Goal: Task Accomplishment & Management: Manage account settings

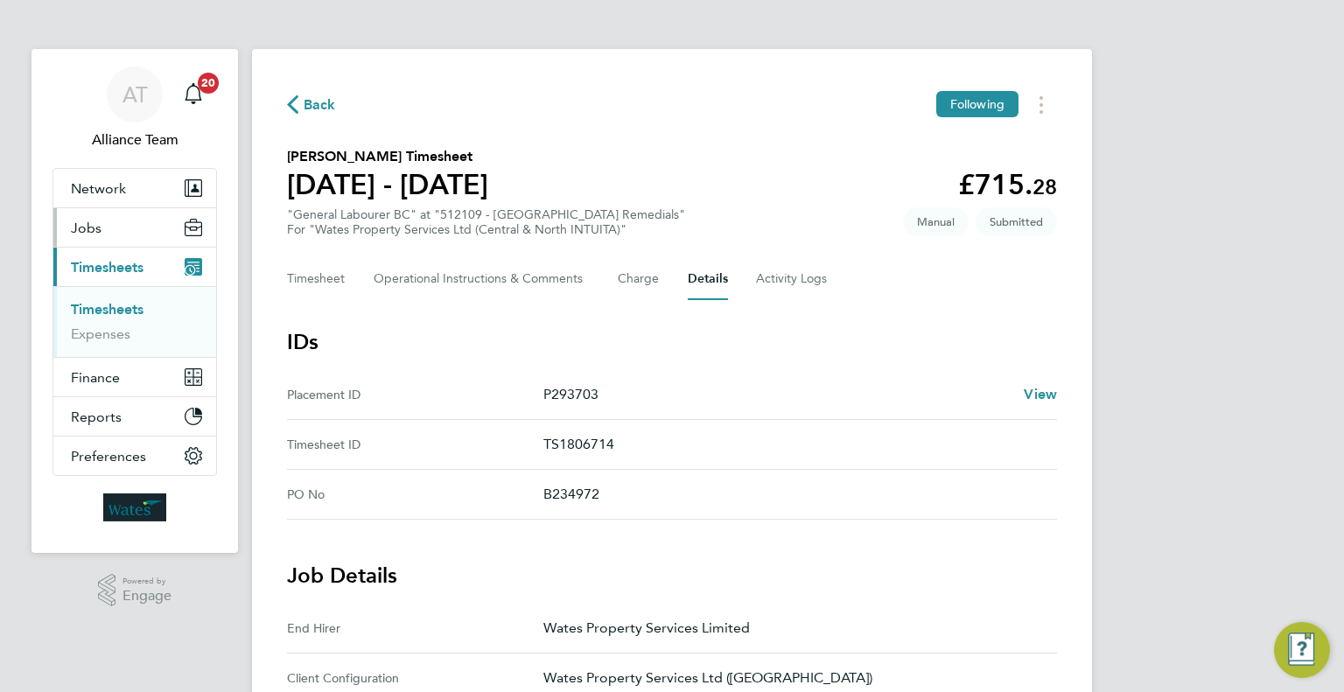
drag, startPoint x: 124, startPoint y: 216, endPoint x: 132, endPoint y: 232, distance: 17.6
click at [124, 216] on button "Jobs" at bounding box center [134, 227] width 163 height 38
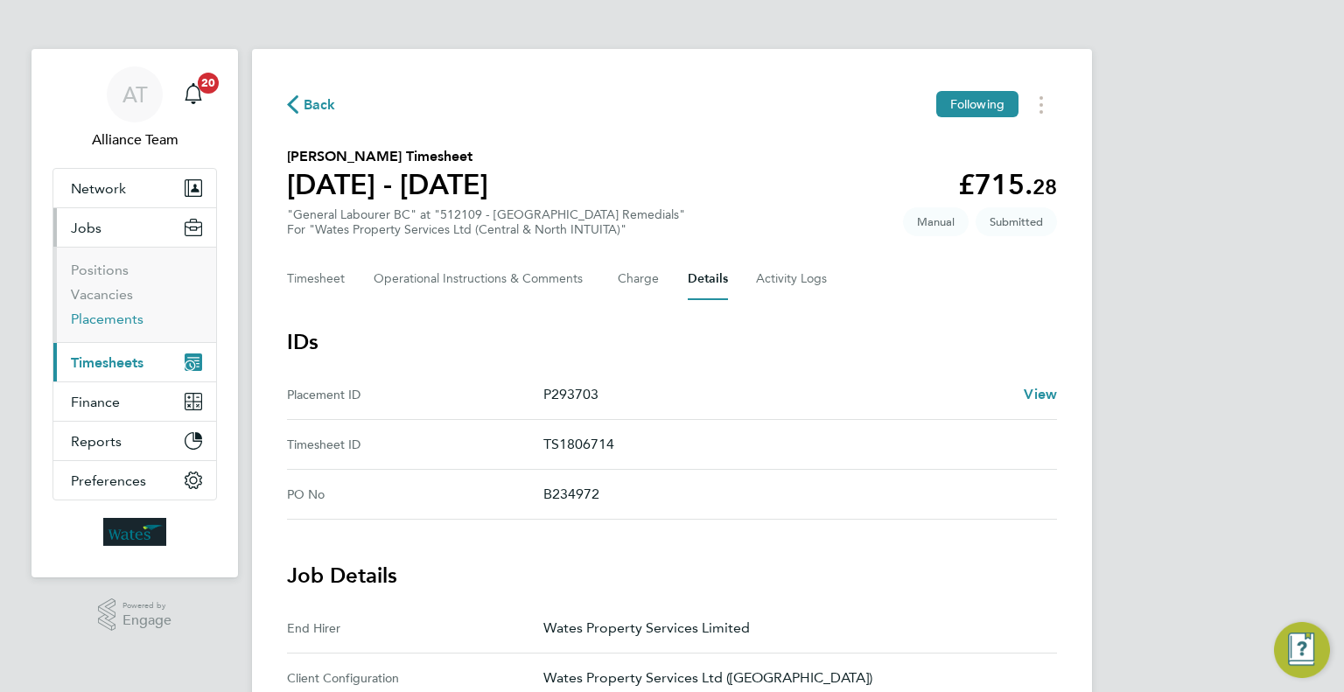
click at [117, 315] on link "Placements" at bounding box center [107, 319] width 73 height 17
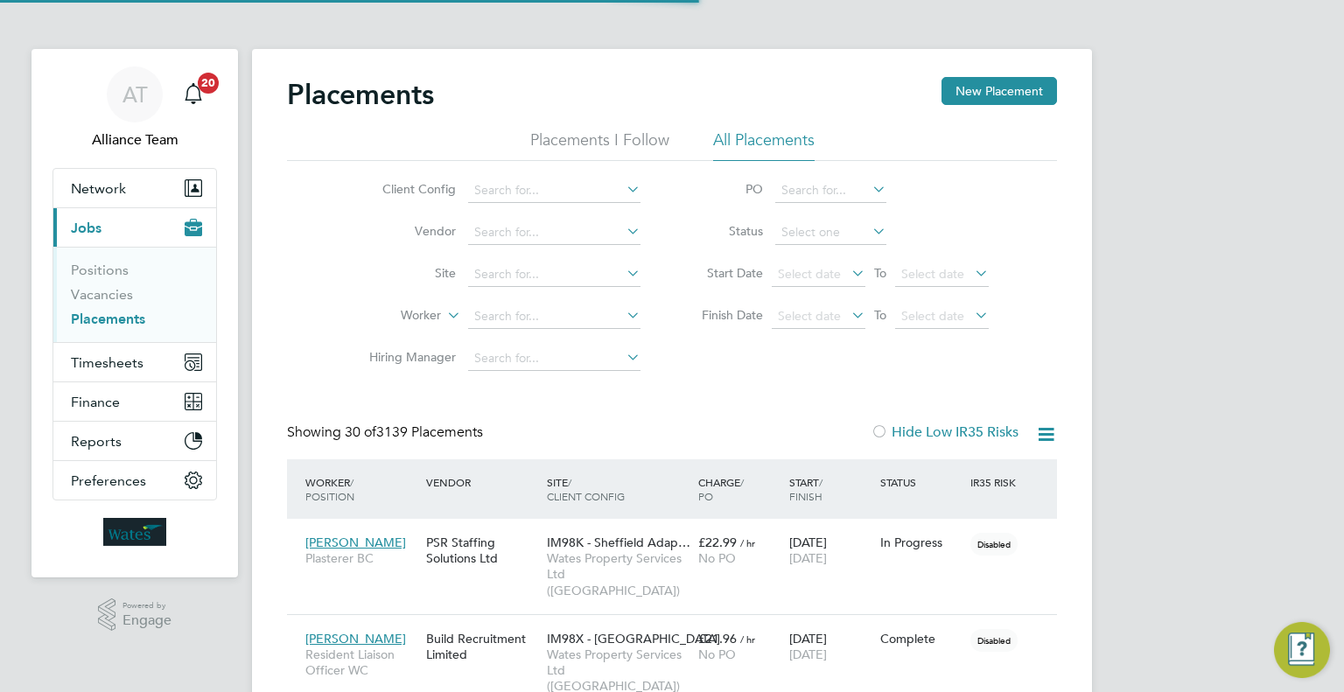
click at [830, 216] on li "Status" at bounding box center [836, 233] width 348 height 42
click at [830, 227] on input at bounding box center [830, 232] width 111 height 24
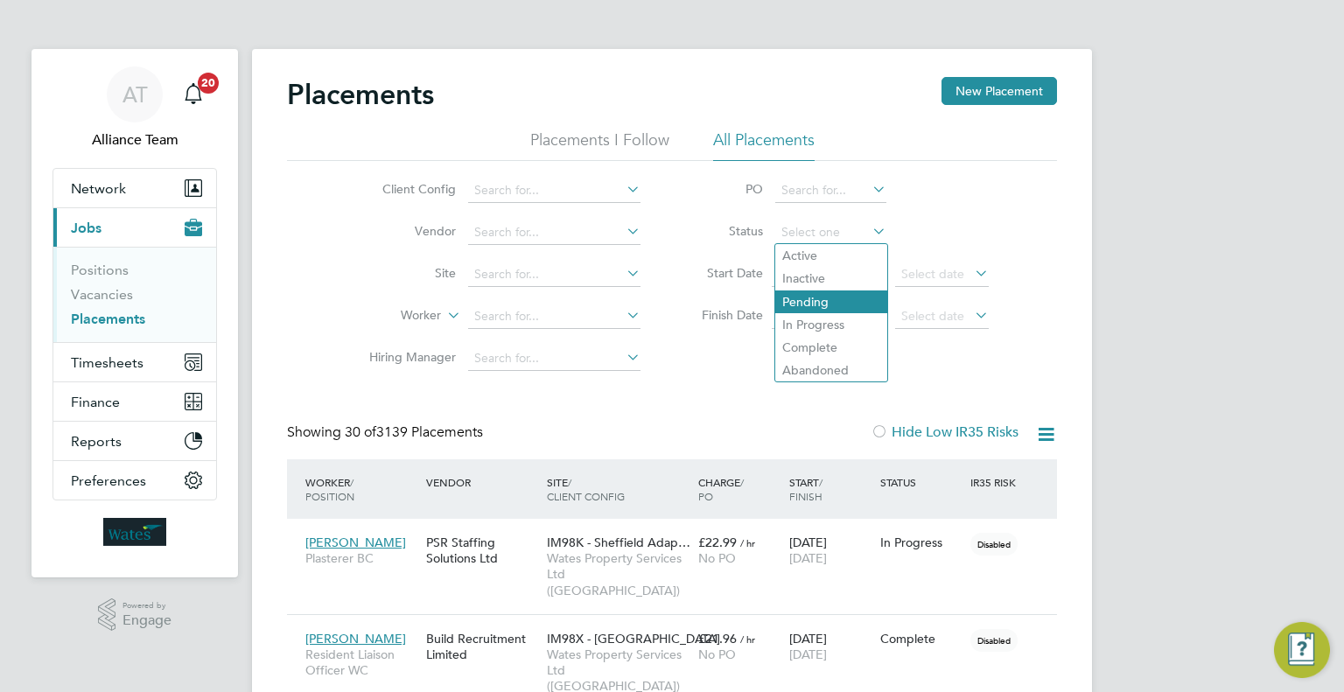
click at [863, 304] on li "Pending" at bounding box center [831, 301] width 112 height 23
type input "Pending"
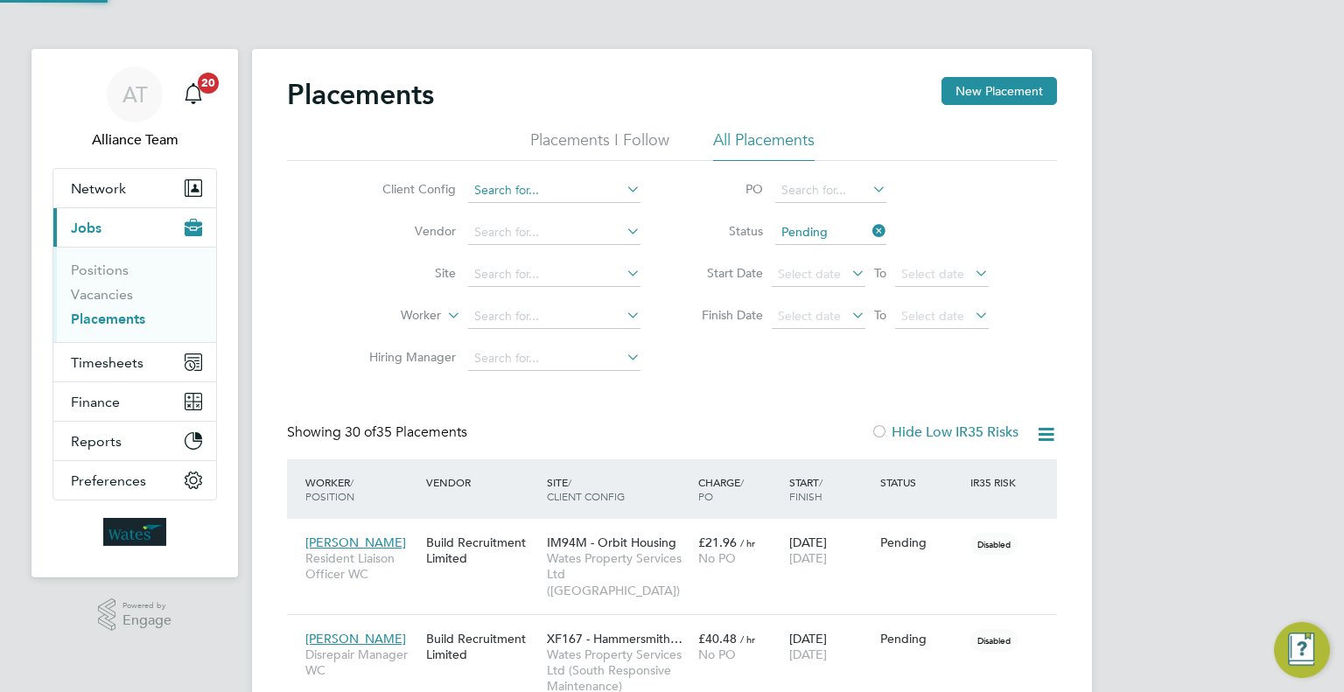
click at [474, 191] on input at bounding box center [554, 190] width 172 height 24
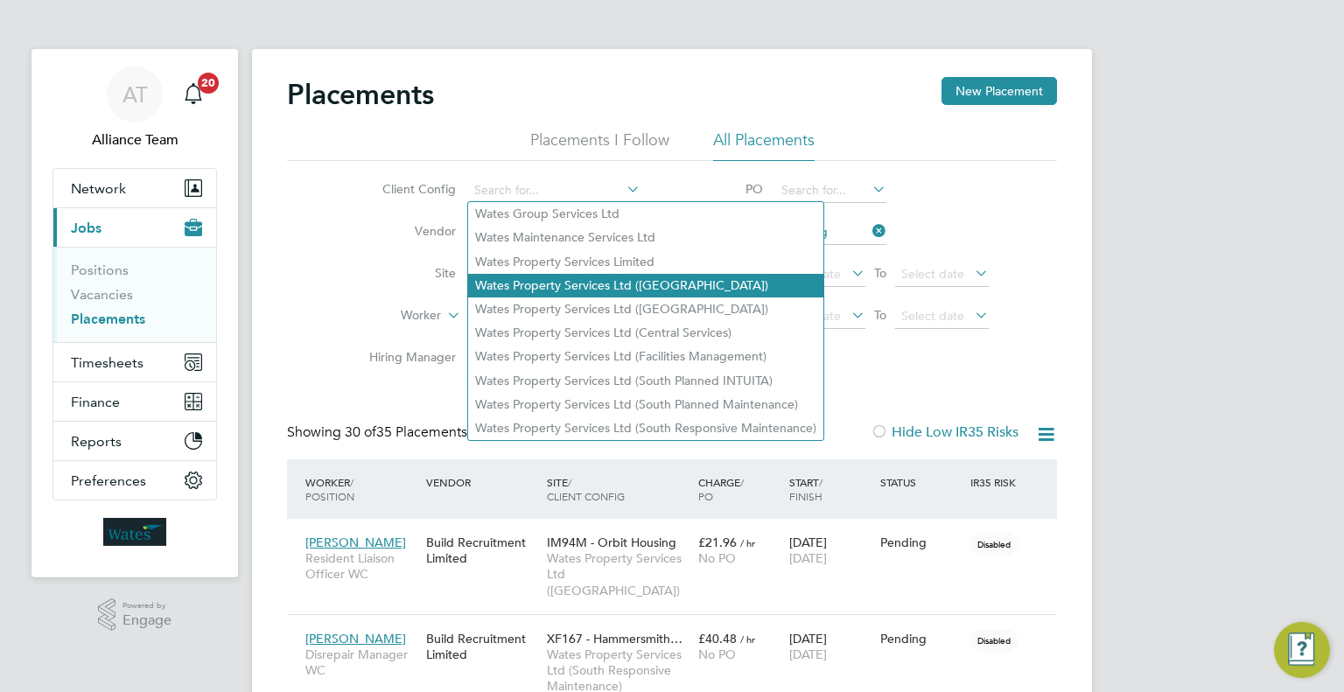
click at [596, 278] on li "Wates Property Services Ltd (Central & North INTUITA)" at bounding box center [645, 286] width 355 height 24
type input "Wates Property Services Ltd (Central & North INTUITA)"
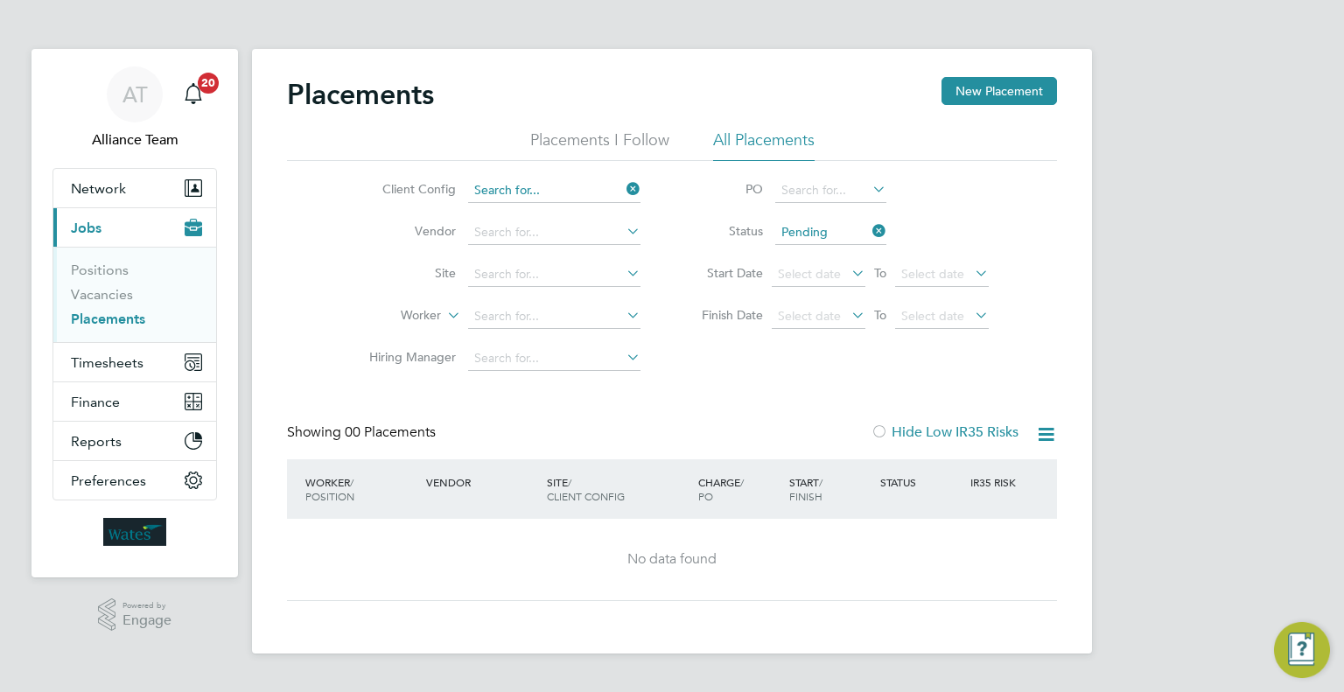
click at [616, 192] on input at bounding box center [554, 190] width 172 height 24
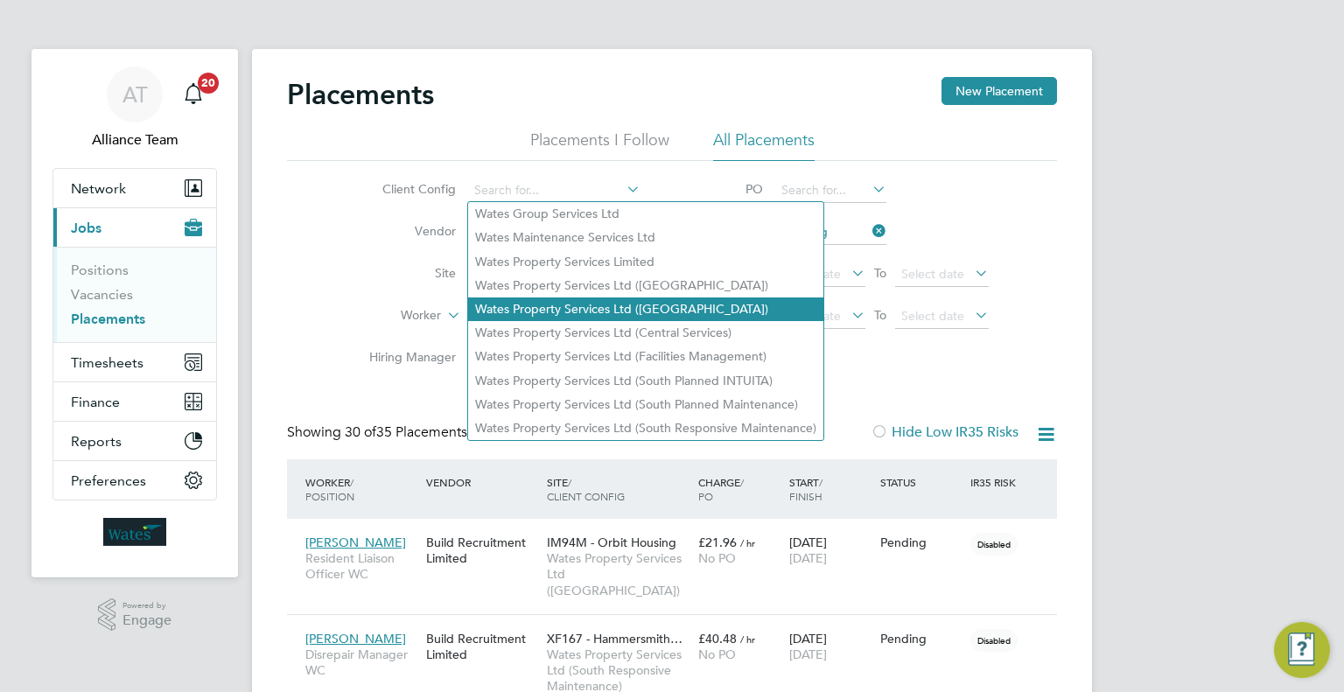
click at [579, 304] on li "Wates Property Services Ltd (Central & North)" at bounding box center [645, 309] width 355 height 24
type input "Wates Property Services Ltd (Central & North)"
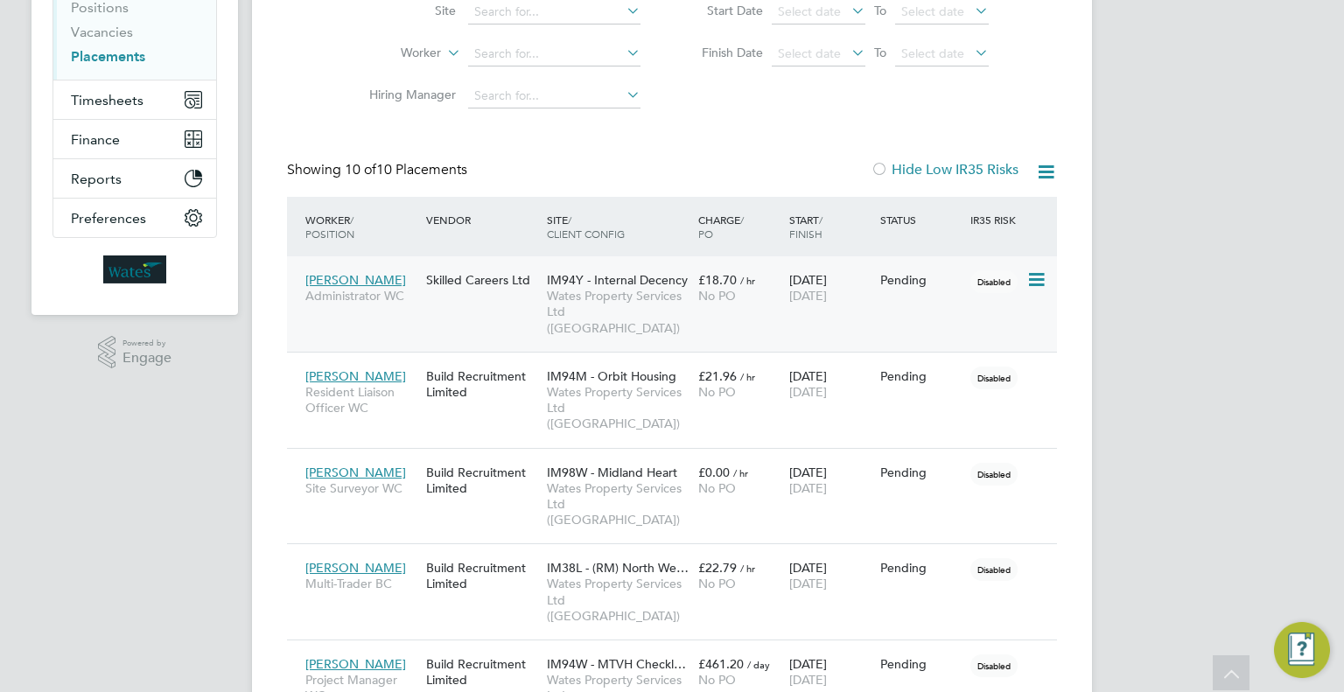
click at [1042, 283] on icon at bounding box center [1034, 279] width 17 height 21
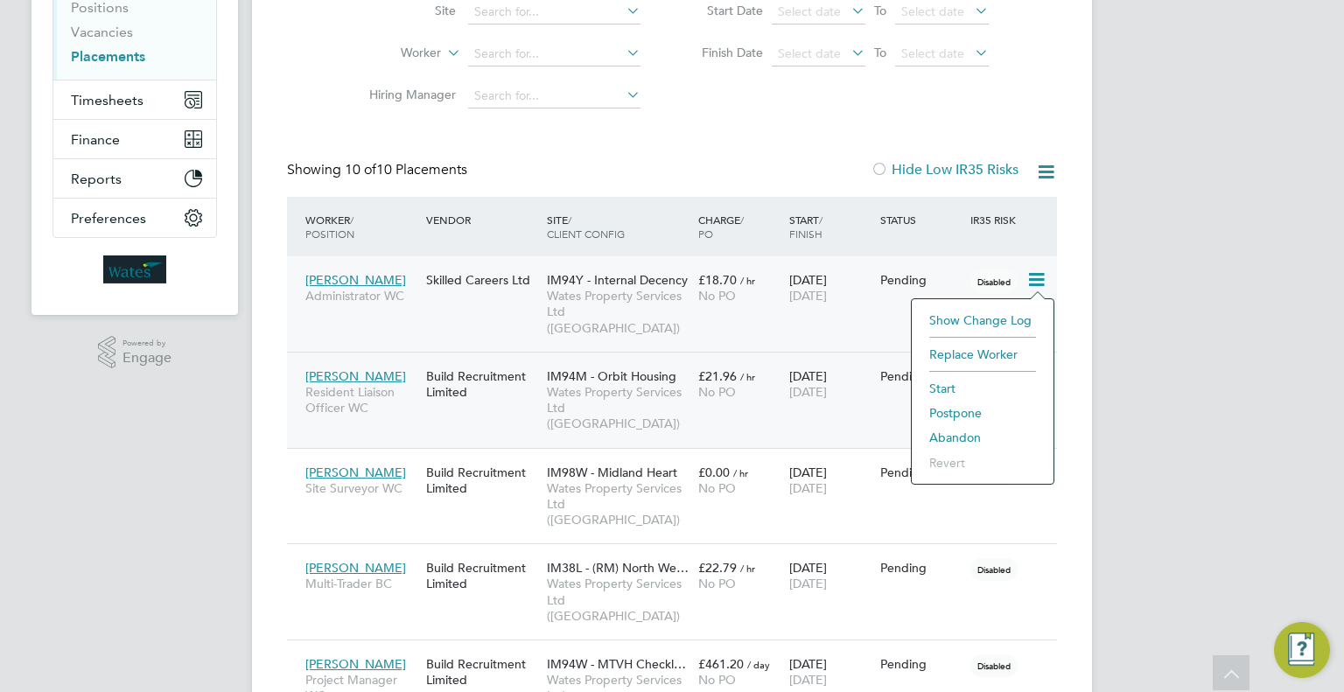
click at [924, 384] on li "Start" at bounding box center [982, 388] width 124 height 24
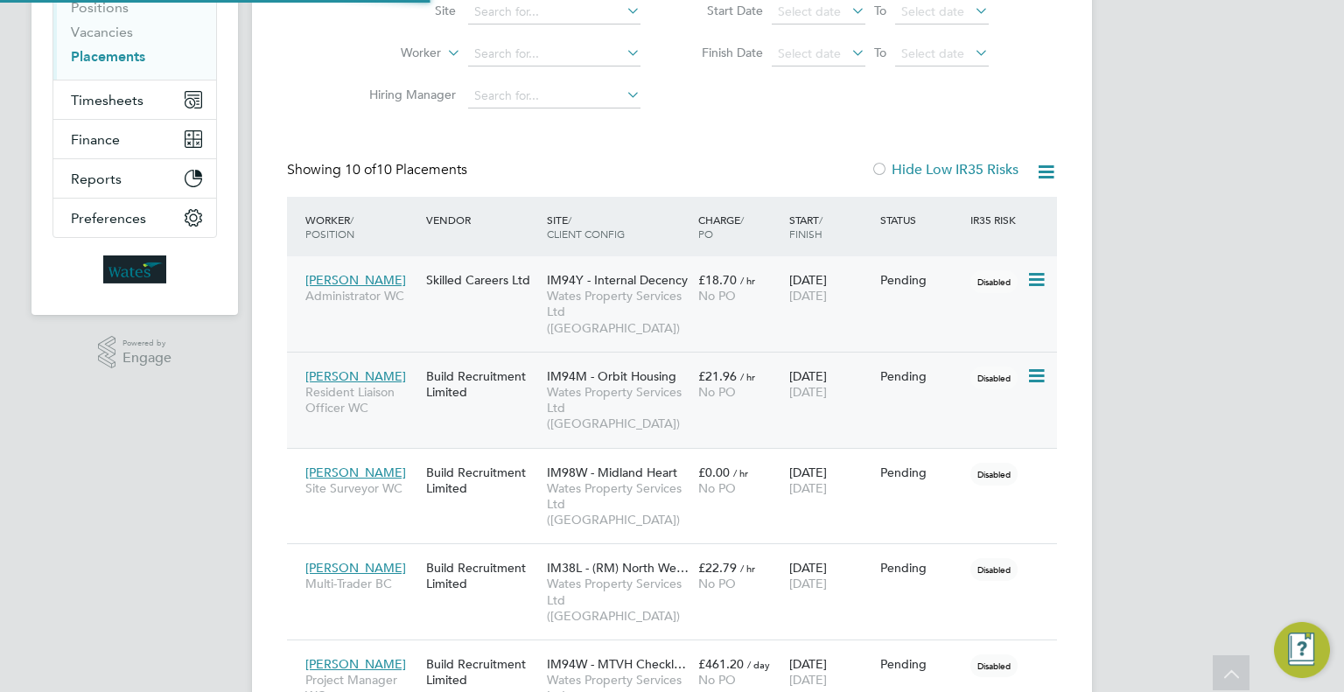
type input "08100"
type input "Ciara Mcmullan"
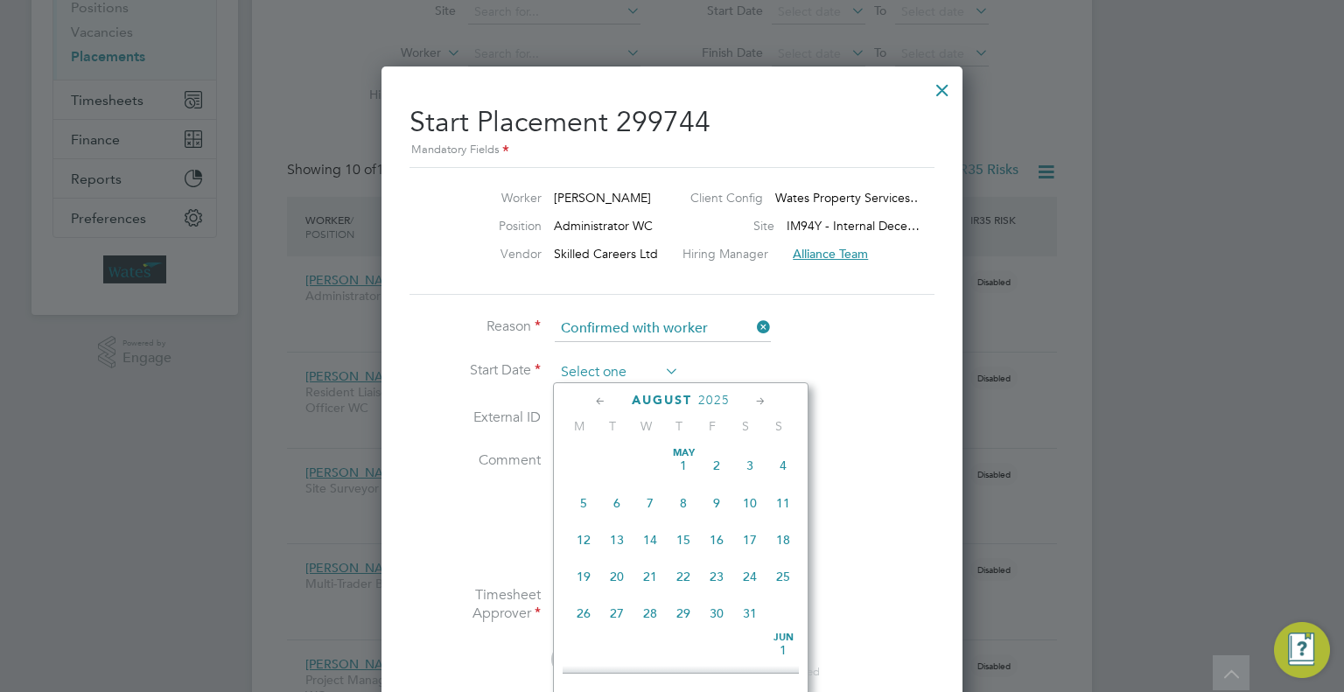
click at [620, 370] on input at bounding box center [617, 373] width 124 height 26
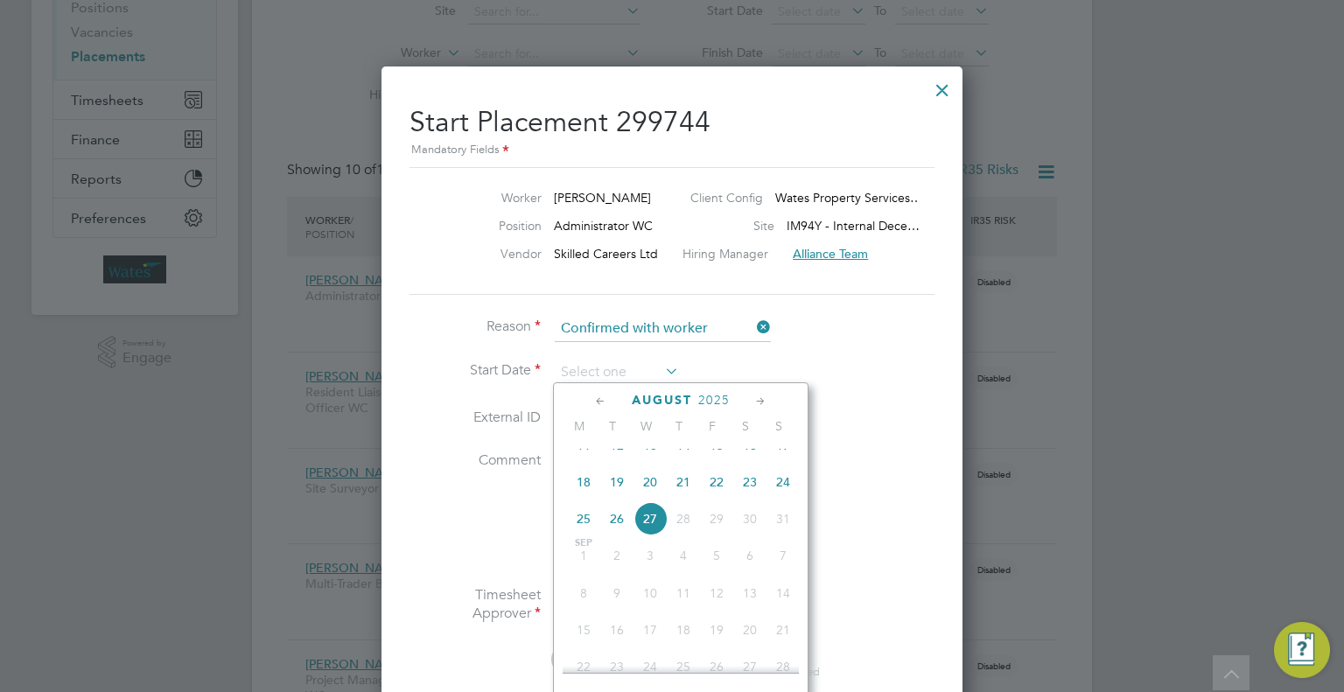
click at [587, 535] on span "25" at bounding box center [583, 518] width 33 height 33
type input "25 Aug 2025"
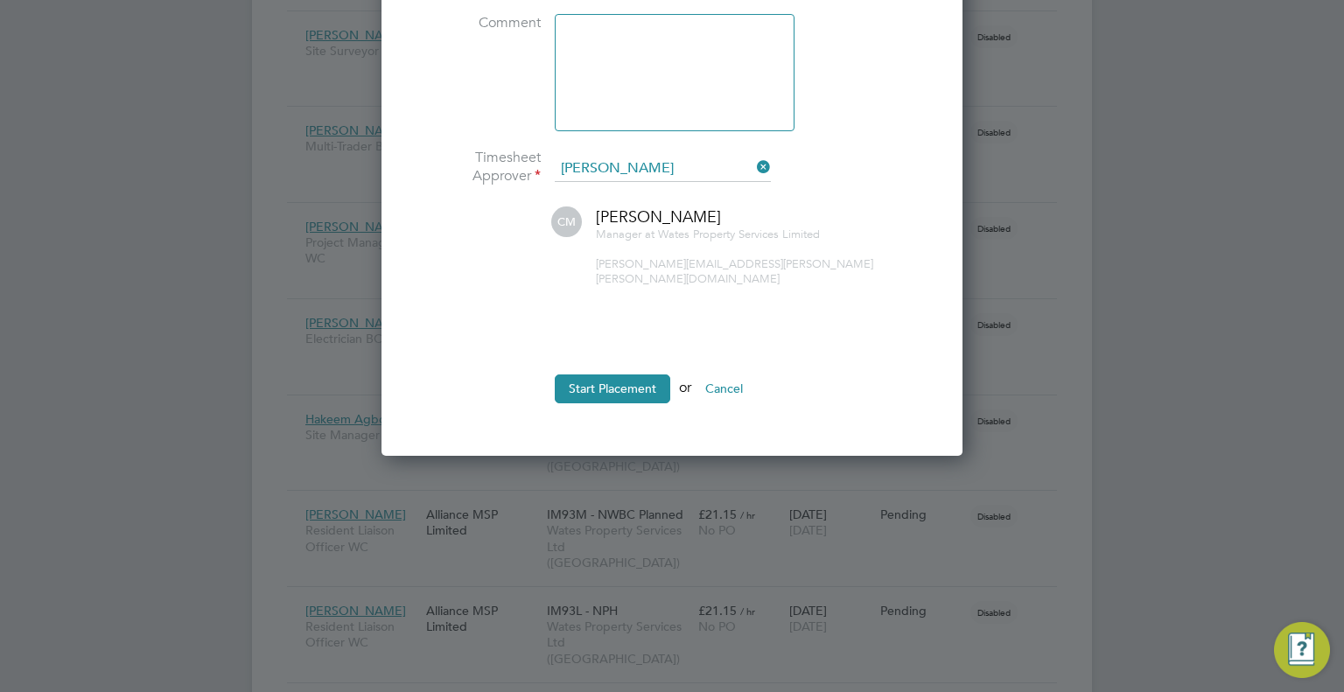
click at [639, 356] on ul "Reason Confirmed with worker Start Date 25 Aug 2025 External ID 08100 Comment T…" at bounding box center [671, 149] width 525 height 542
click at [644, 374] on button "Start Placement" at bounding box center [612, 388] width 115 height 28
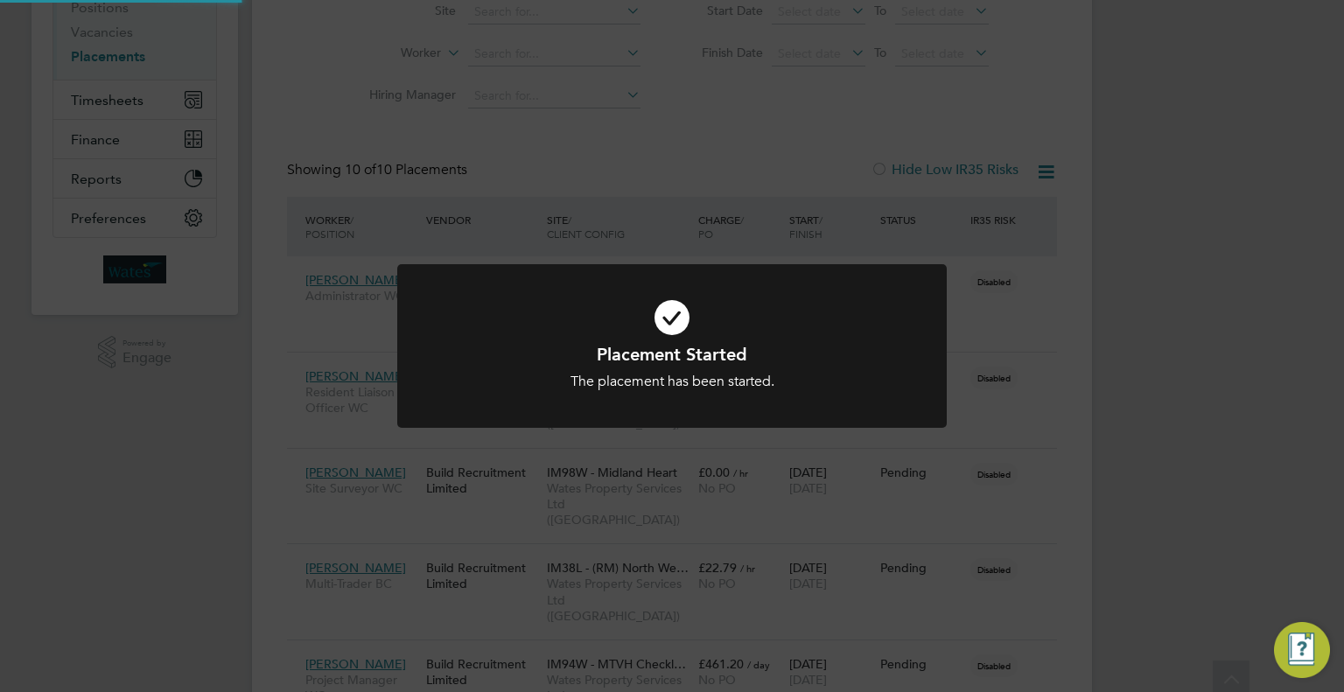
click at [1121, 261] on div "Placement Started The placement has been started. Cancel Okay" at bounding box center [672, 346] width 1344 height 692
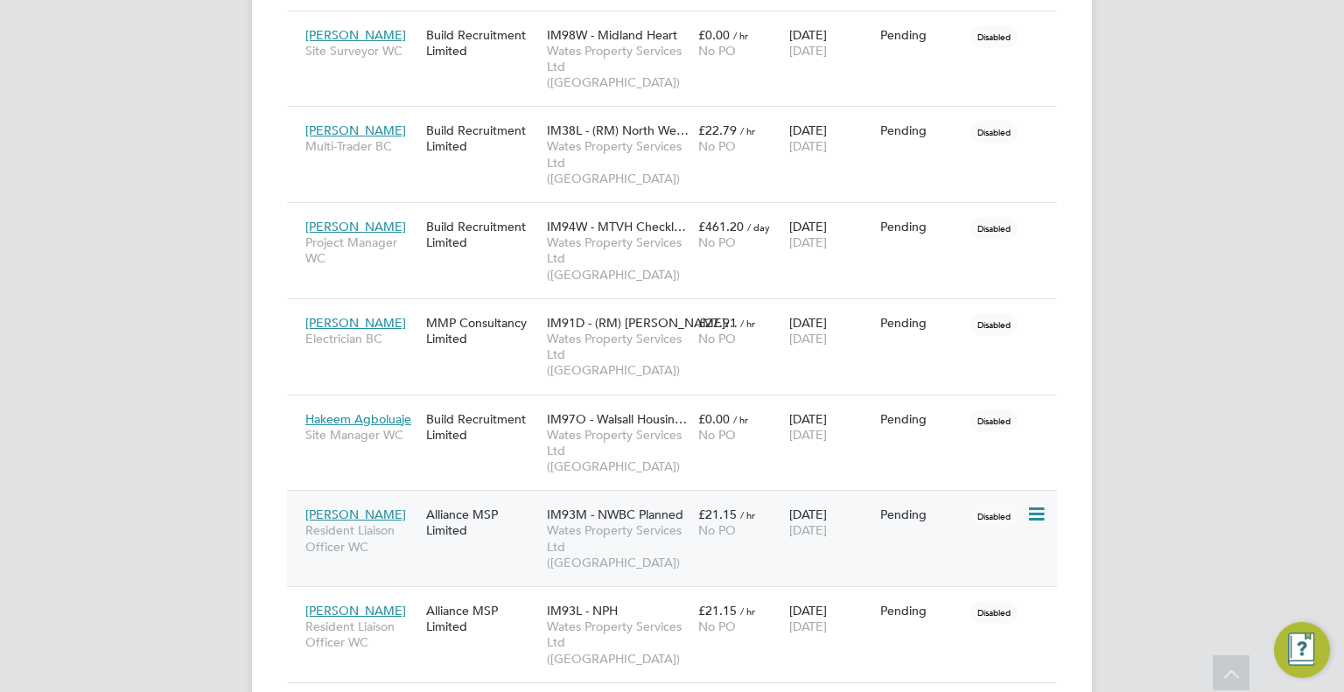
click at [1025, 498] on div "Disabled" at bounding box center [996, 514] width 60 height 33
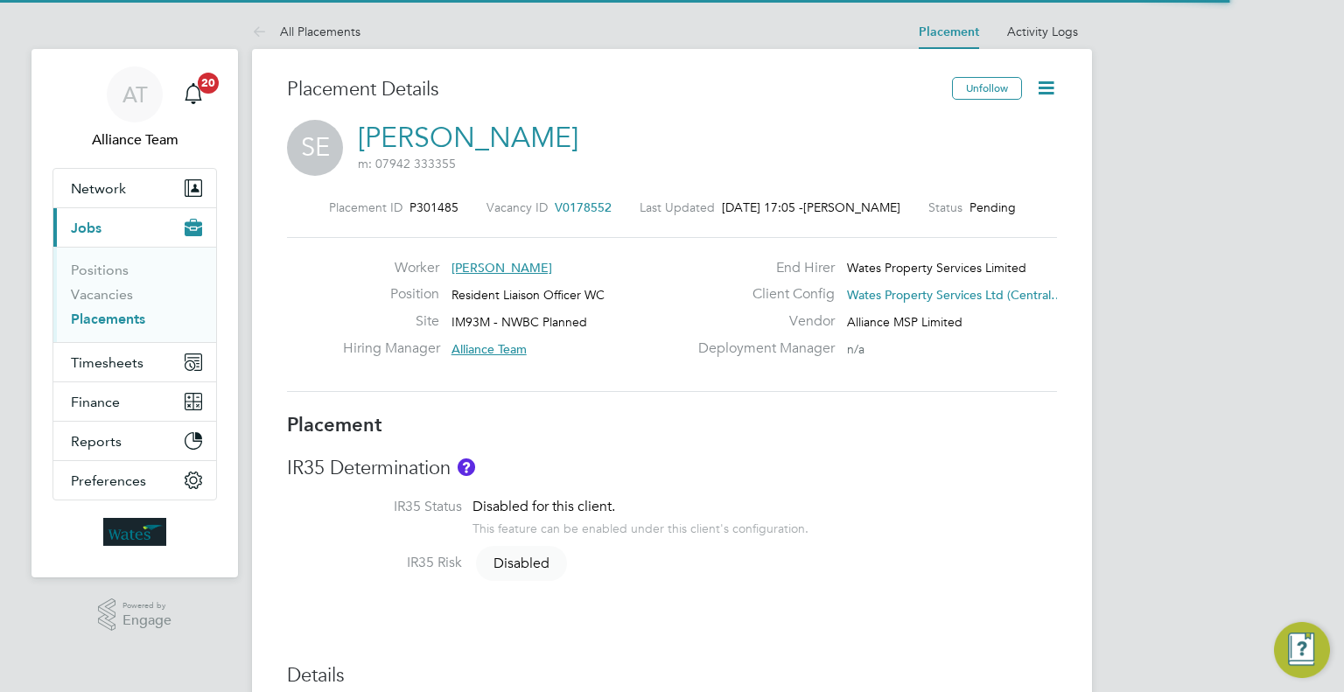
click at [1048, 84] on icon at bounding box center [1046, 88] width 22 height 22
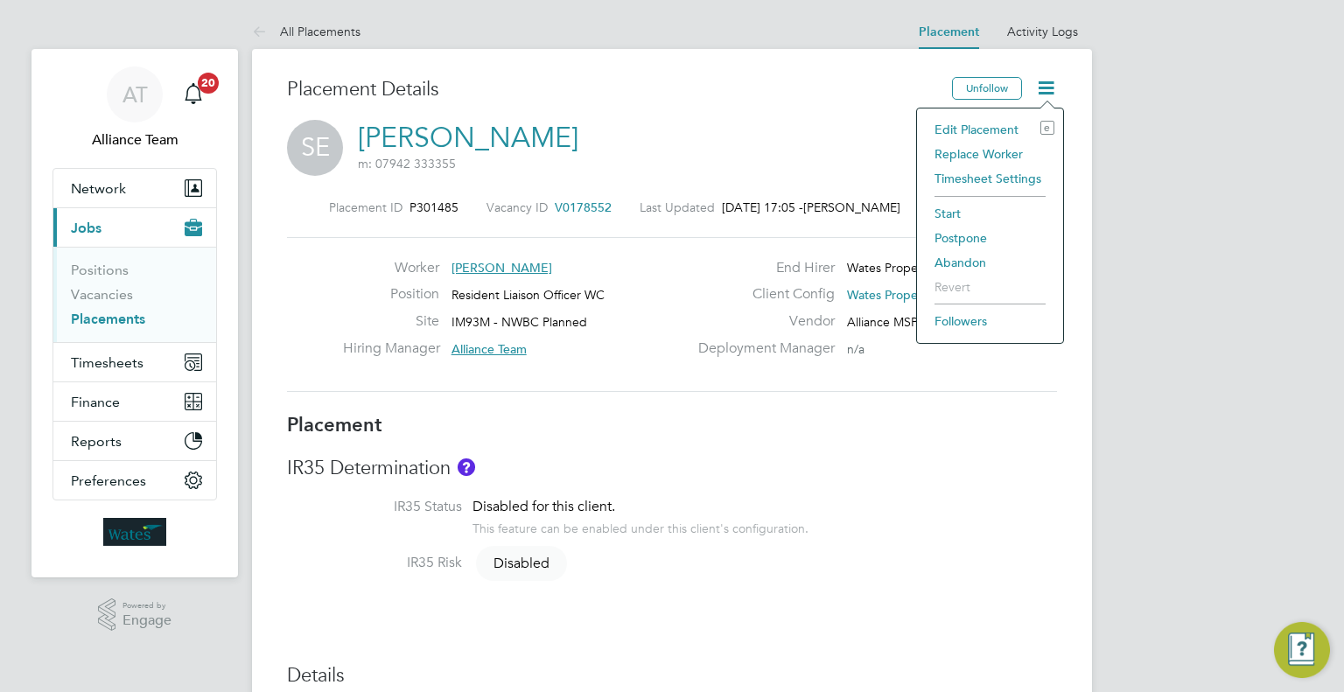
click at [949, 210] on li "Start" at bounding box center [989, 213] width 129 height 24
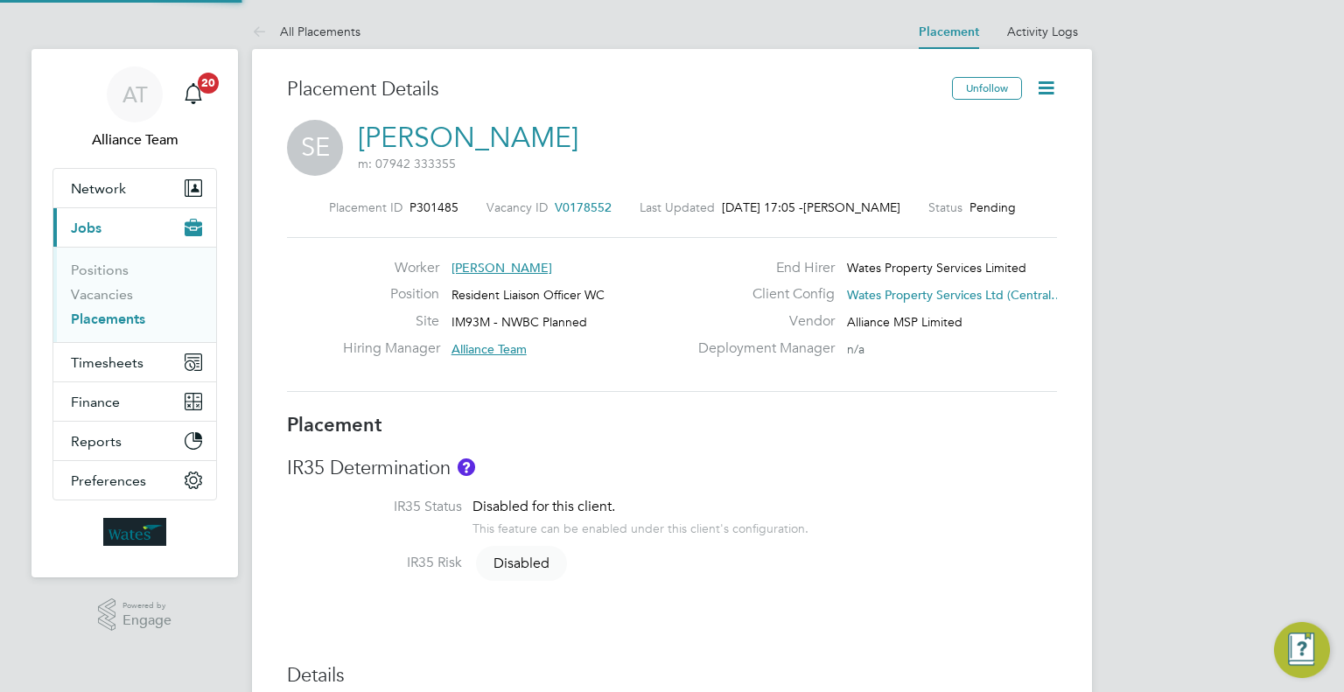
type input "08133"
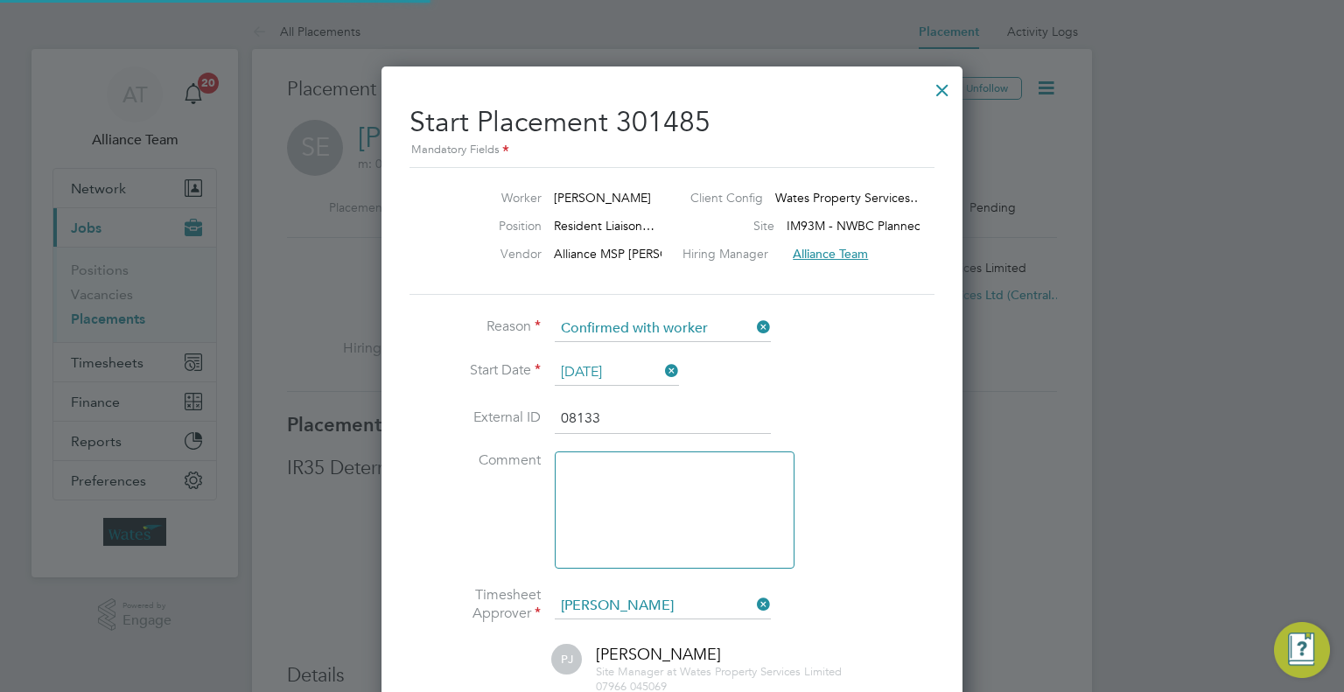
scroll to position [9, 8]
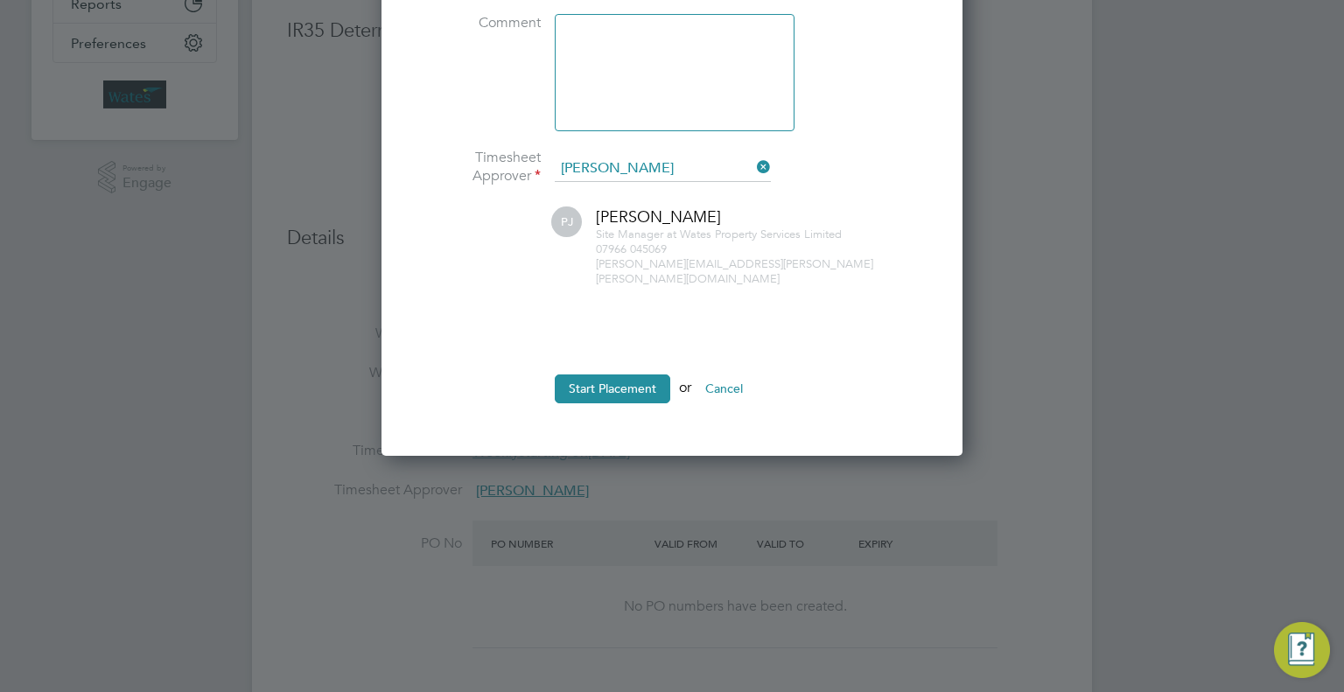
click at [640, 374] on button "Start Placement" at bounding box center [612, 388] width 115 height 28
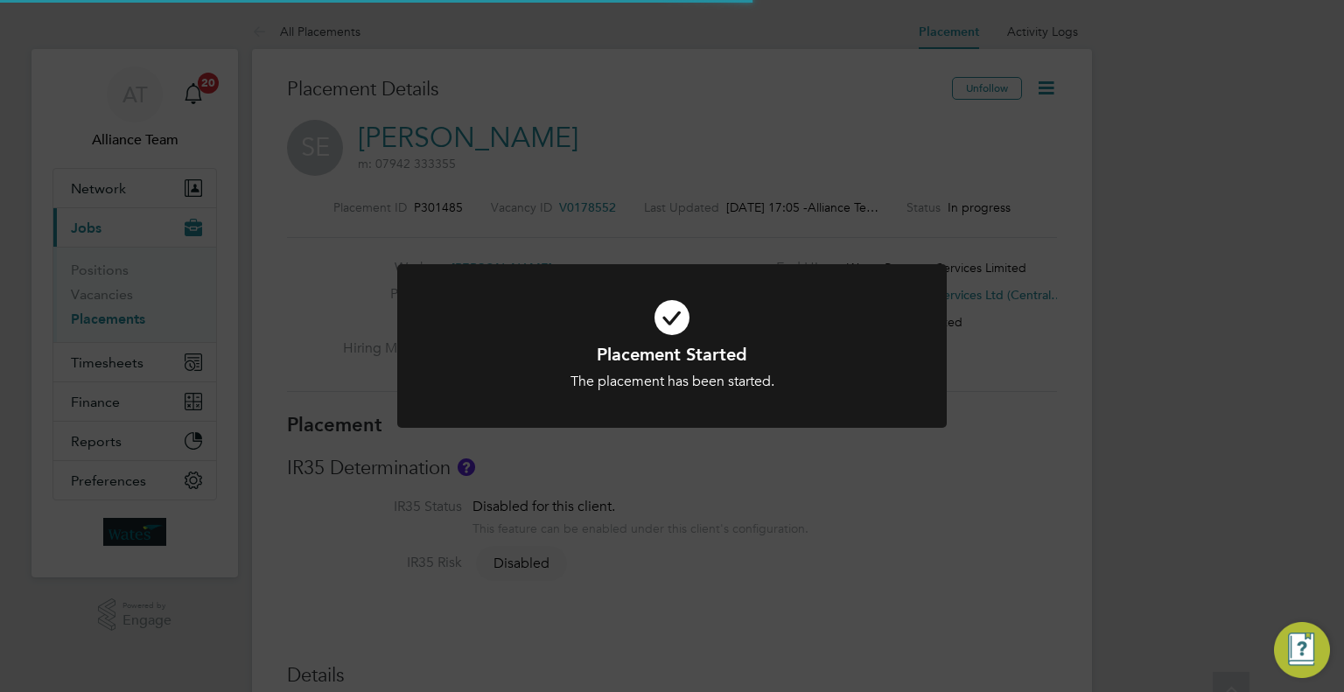
drag, startPoint x: 1050, startPoint y: 361, endPoint x: 1025, endPoint y: 354, distance: 25.5
click at [1050, 360] on div "Placement Started The placement has been started. Cancel Okay" at bounding box center [672, 346] width 1344 height 692
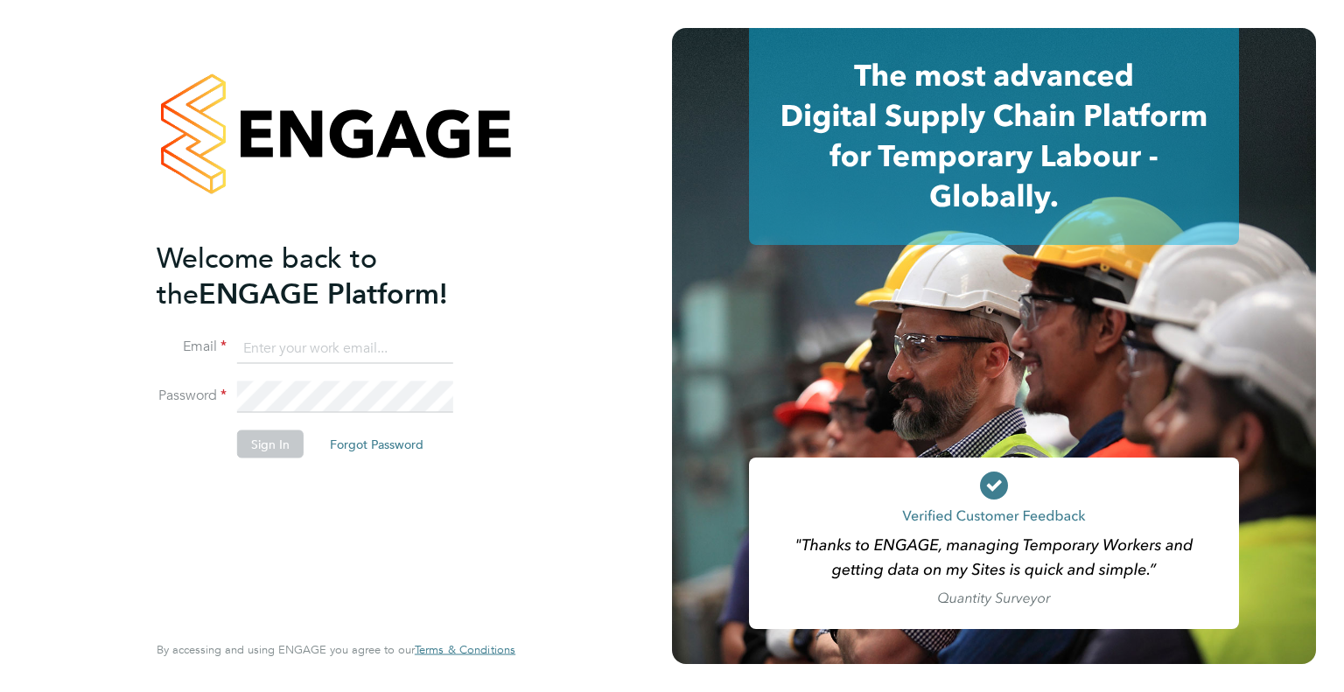
type input "[PERSON_NAME][EMAIL_ADDRESS][DOMAIN_NAME]"
click at [264, 443] on button "Sign In" at bounding box center [270, 443] width 66 height 28
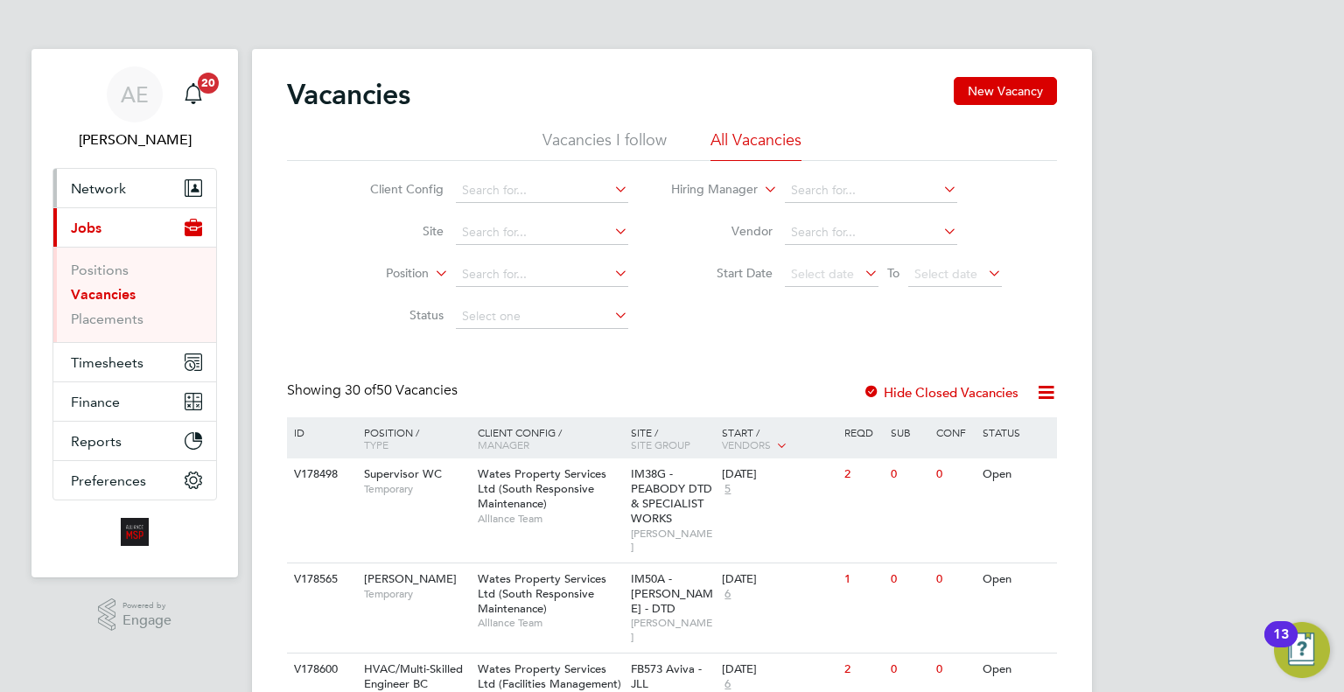
drag, startPoint x: 140, startPoint y: 191, endPoint x: 130, endPoint y: 206, distance: 17.7
click at [140, 192] on button "Network" at bounding box center [134, 188] width 163 height 38
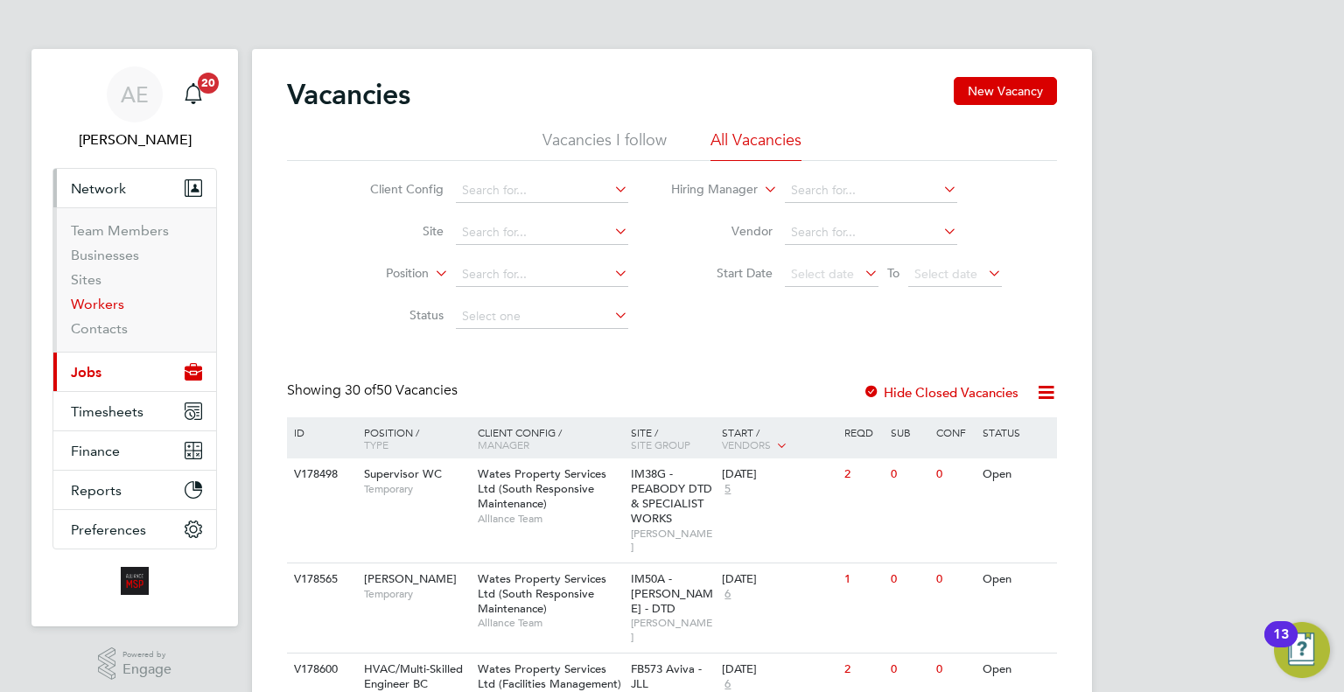
click at [94, 300] on link "Workers" at bounding box center [97, 304] width 53 height 17
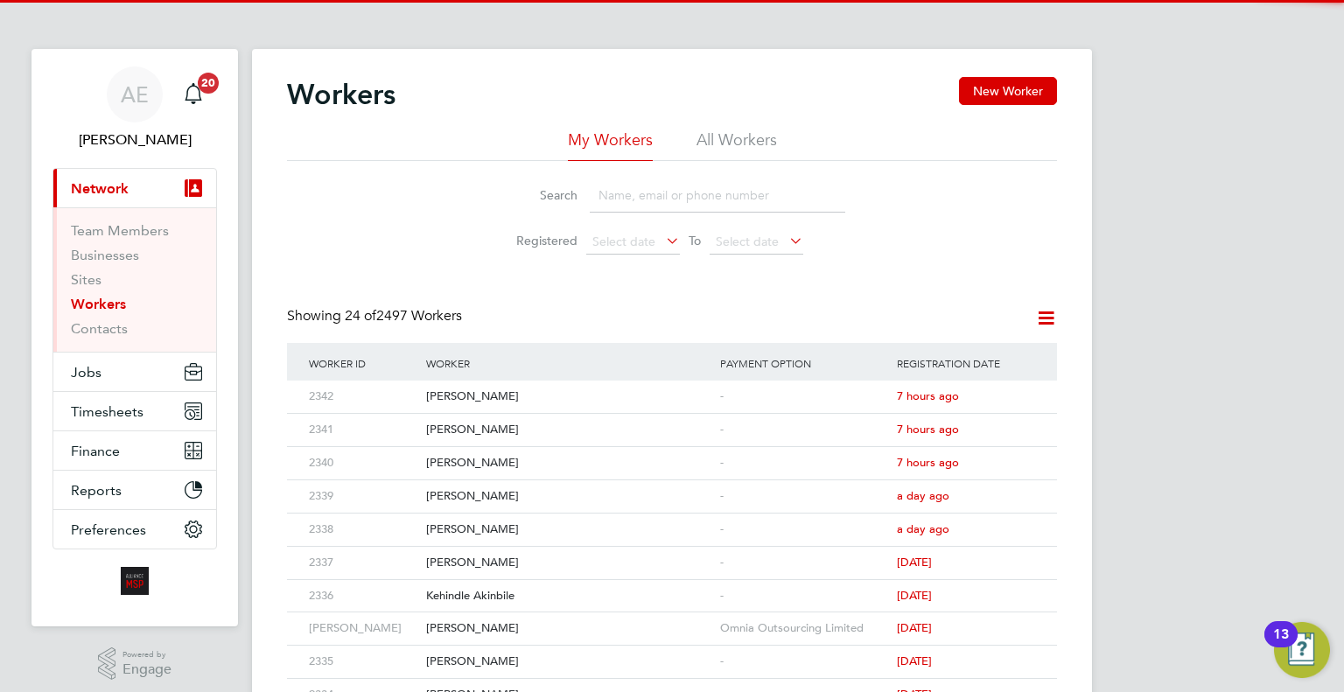
click at [725, 208] on input at bounding box center [717, 195] width 255 height 34
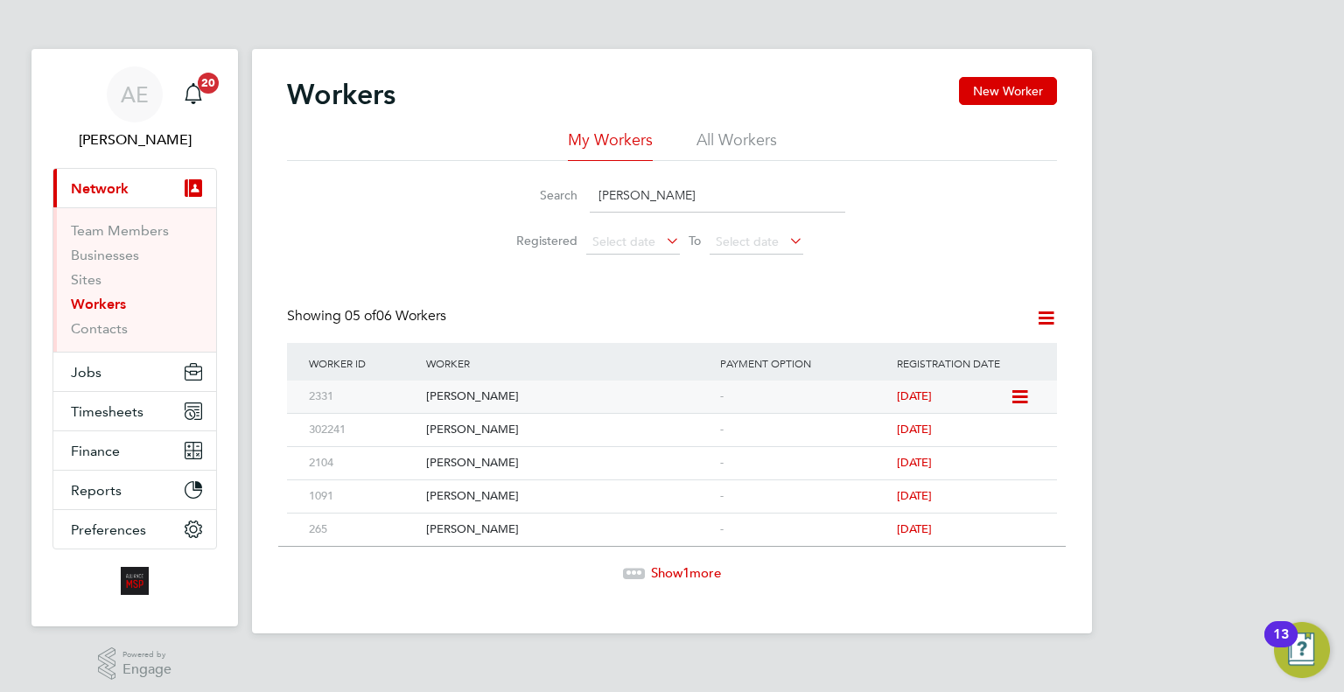
type input "sara"
click at [1027, 393] on icon at bounding box center [1017, 397] width 17 height 21
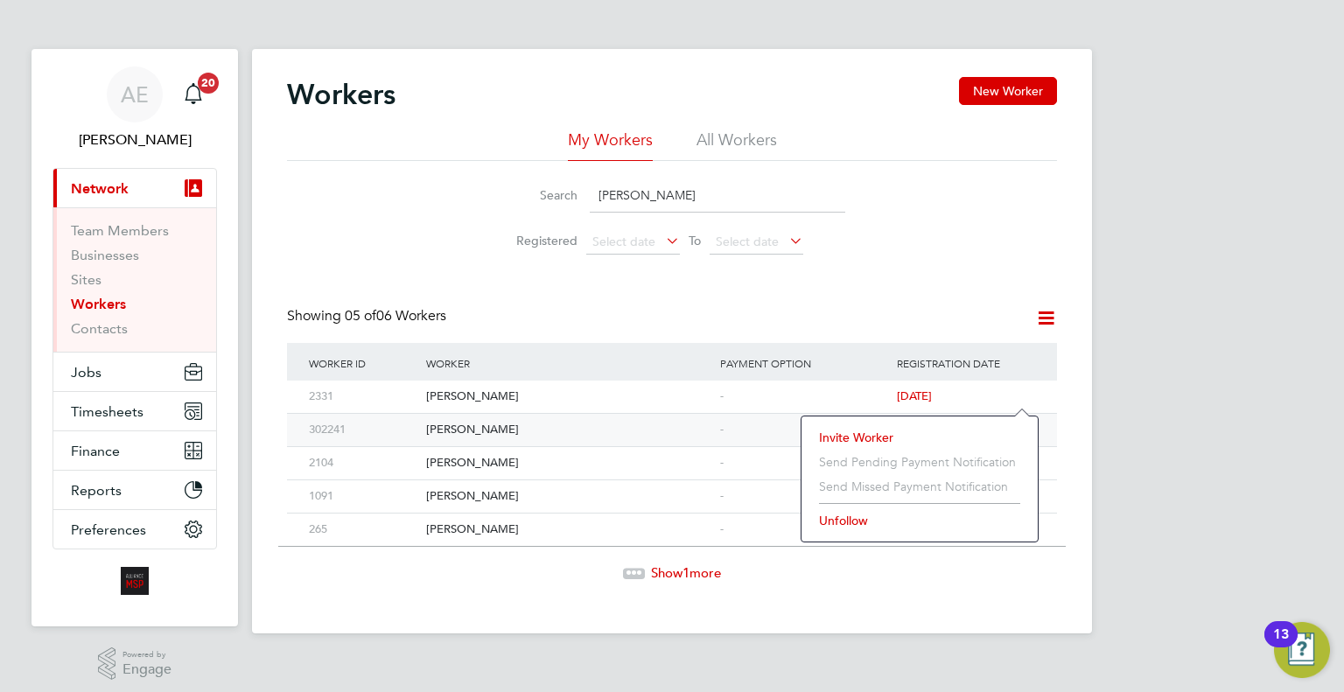
click at [868, 428] on li "Invite Worker" at bounding box center [919, 437] width 219 height 24
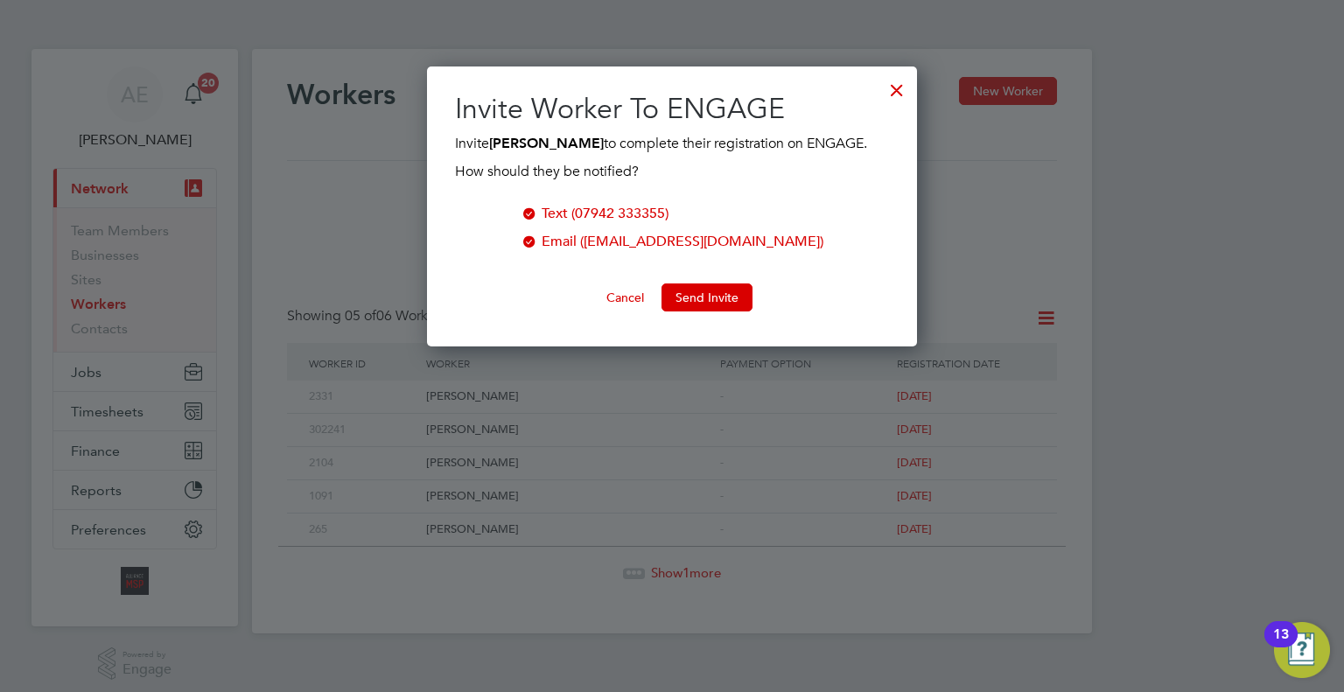
scroll to position [280, 491]
click at [709, 297] on button "Send Invite" at bounding box center [706, 297] width 91 height 28
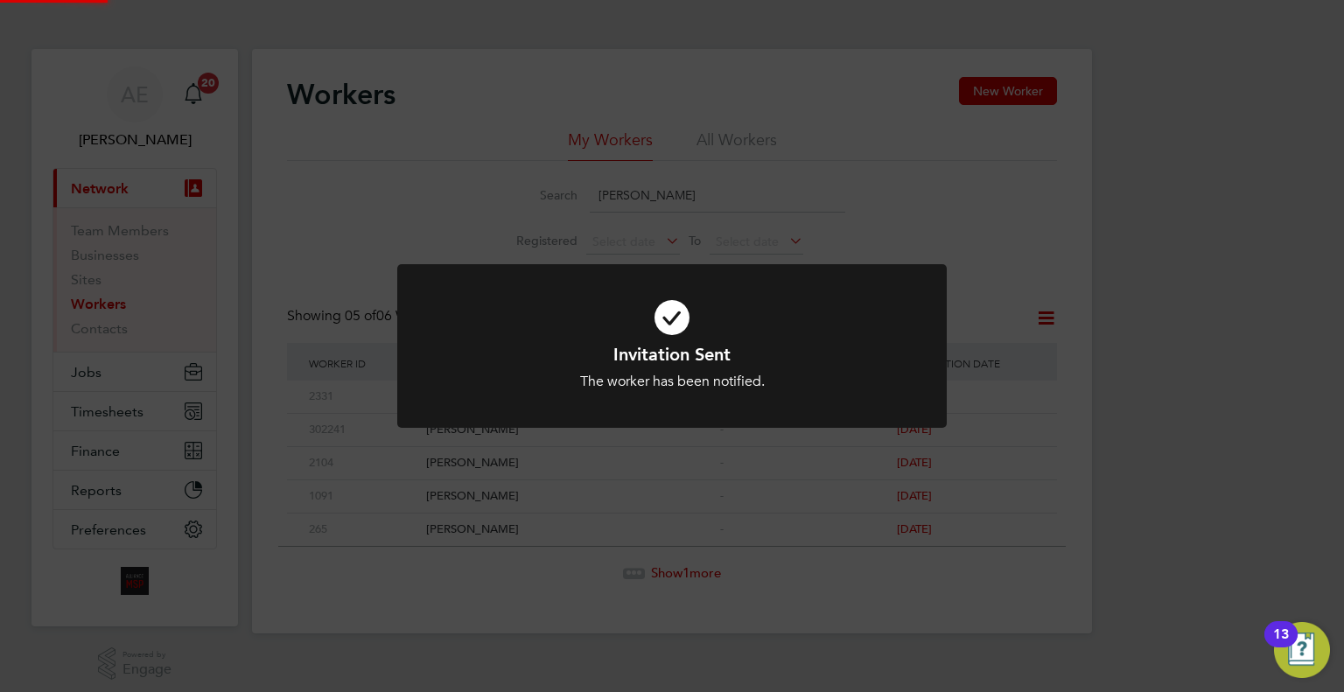
click at [701, 206] on div "Invitation Sent The worker has been notified. Cancel Okay" at bounding box center [672, 346] width 1344 height 692
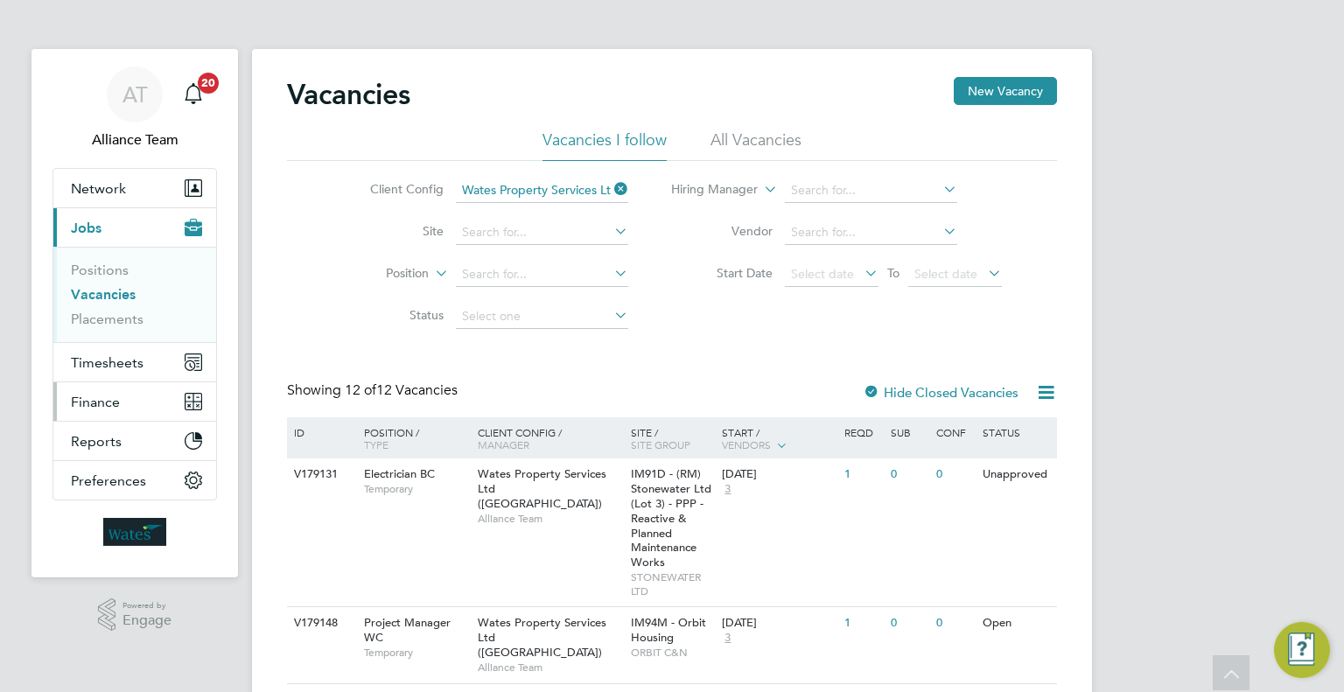
scroll to position [350, 0]
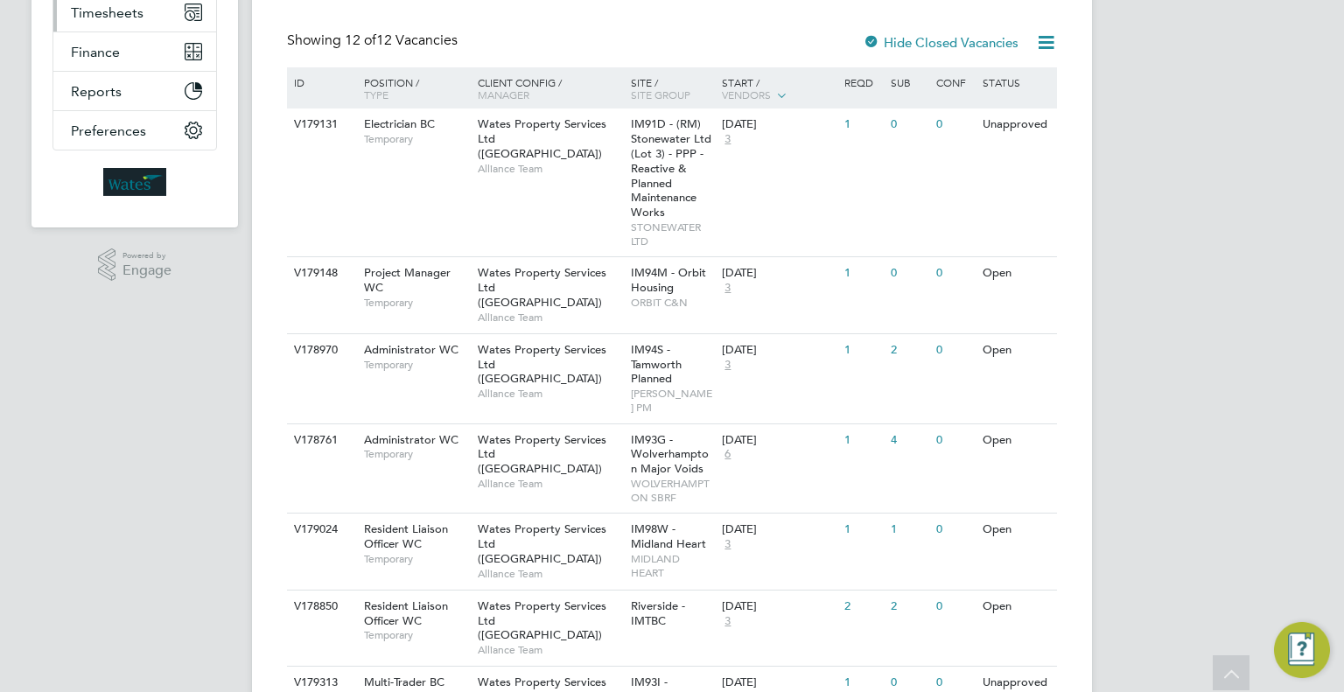
click at [125, 13] on span "Timesheets" at bounding box center [107, 12] width 73 height 17
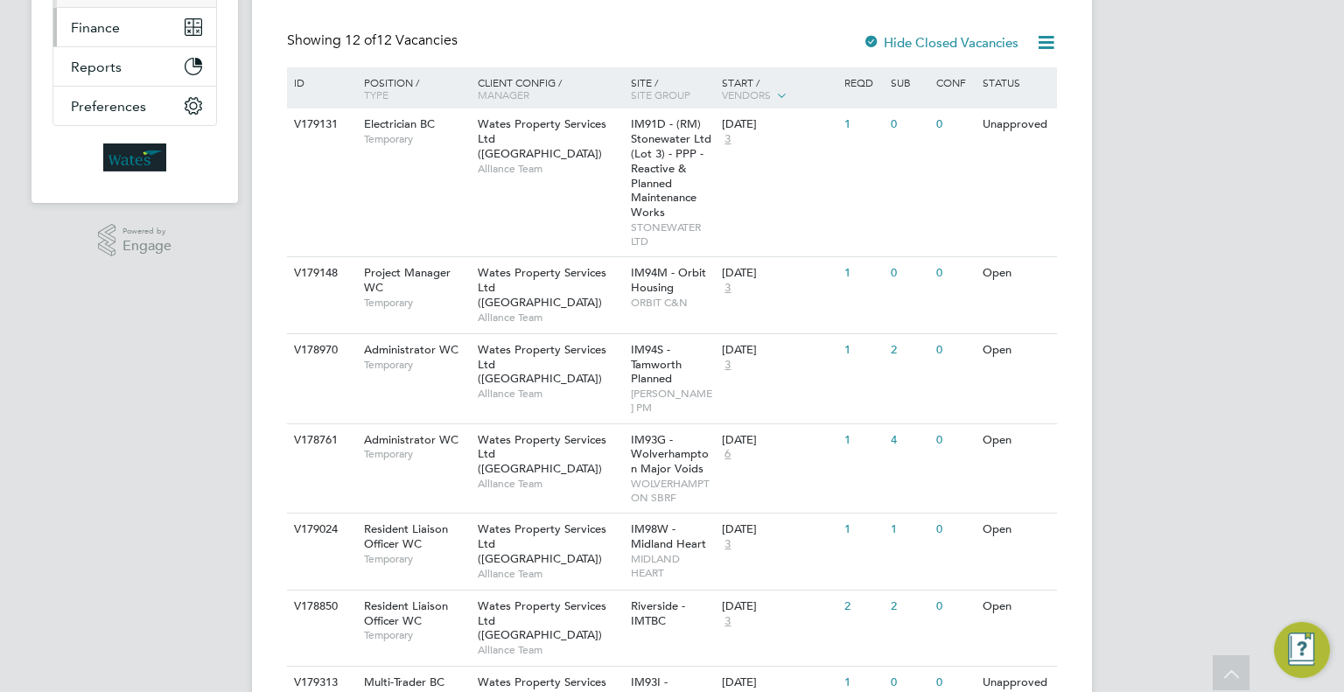
scroll to position [255, 0]
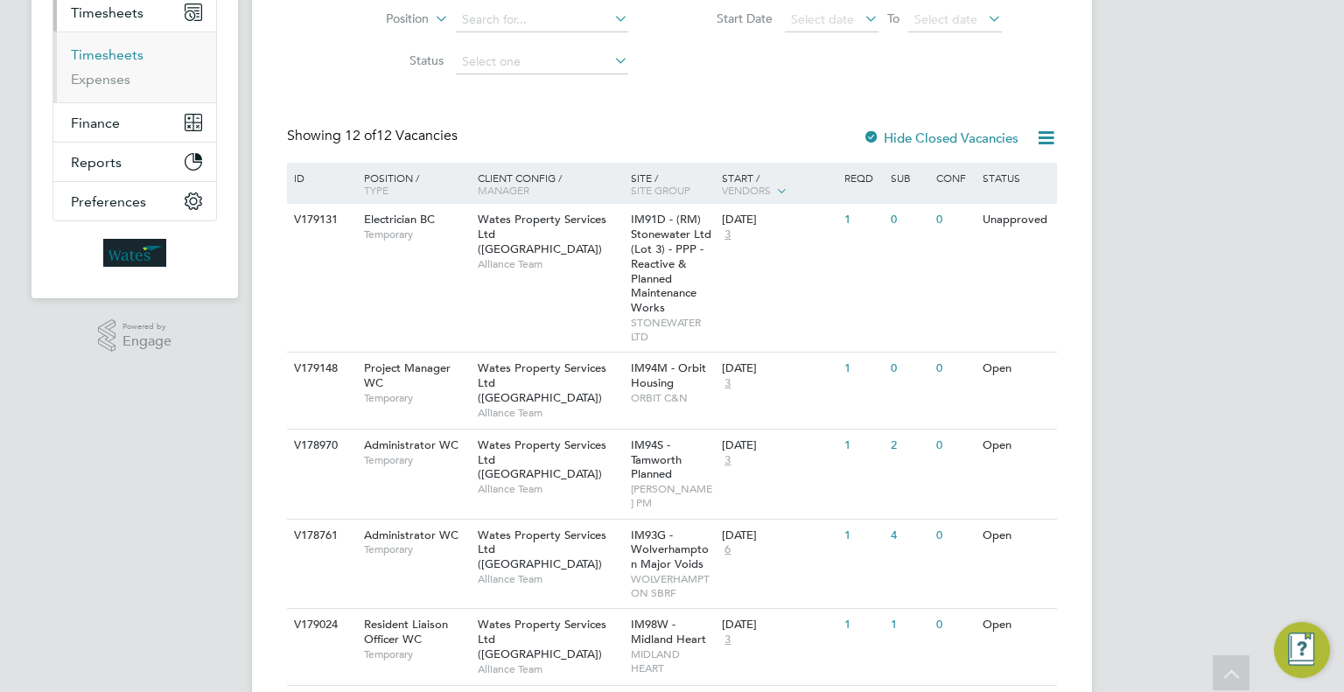
click at [106, 59] on link "Timesheets" at bounding box center [107, 54] width 73 height 17
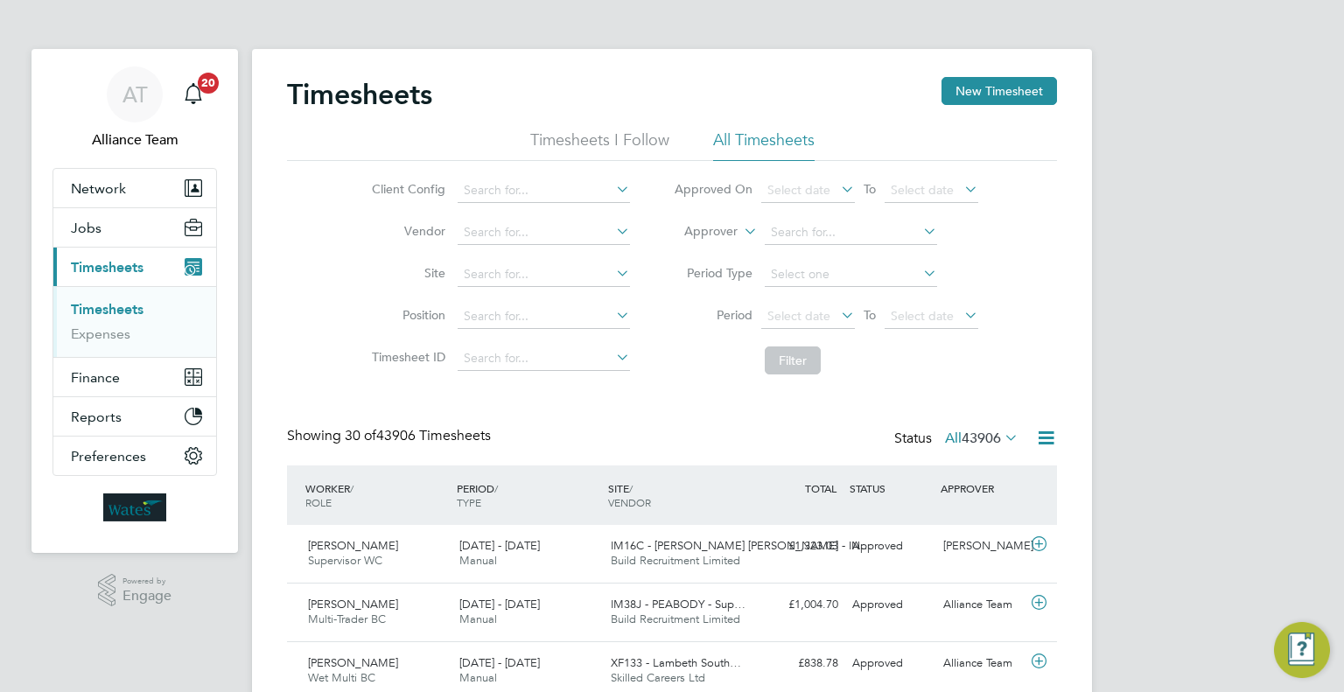
drag, startPoint x: 731, startPoint y: 222, endPoint x: 720, endPoint y: 239, distance: 20.1
click at [731, 222] on li "Approver" at bounding box center [826, 233] width 348 height 42
drag, startPoint x: 709, startPoint y: 248, endPoint x: 753, endPoint y: 237, distance: 45.0
click at [710, 246] on li "Worker" at bounding box center [695, 252] width 86 height 23
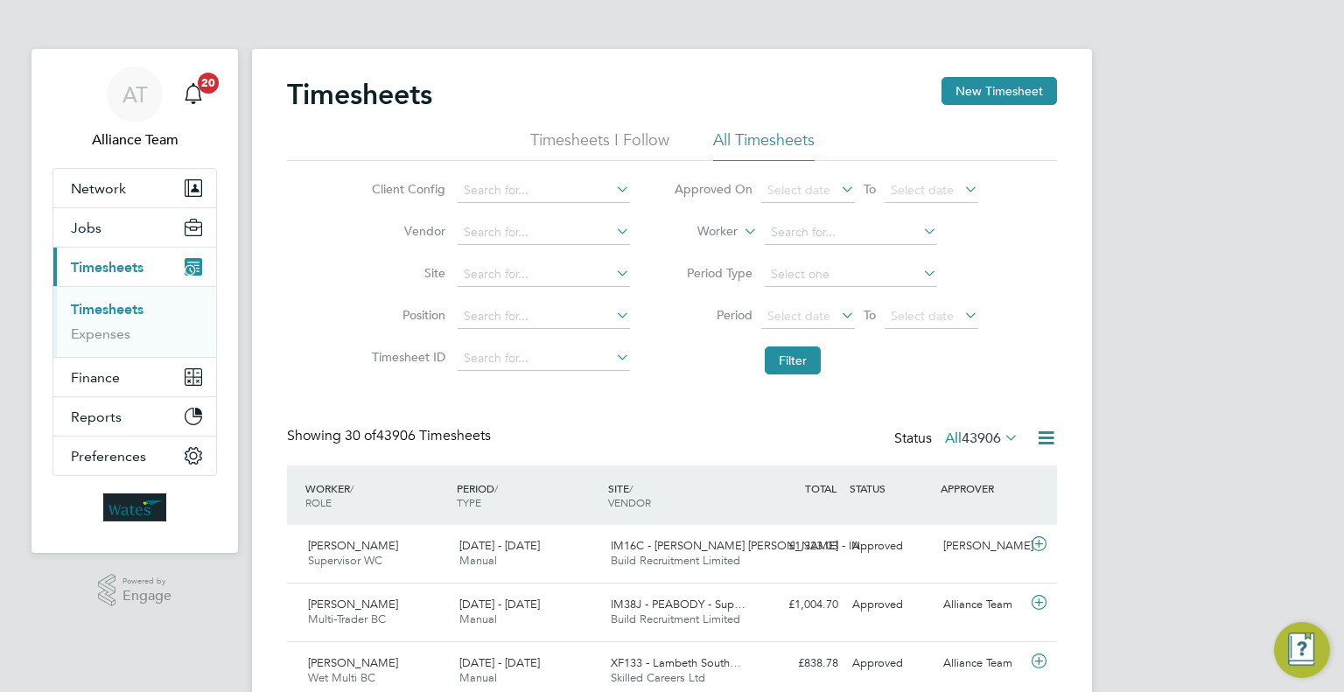
click at [823, 220] on li "Worker" at bounding box center [826, 233] width 348 height 42
click at [821, 227] on input at bounding box center [851, 232] width 172 height 24
click at [829, 264] on li "Janu s Zwart" at bounding box center [850, 256] width 173 height 24
type input "Janus Zwart"
click at [801, 356] on button "Filter" at bounding box center [793, 360] width 56 height 28
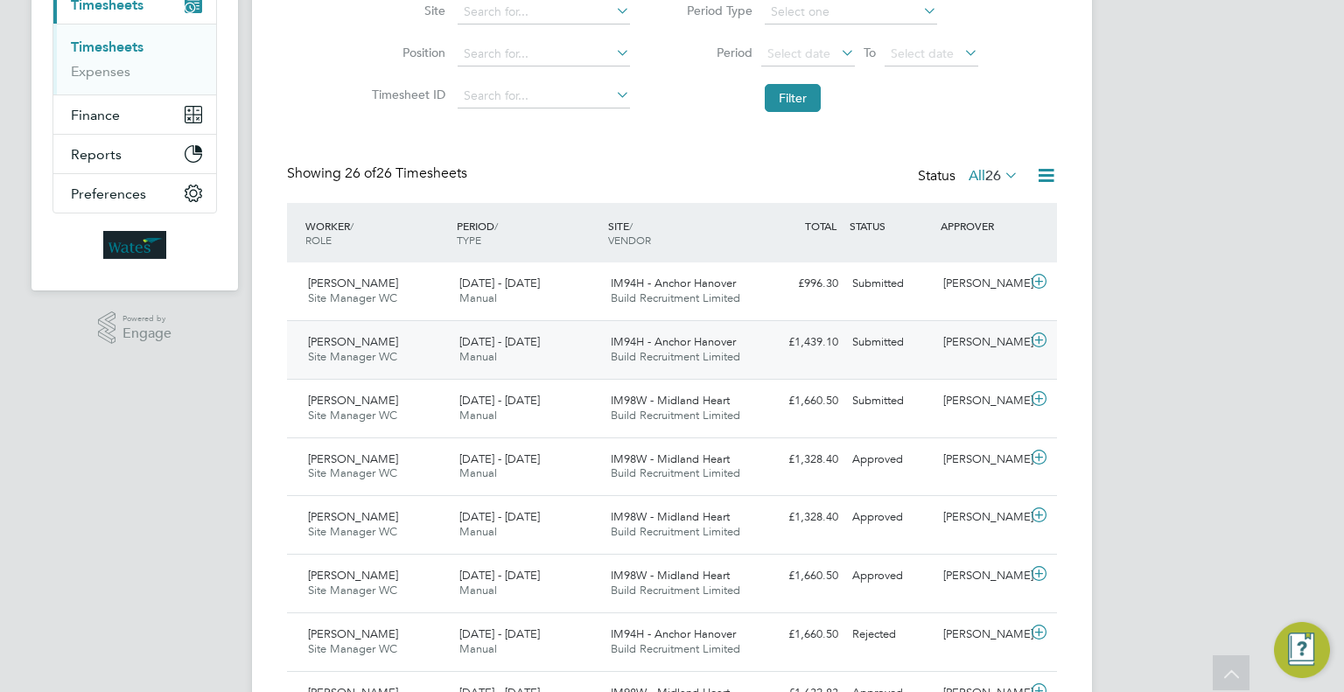
click at [927, 367] on div "Janus Zwart Site Manager WC 31 May - 6 Jun 2025 31 May - 6 Jun 2025 Manual IM94…" at bounding box center [672, 349] width 770 height 59
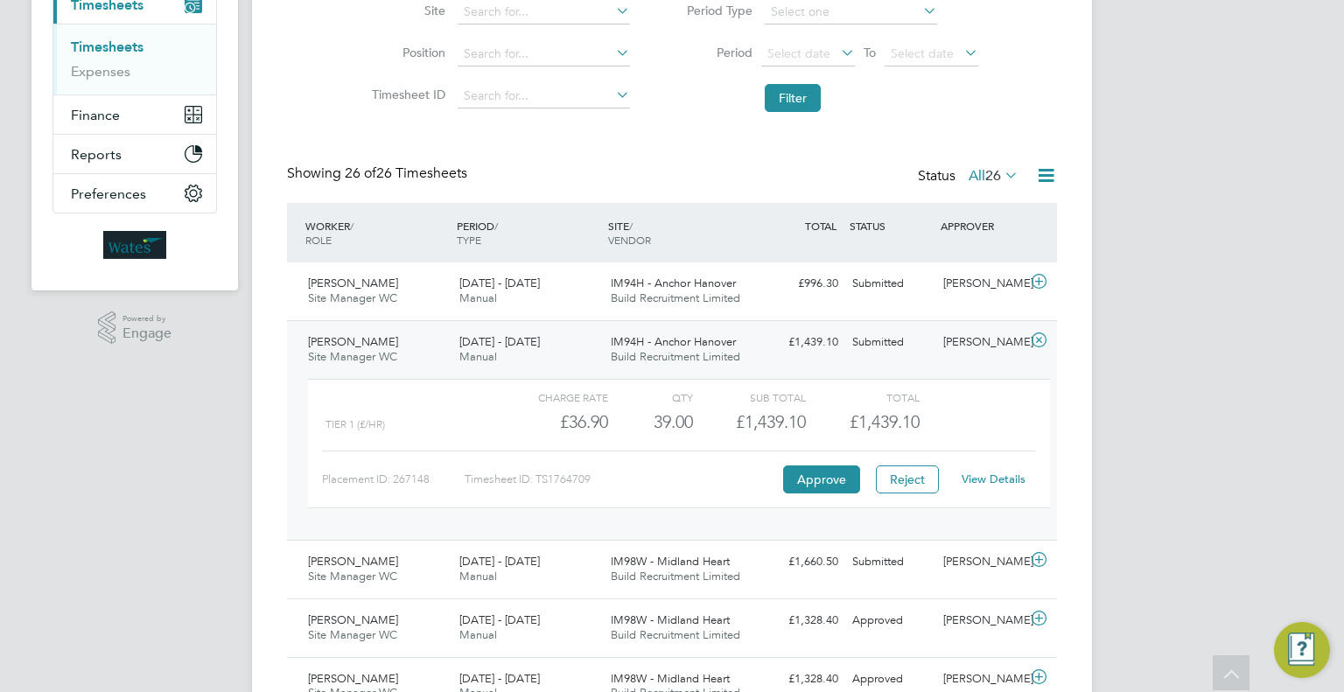
click at [982, 479] on link "View Details" at bounding box center [993, 478] width 64 height 15
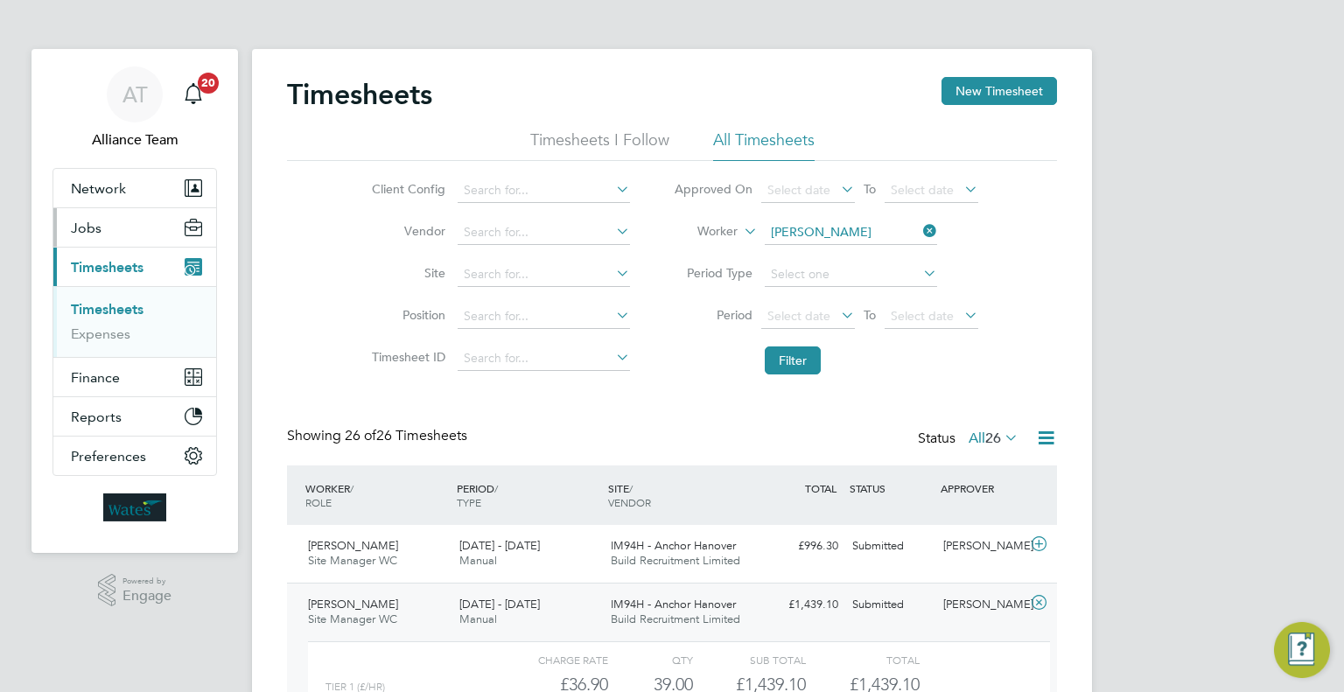
drag, startPoint x: 106, startPoint y: 233, endPoint x: 107, endPoint y: 245, distance: 12.3
click at [106, 233] on button "Jobs" at bounding box center [134, 227] width 163 height 38
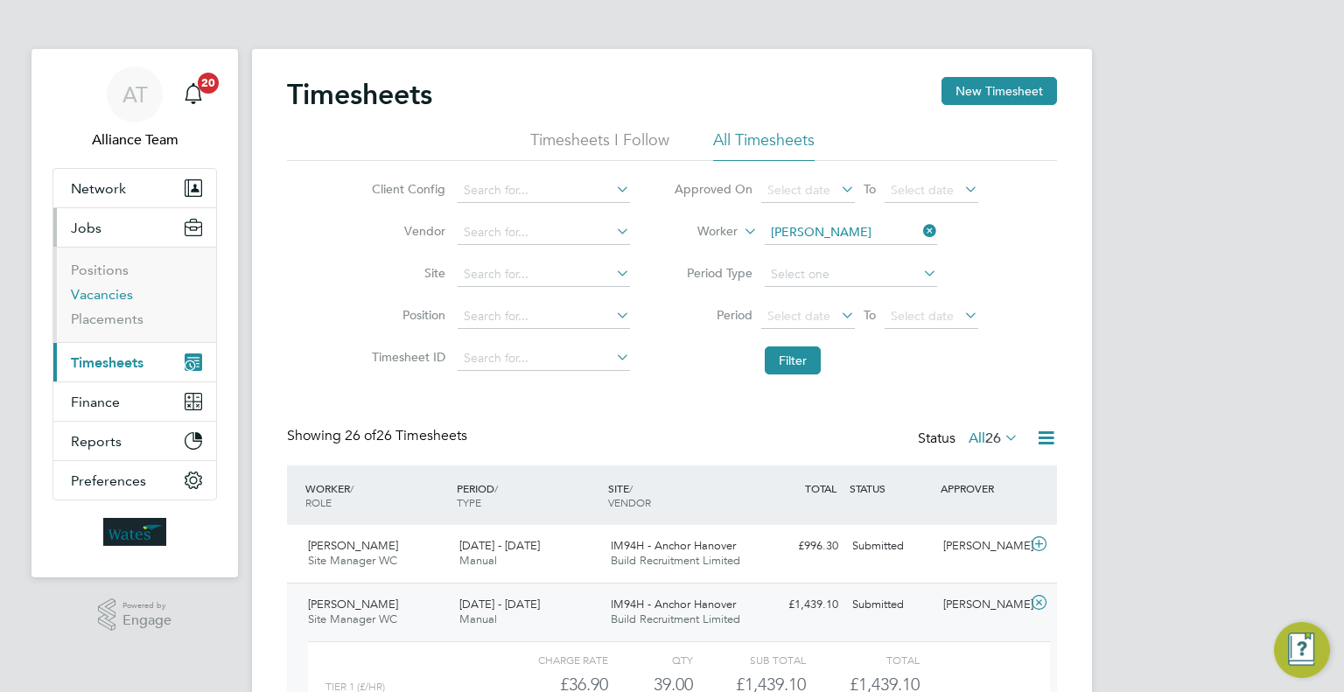
click at [85, 290] on link "Vacancies" at bounding box center [102, 294] width 62 height 17
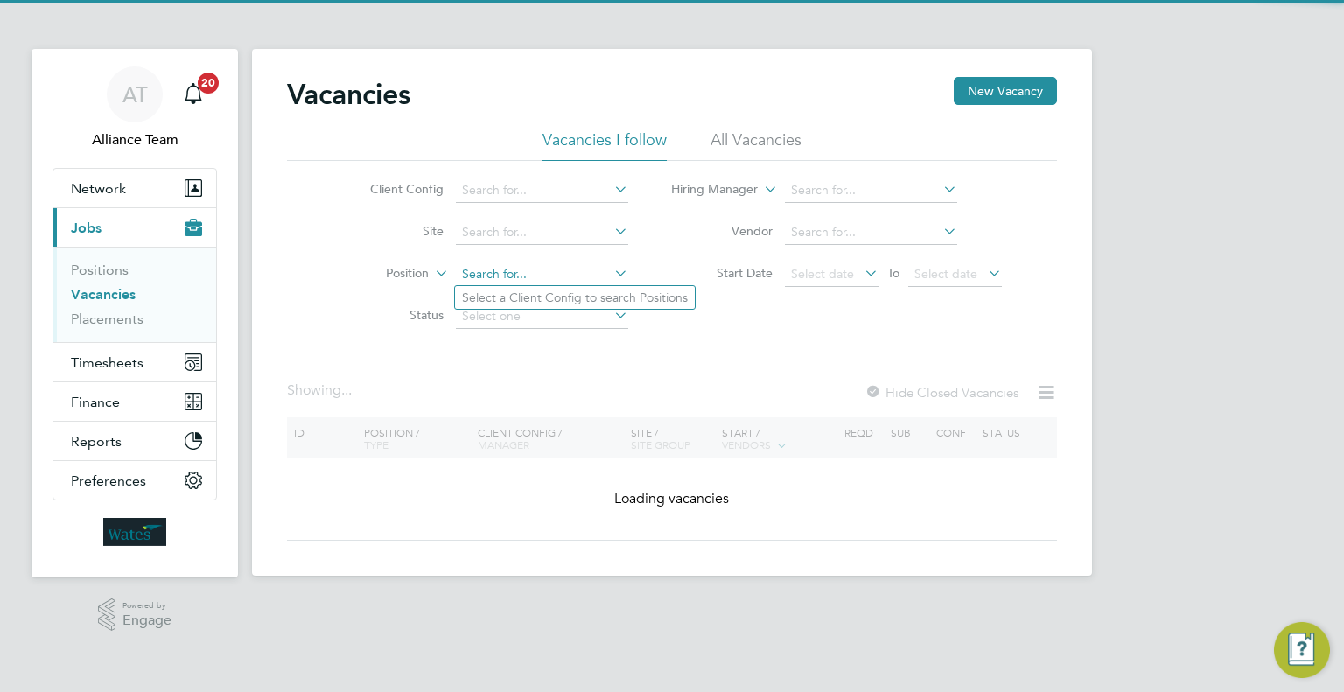
click at [509, 269] on input at bounding box center [542, 274] width 172 height 24
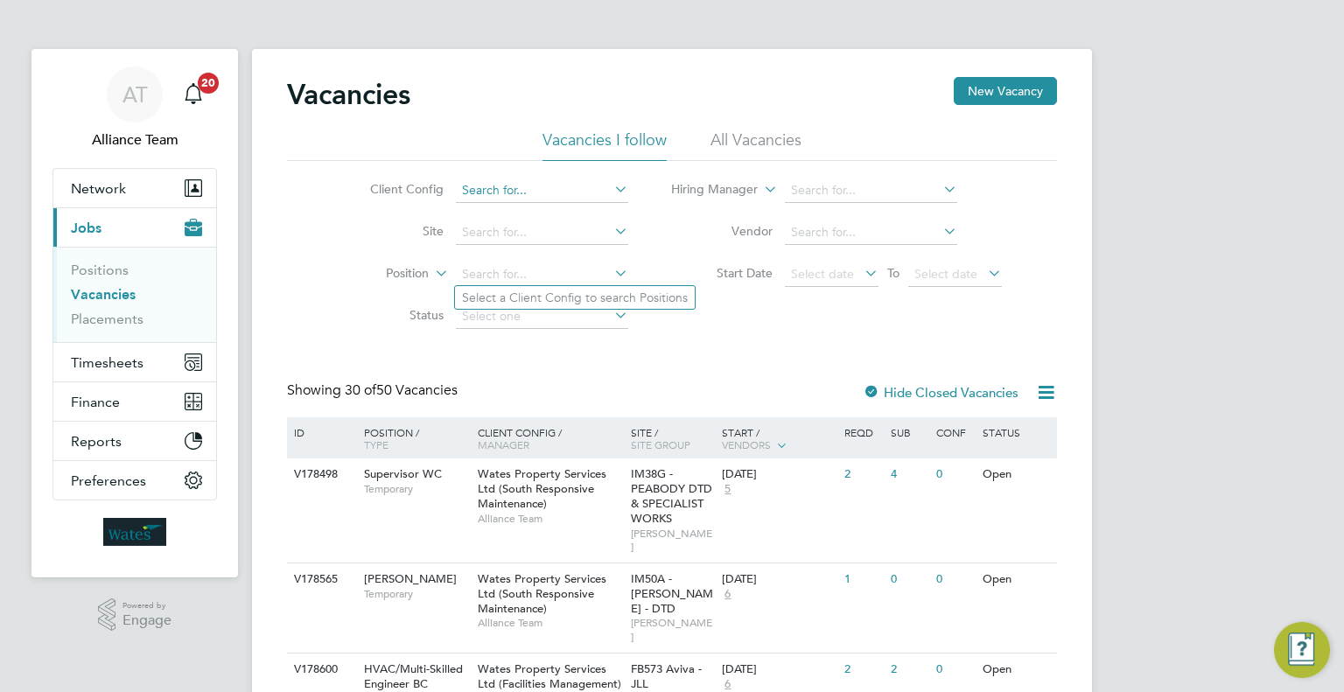
click at [539, 193] on input at bounding box center [542, 190] width 172 height 24
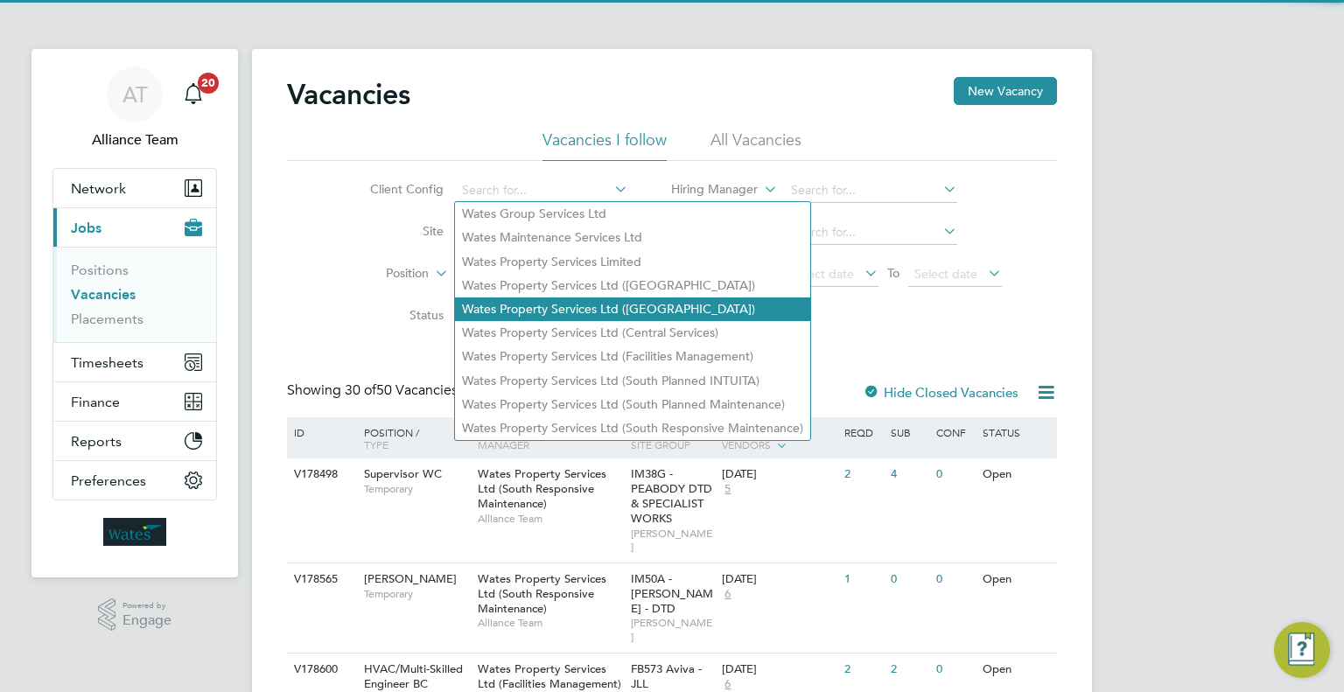
click at [570, 310] on li "Wates Property Services Ltd ([GEOGRAPHIC_DATA])" at bounding box center [632, 309] width 355 height 24
type input "Wates Property Services Ltd (Central & North)"
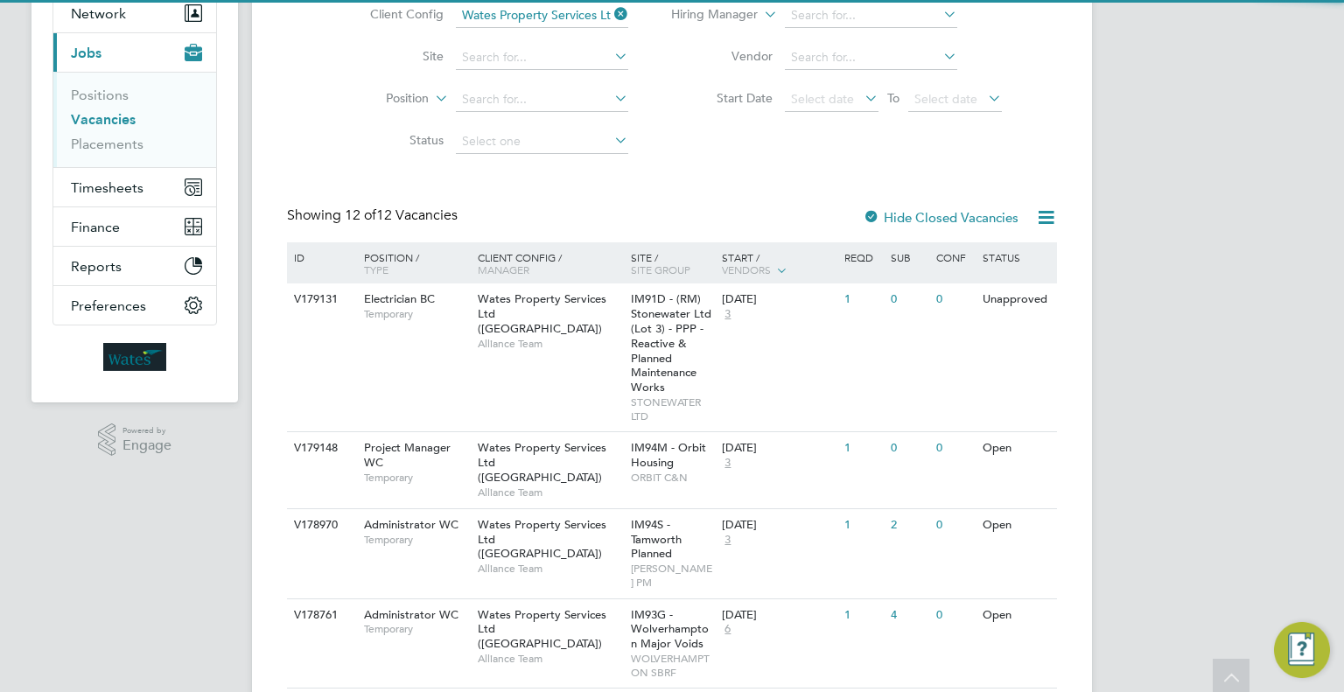
scroll to position [262, 0]
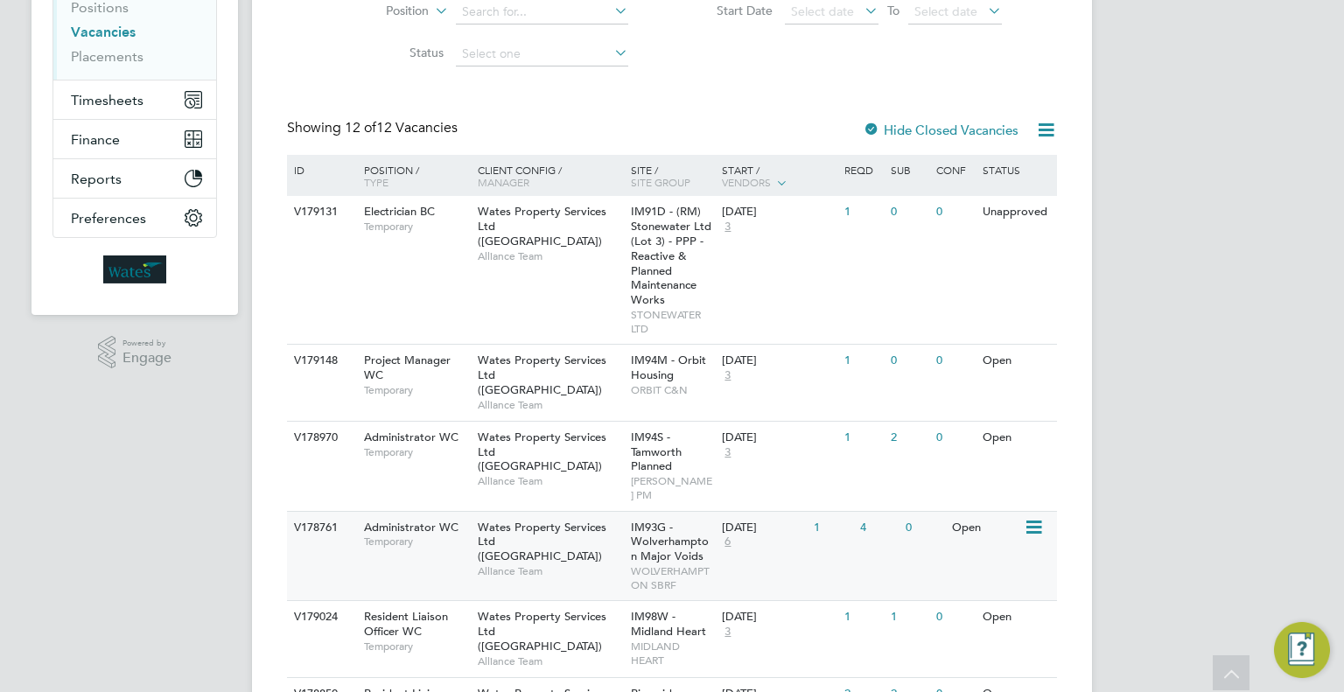
click at [675, 530] on span "IM93G - Wolverhampton Major Voids" at bounding box center [670, 542] width 78 height 45
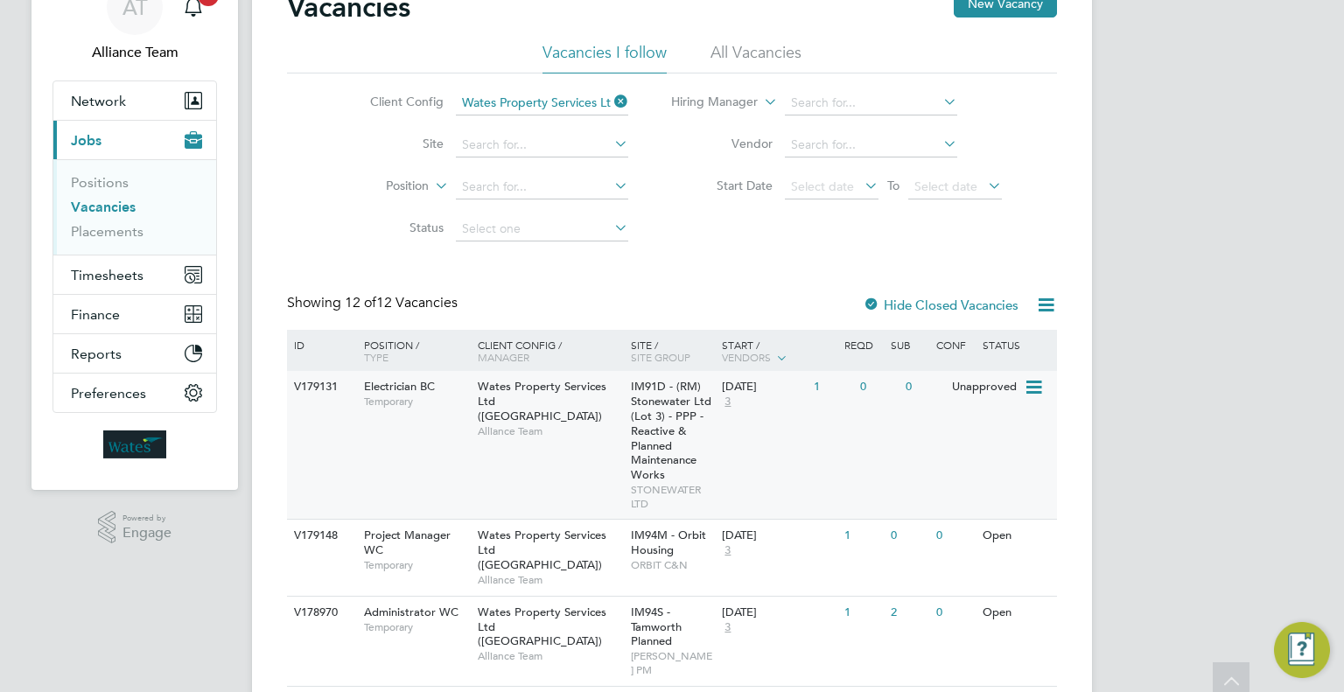
scroll to position [437, 0]
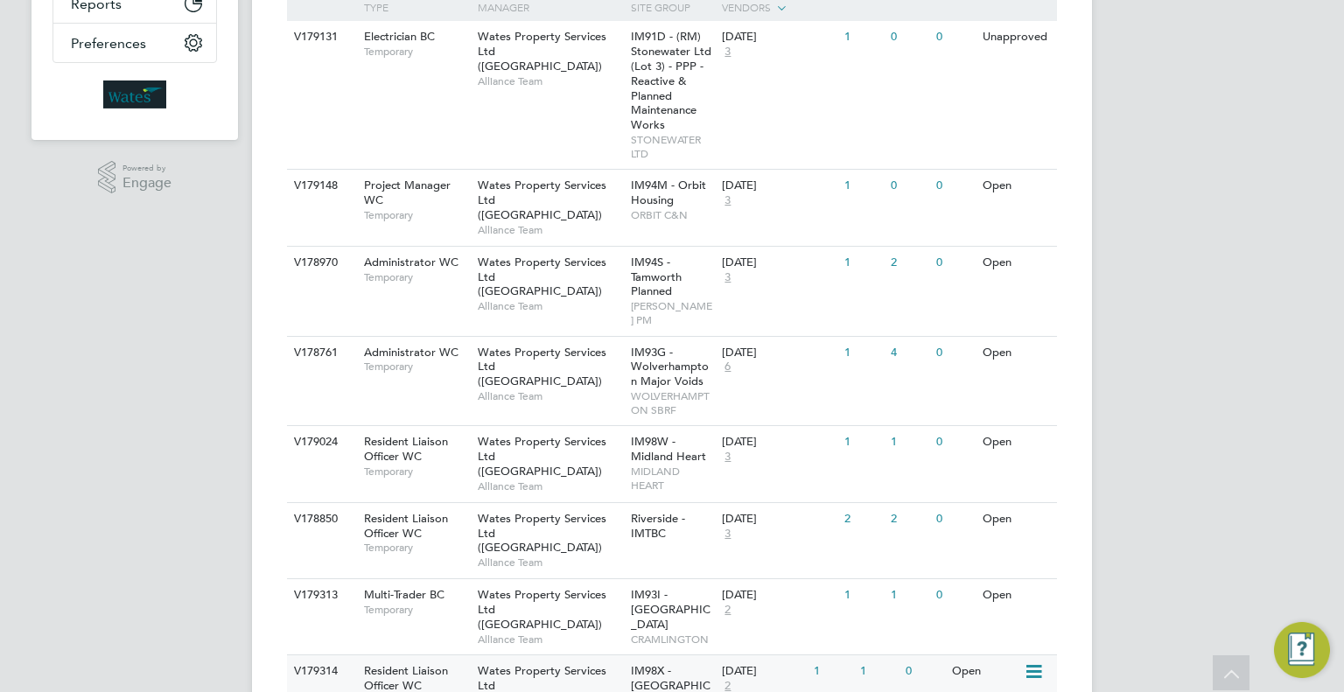
click at [695, 655] on div "IM98X - Park Grange PLACES FOR PEOPLE" at bounding box center [672, 699] width 92 height 89
click at [611, 193] on div "Wates Property Services Ltd (Central & North) Alliance Team" at bounding box center [549, 207] width 153 height 75
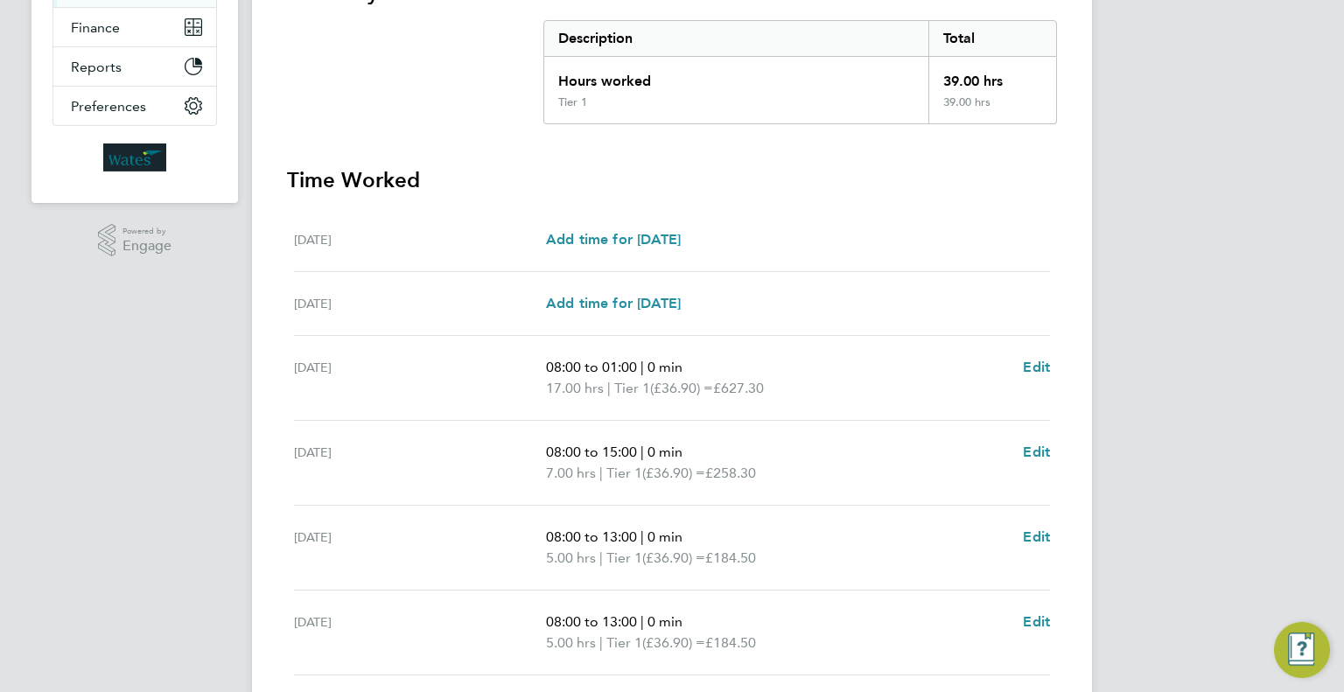
scroll to position [525, 0]
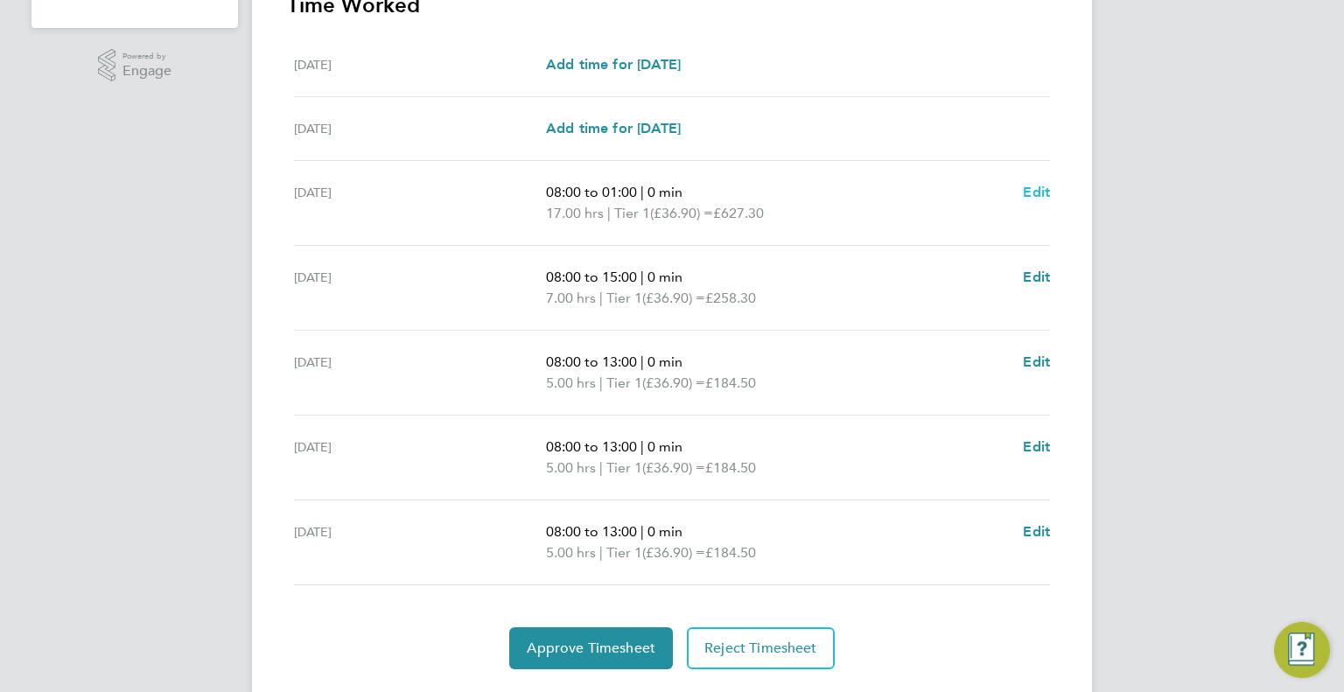
click at [1044, 196] on span "Edit" at bounding box center [1036, 192] width 27 height 17
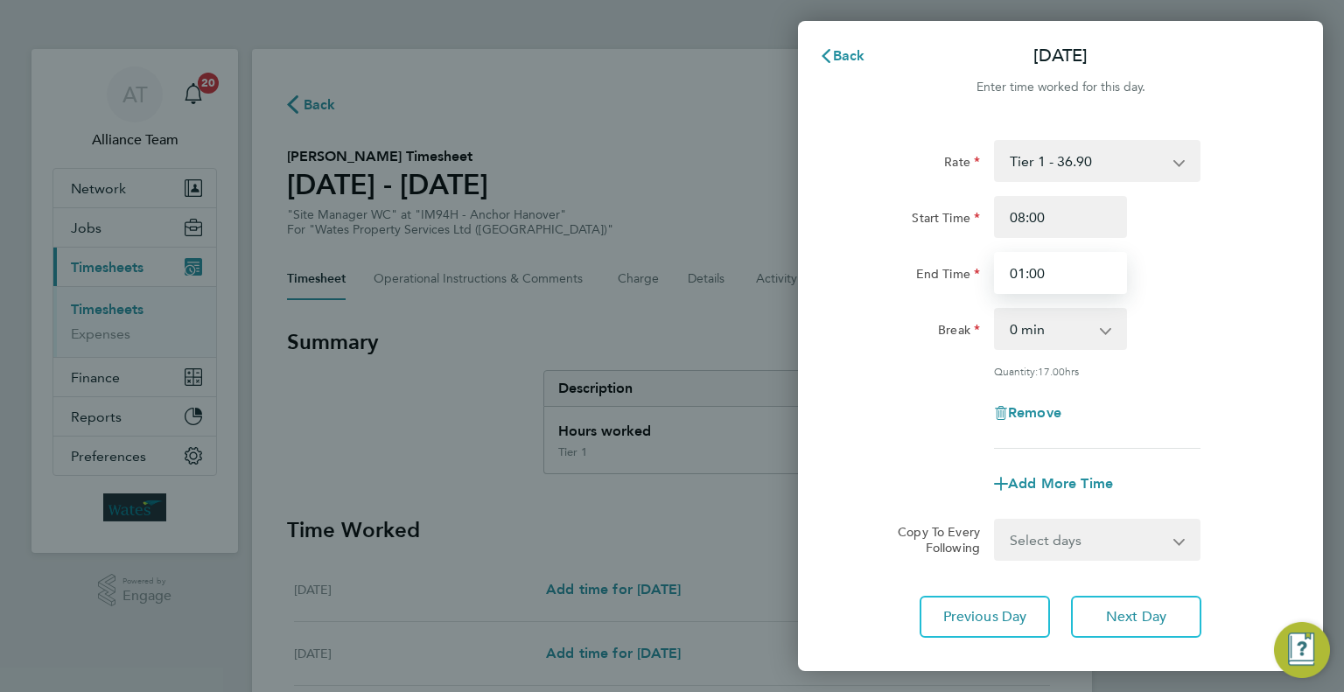
click at [1049, 274] on input "01:00" at bounding box center [1060, 273] width 133 height 42
drag, startPoint x: 1049, startPoint y: 274, endPoint x: 988, endPoint y: 279, distance: 61.5
click at [988, 279] on div "01:00" at bounding box center [1060, 273] width 147 height 42
type input "13:00"
click at [1304, 314] on div "Rate Tier 1 - 36.90 Start Time 08:00 End Time 13:00 Break 0 min 15 min 30 min 4…" at bounding box center [1060, 389] width 525 height 540
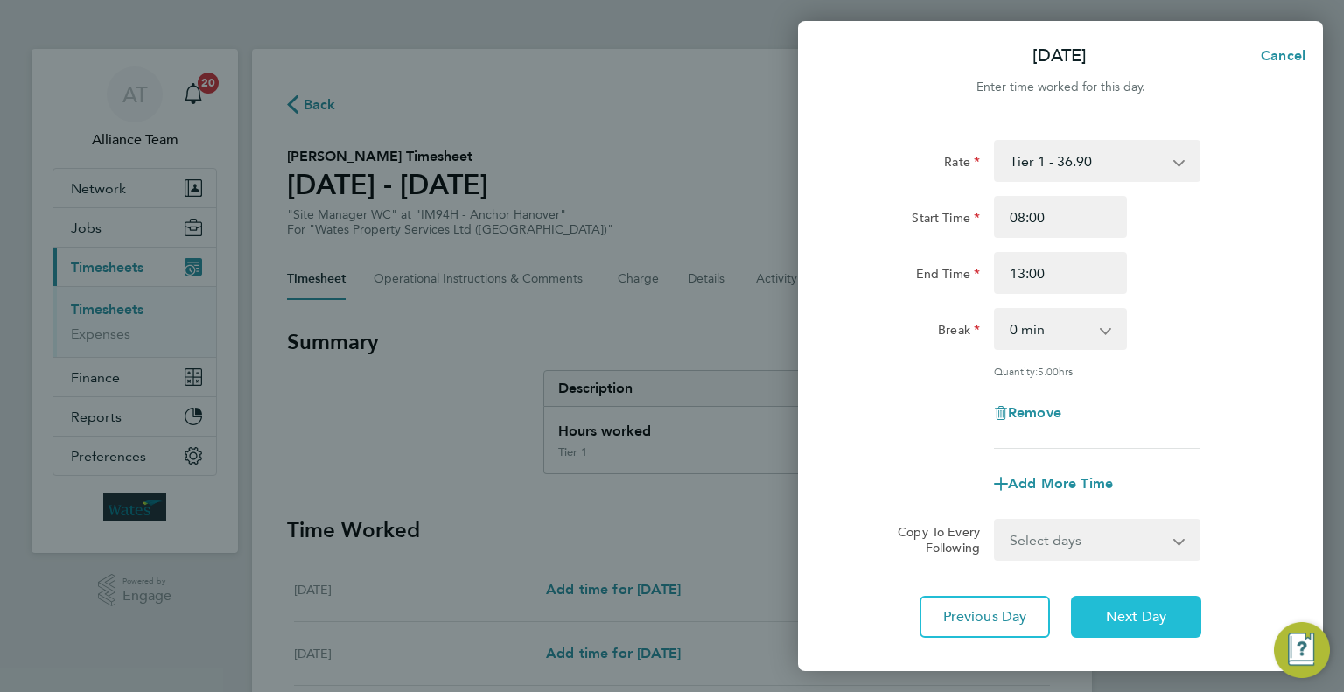
click at [1128, 616] on span "Next Day" at bounding box center [1136, 616] width 60 height 17
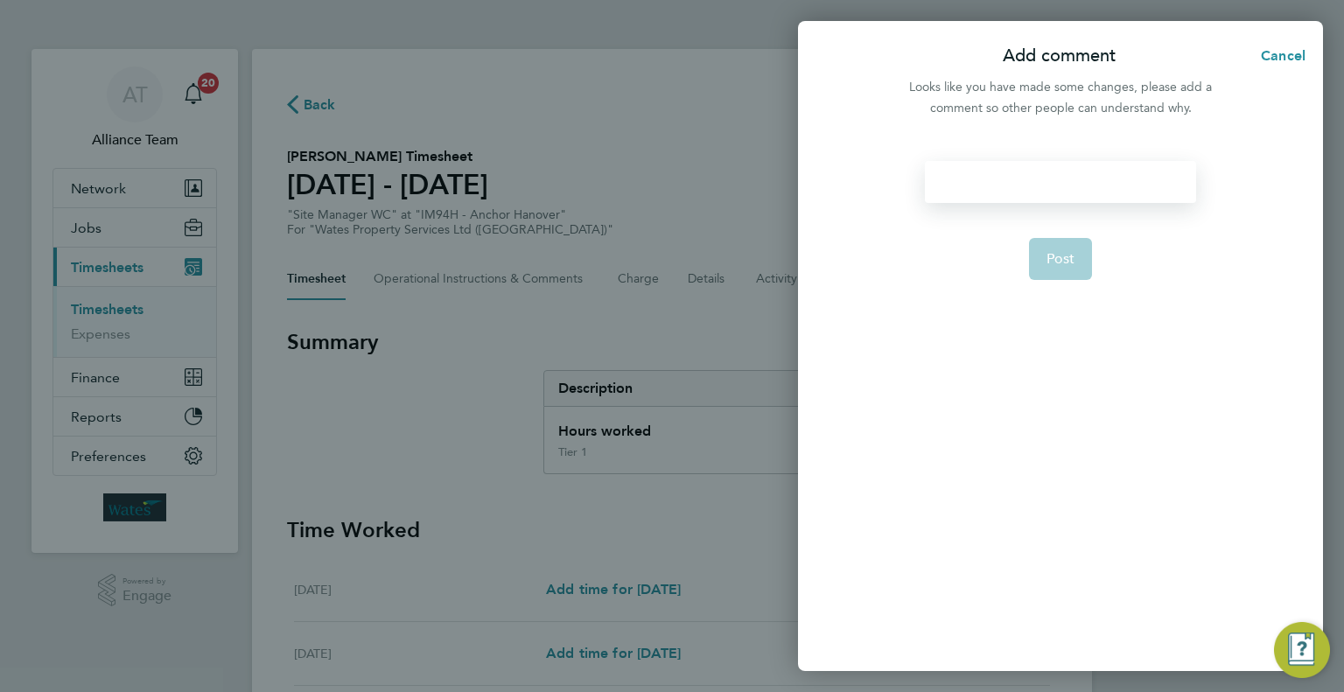
click at [1032, 183] on div at bounding box center [1060, 182] width 270 height 42
click at [1062, 249] on button "Post" at bounding box center [1061, 259] width 64 height 42
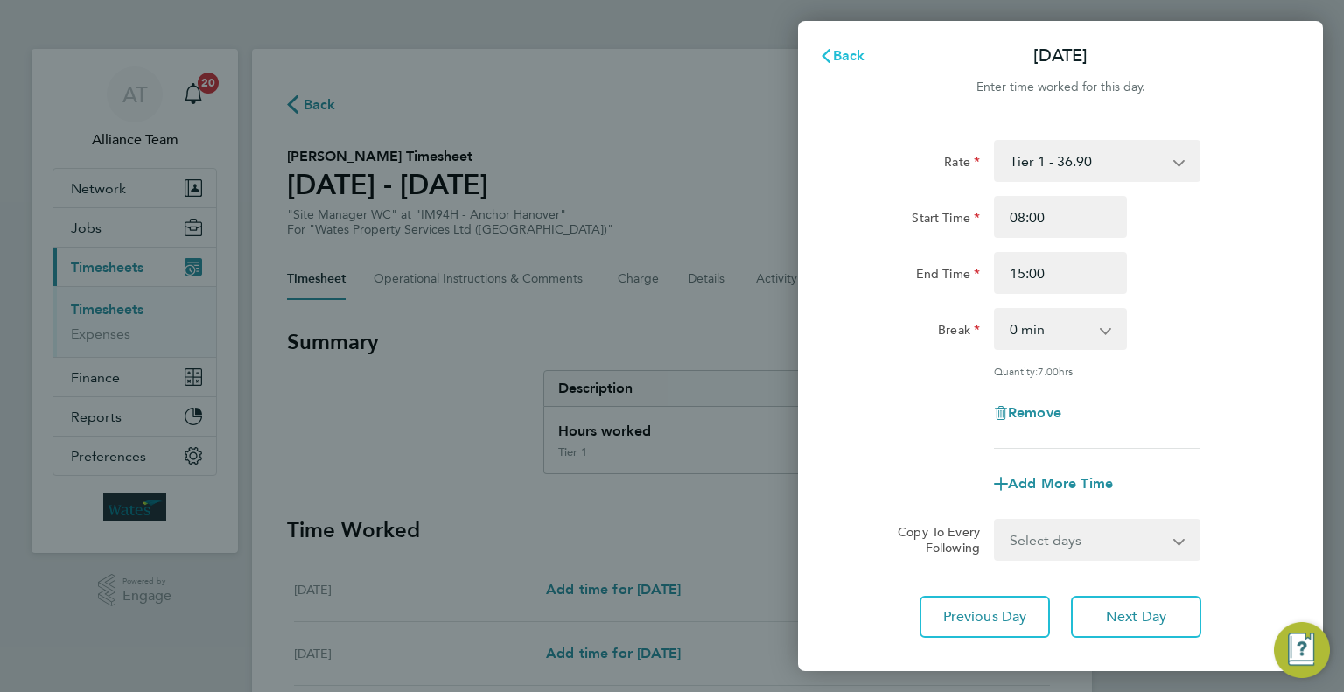
click at [852, 61] on span "Back" at bounding box center [849, 55] width 32 height 17
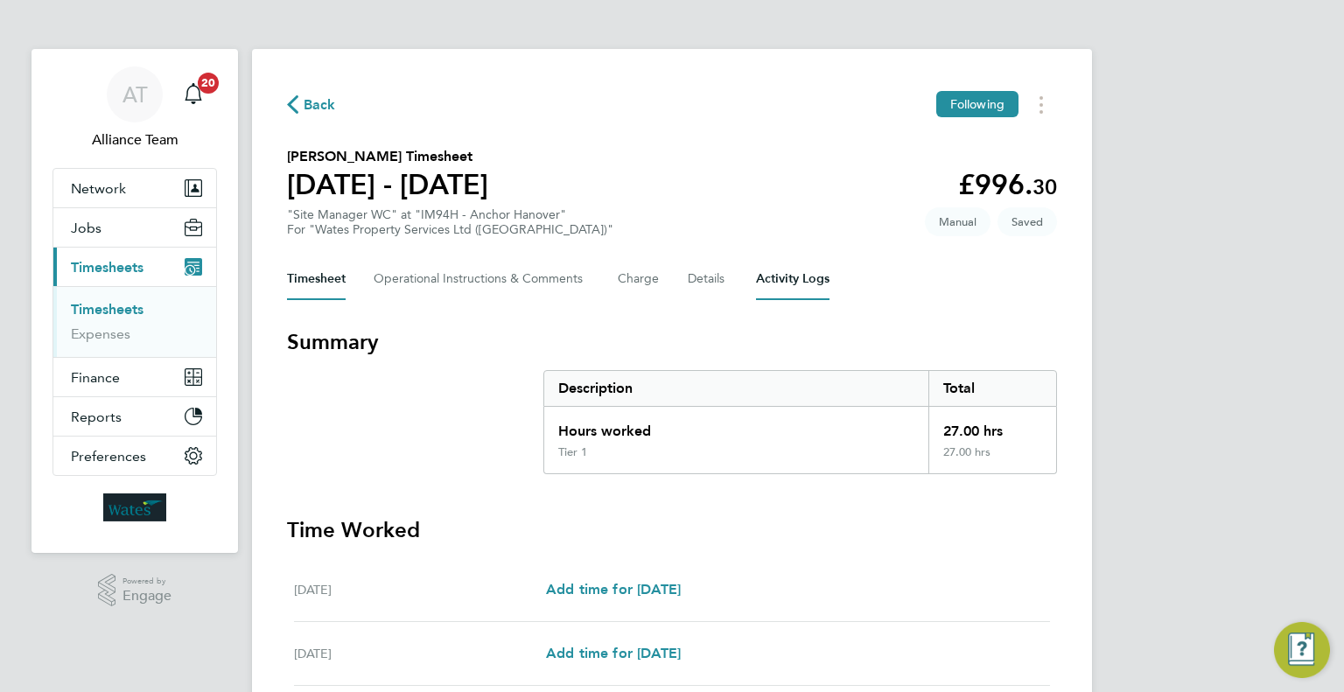
click at [819, 279] on Logs-tab "Activity Logs" at bounding box center [792, 279] width 73 height 42
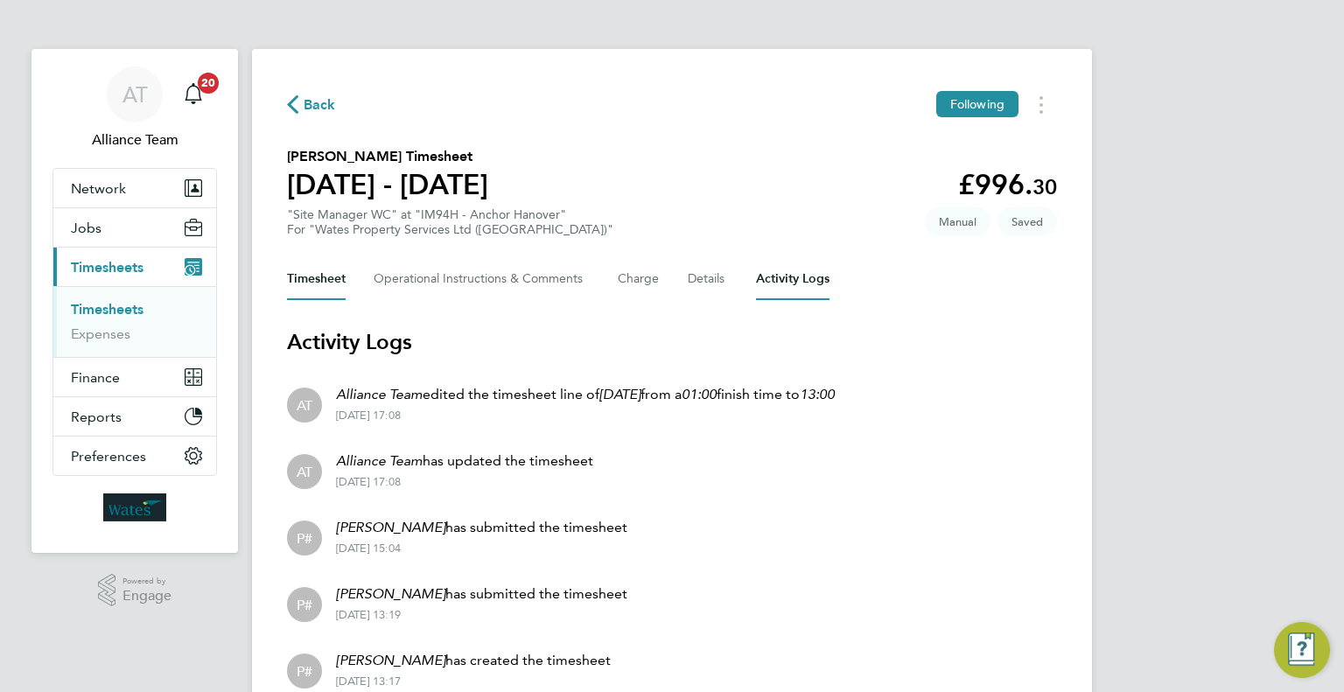
click at [331, 276] on button "Timesheet" at bounding box center [316, 279] width 59 height 42
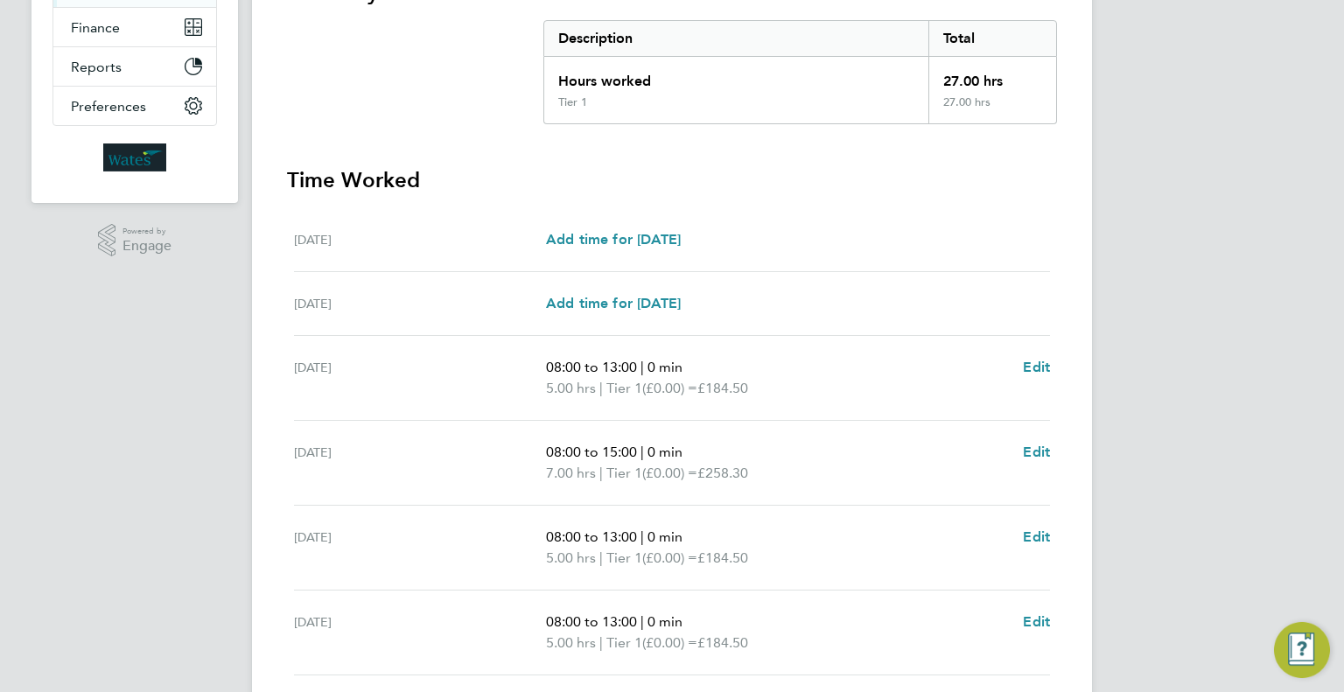
scroll to position [525, 0]
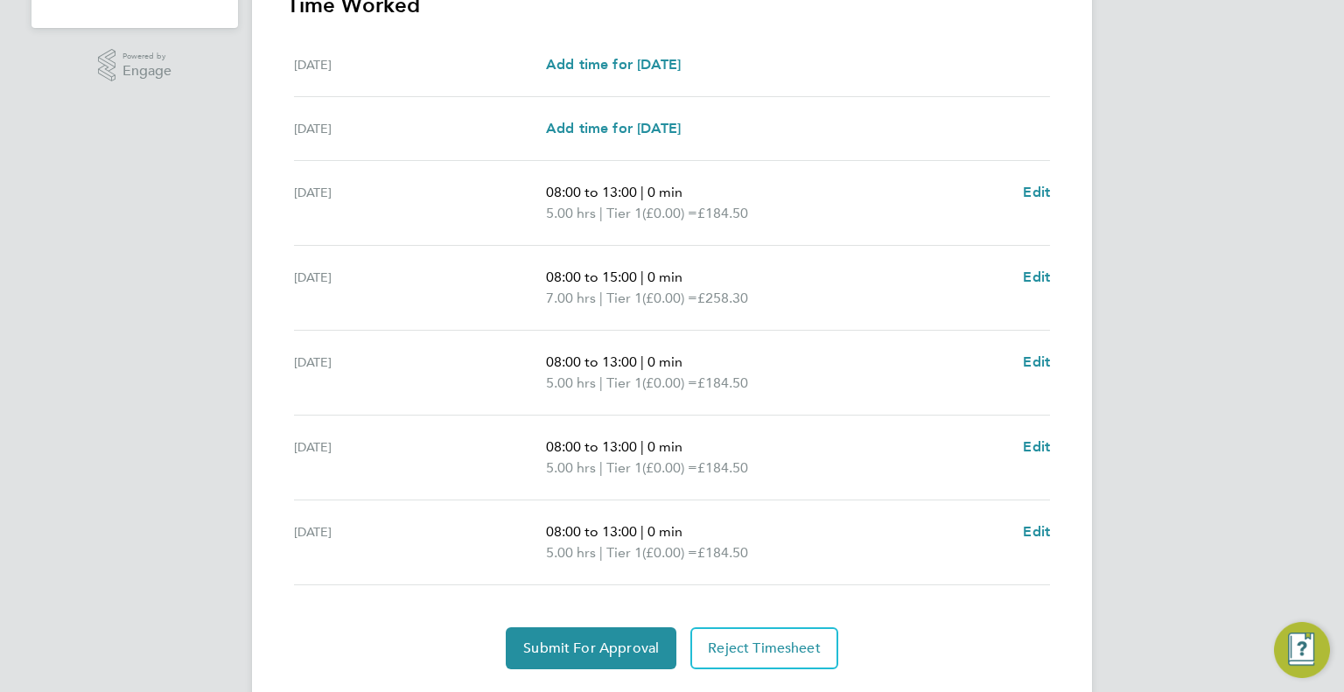
click at [1207, 388] on div "AT Alliance Team Notifications 20 Applications: Network Team Members Businesses…" at bounding box center [672, 107] width 1344 height 1264
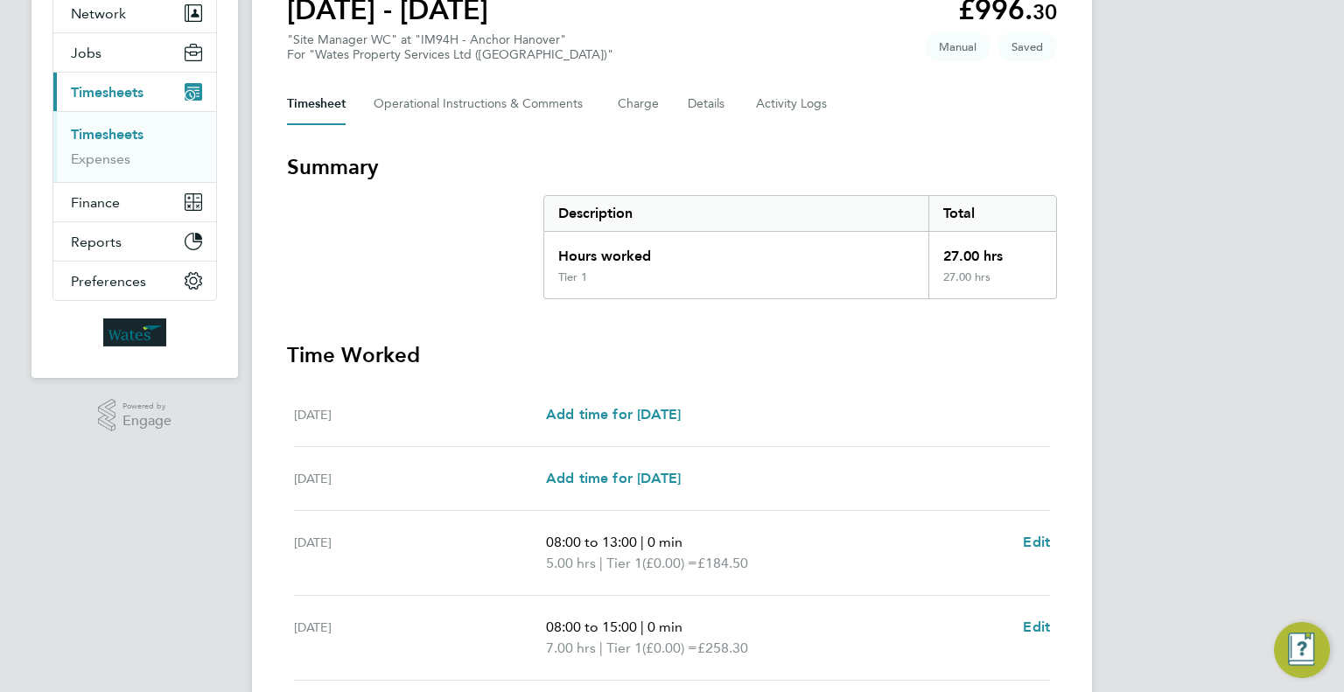
scroll to position [0, 0]
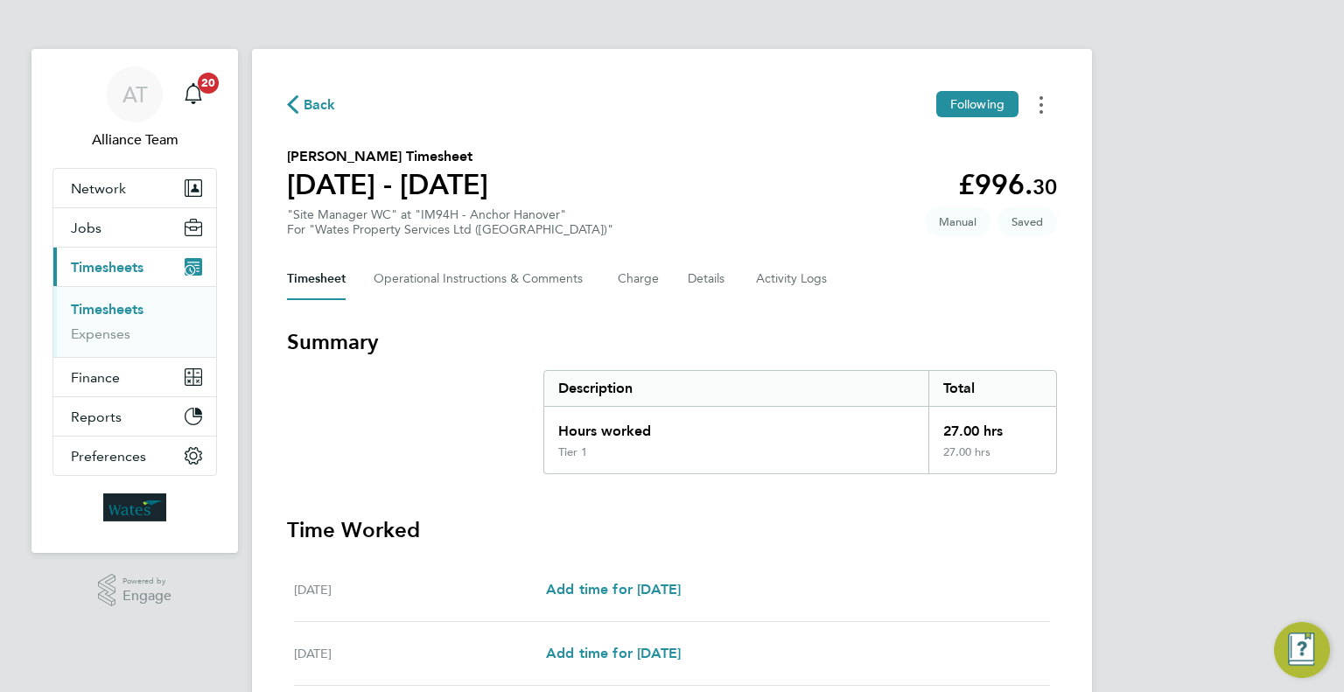
click at [1044, 115] on button "Timesheets Menu" at bounding box center [1040, 104] width 31 height 27
click at [1149, 281] on div "AT Alliance Team Notifications 20 Applications: Network Team Members Businesses…" at bounding box center [672, 632] width 1344 height 1264
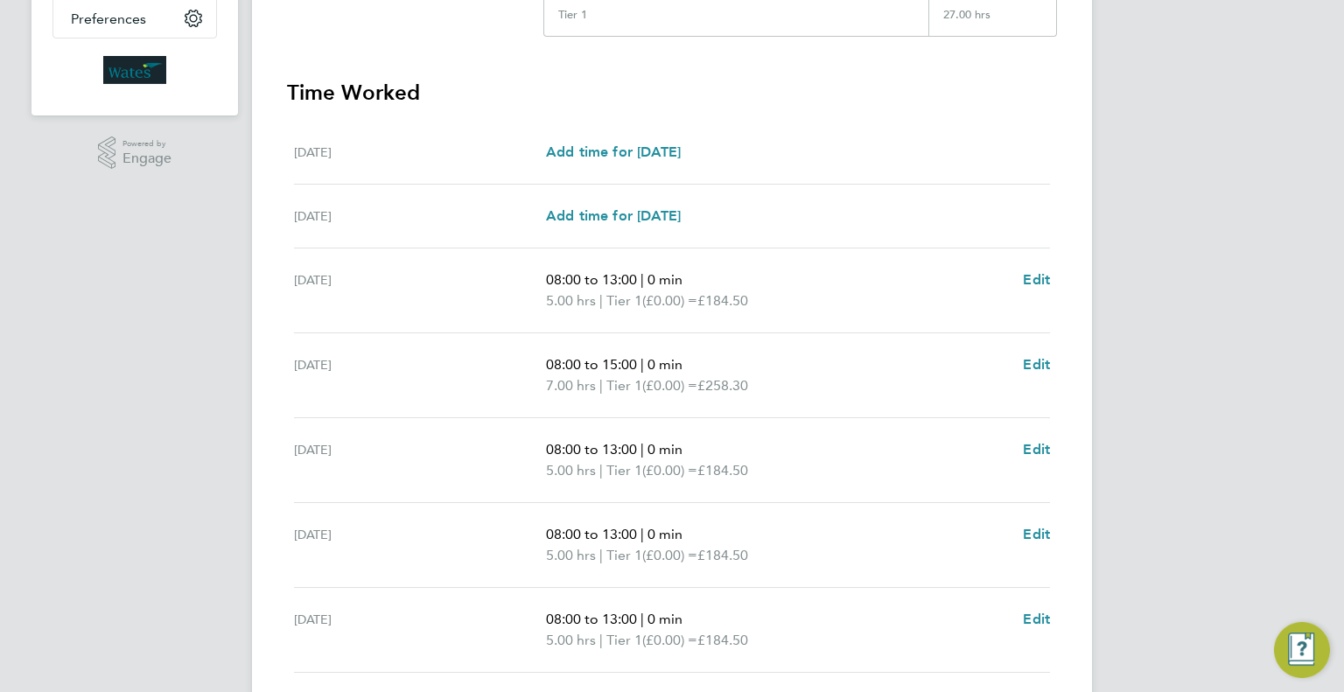
scroll to position [569, 0]
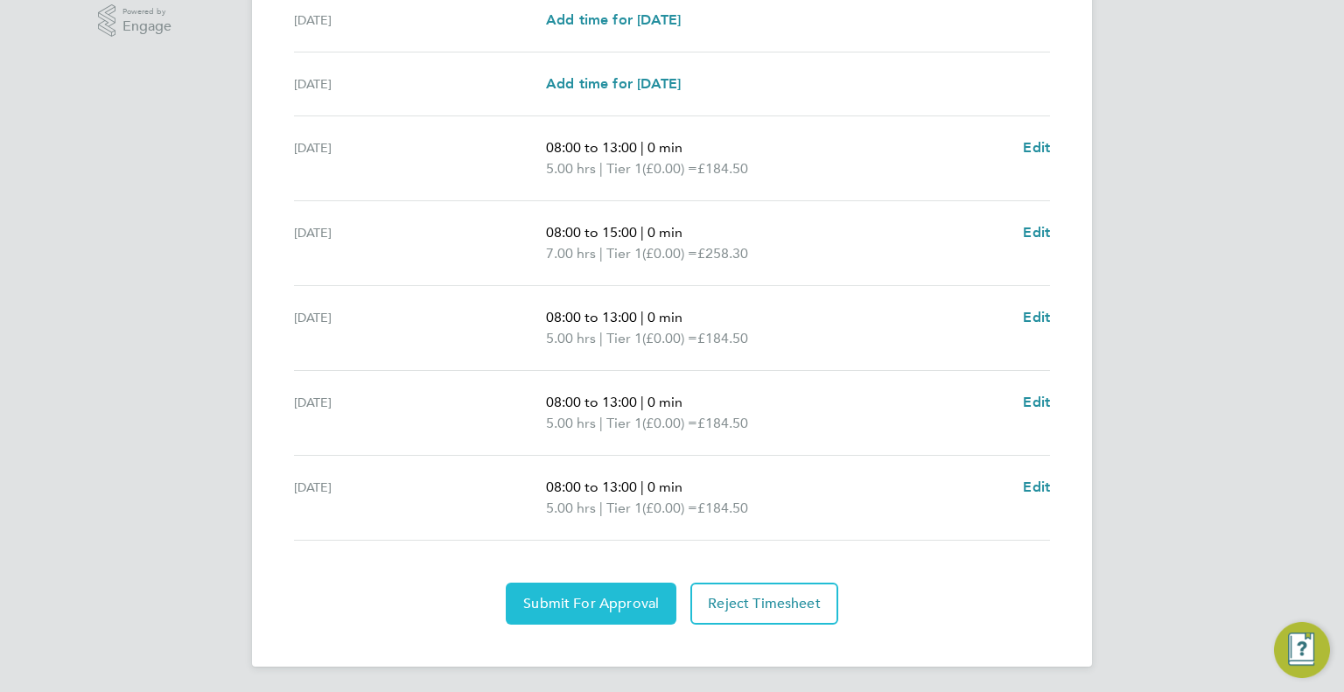
click at [604, 607] on span "Submit For Approval" at bounding box center [591, 603] width 136 height 17
click at [1212, 366] on div "AT Alliance Team Notifications 20 Applications: Network Team Members Businesses…" at bounding box center [672, 63] width 1344 height 1264
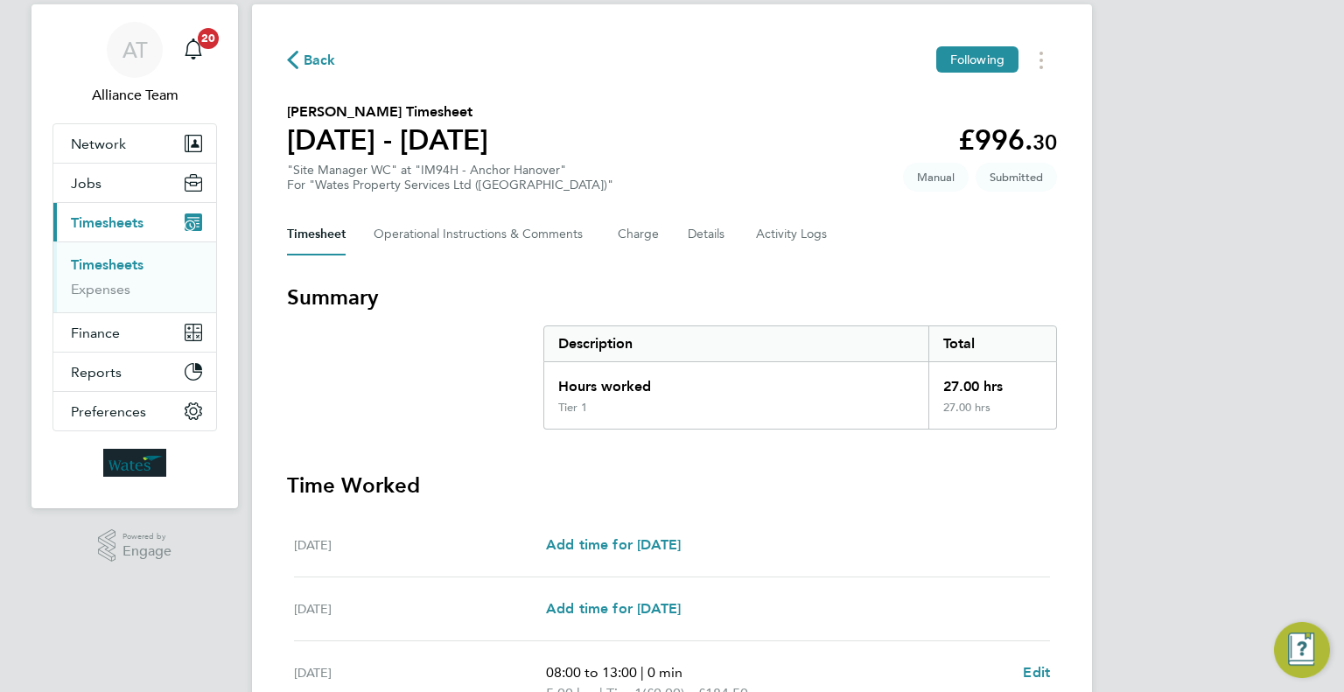
scroll to position [0, 0]
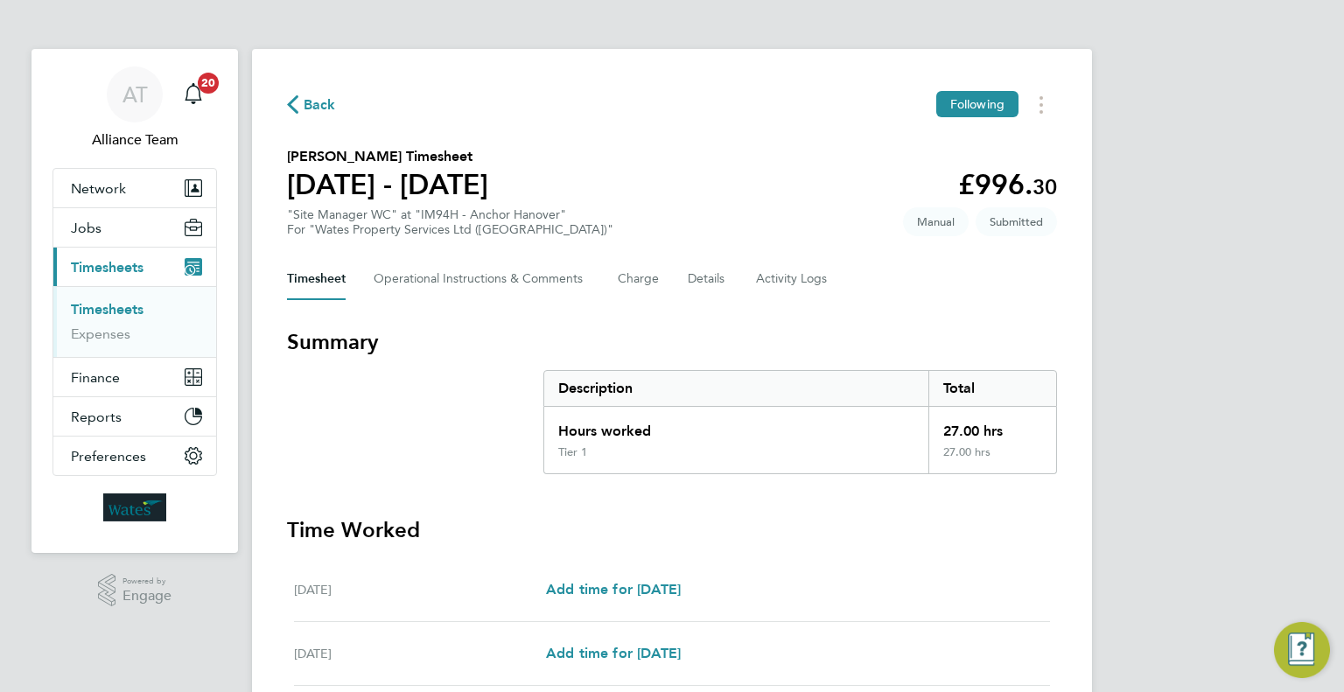
click at [1037, 120] on div "Back Following Janus Zwart's Timesheet 31 May - 06 Jun 2025 £996. 30 "Site Mana…" at bounding box center [672, 642] width 840 height 1187
click at [1037, 115] on button "Timesheets Menu" at bounding box center [1040, 104] width 31 height 27
click at [946, 174] on link "Download timesheet" at bounding box center [952, 178] width 210 height 35
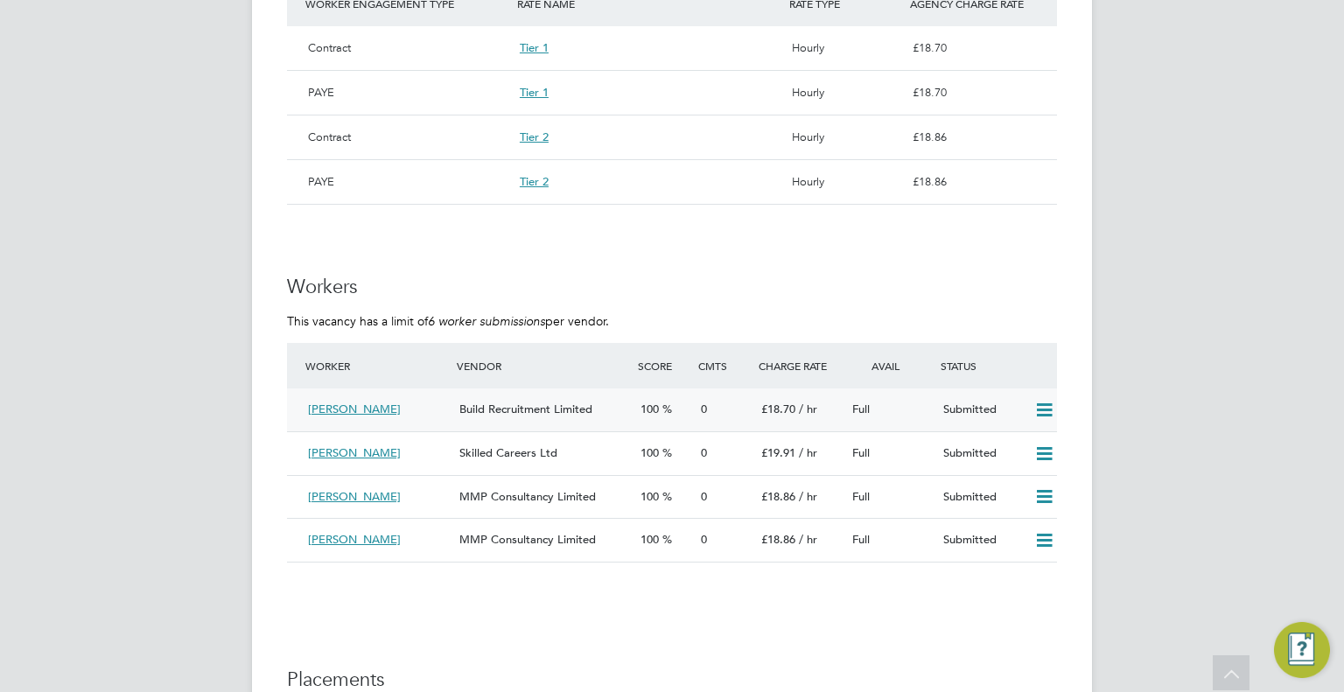
click at [695, 409] on div "0" at bounding box center [724, 409] width 60 height 29
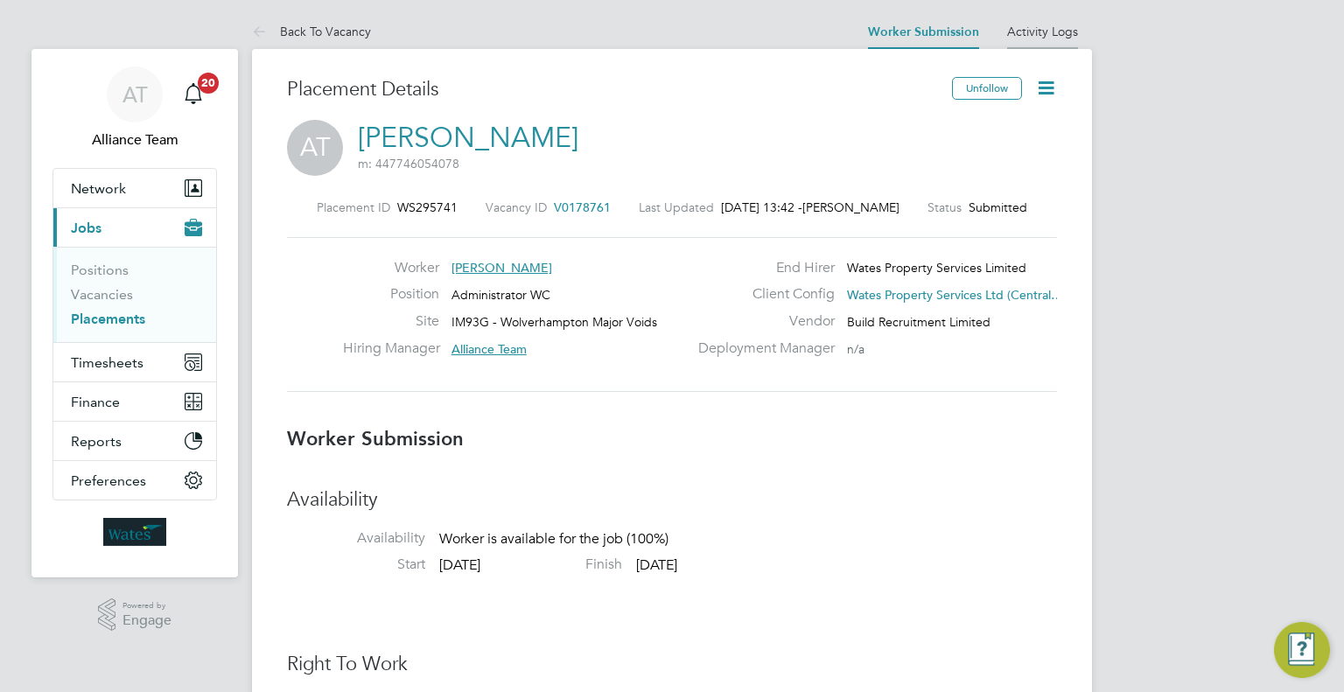
click at [1047, 24] on link "Activity Logs" at bounding box center [1042, 32] width 71 height 16
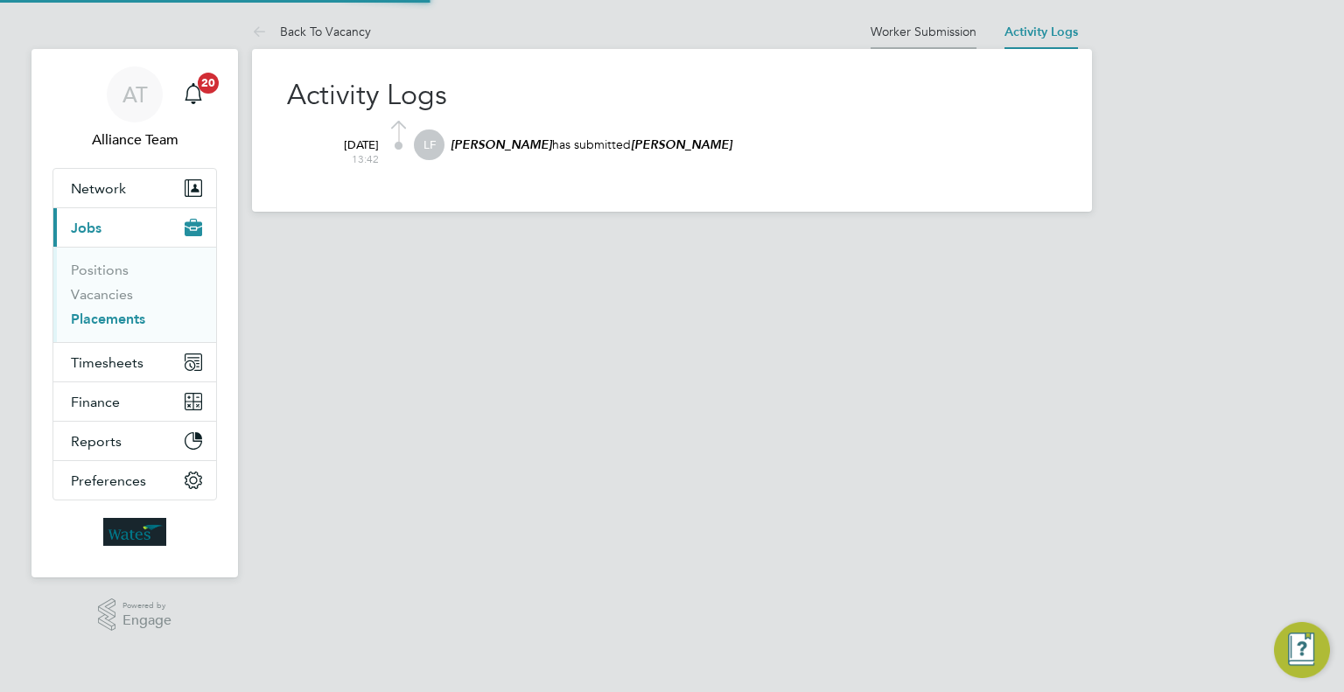
click at [944, 31] on link "Worker Submission" at bounding box center [923, 32] width 106 height 16
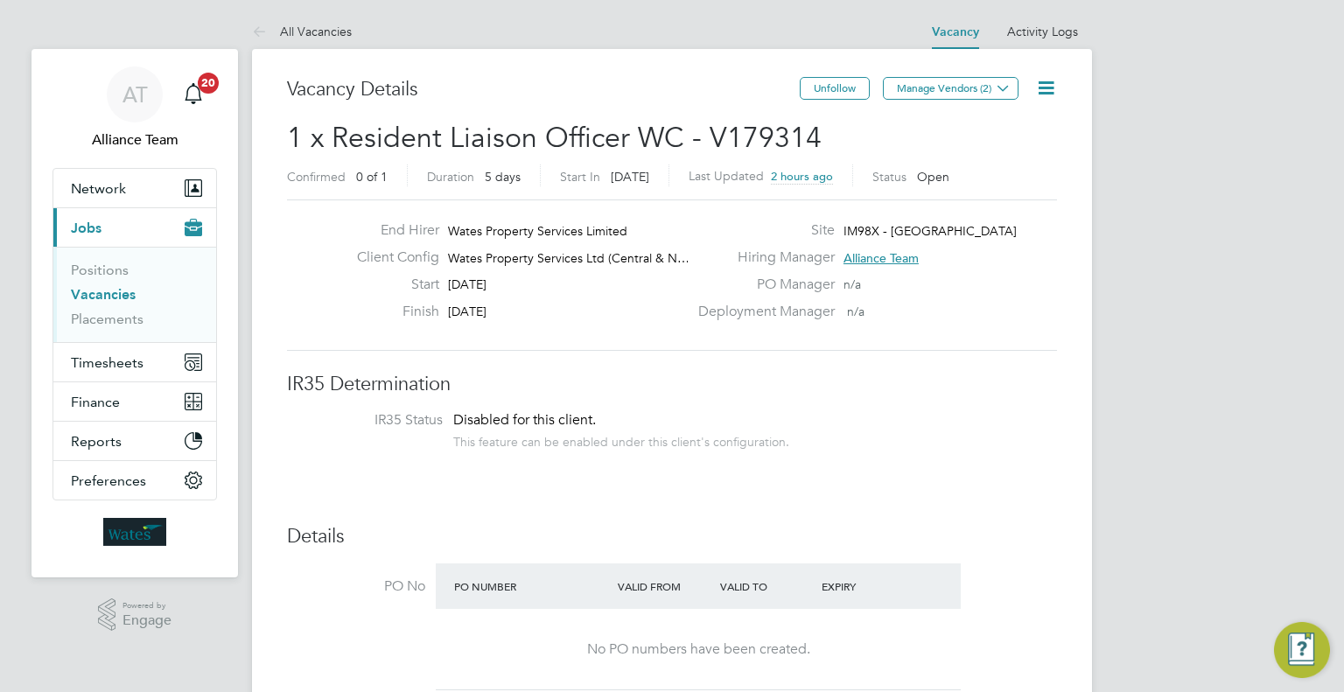
click at [94, 289] on link "Vacancies" at bounding box center [103, 294] width 65 height 17
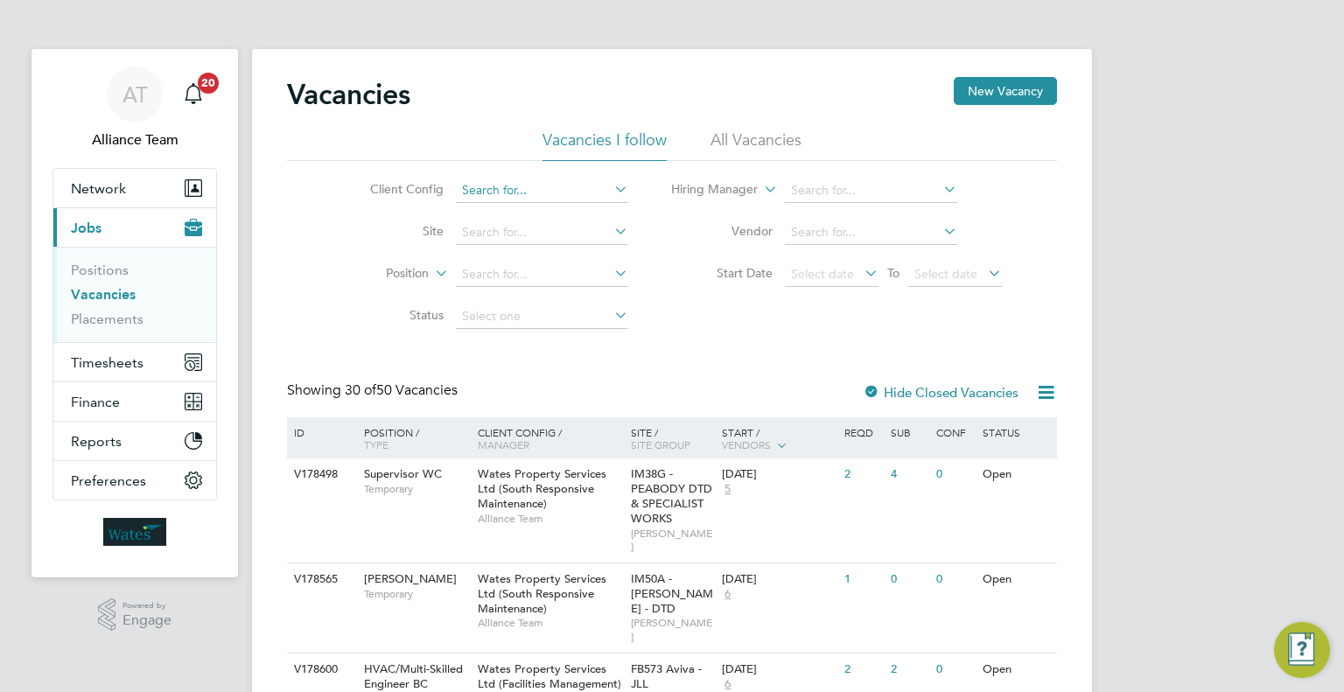
click at [535, 191] on input at bounding box center [542, 190] width 172 height 24
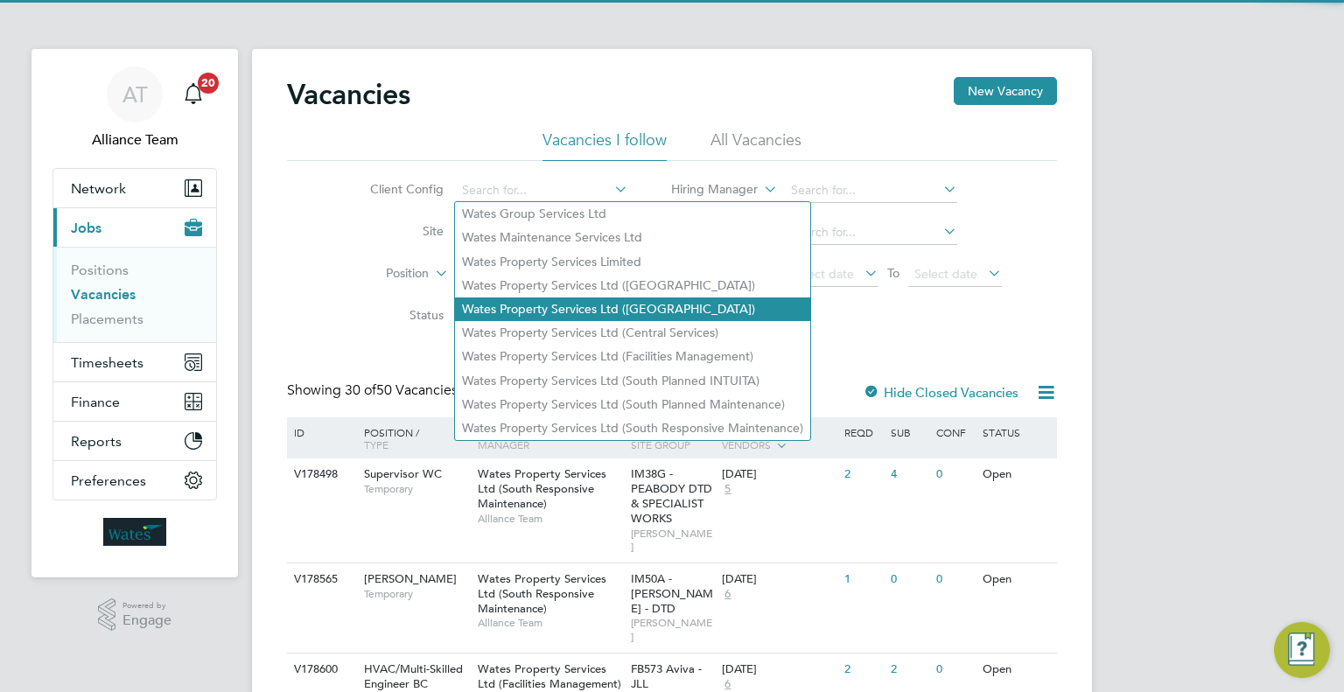
click at [583, 299] on li "Wates Property Services Ltd ([GEOGRAPHIC_DATA])" at bounding box center [632, 309] width 355 height 24
type input "Wates Property Services Ltd ([GEOGRAPHIC_DATA])"
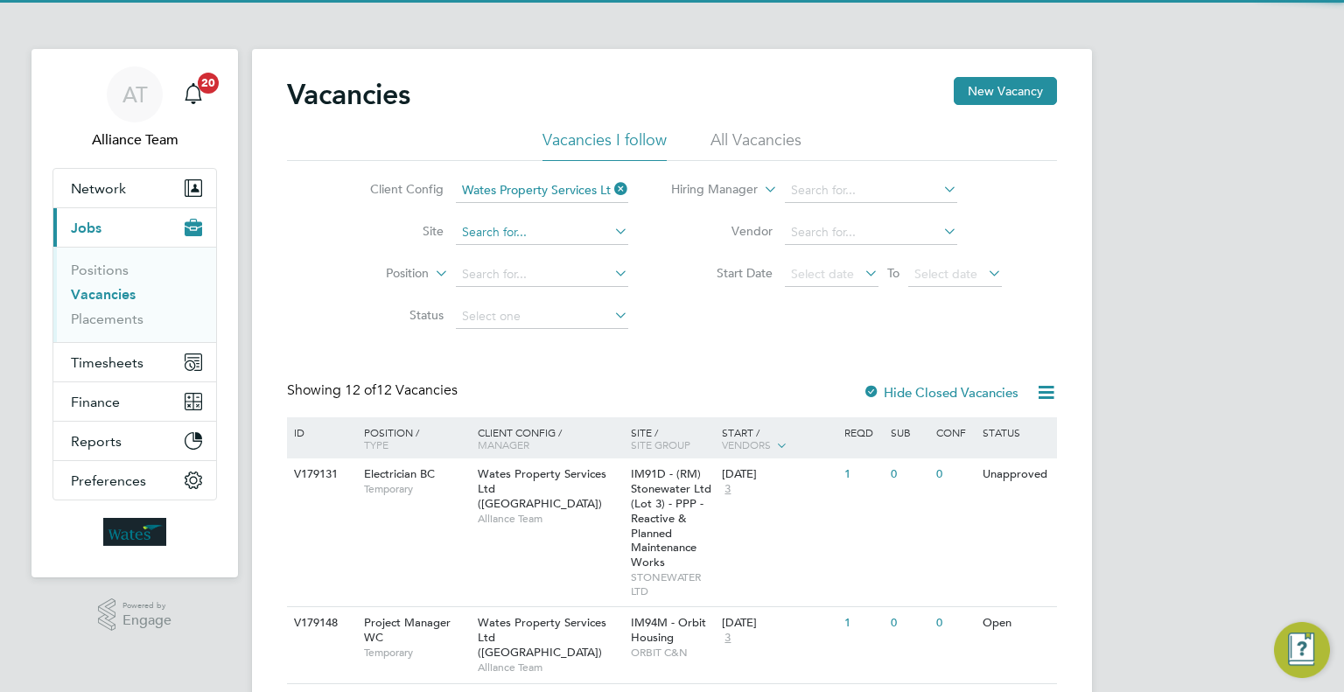
click at [481, 237] on input at bounding box center [542, 232] width 172 height 24
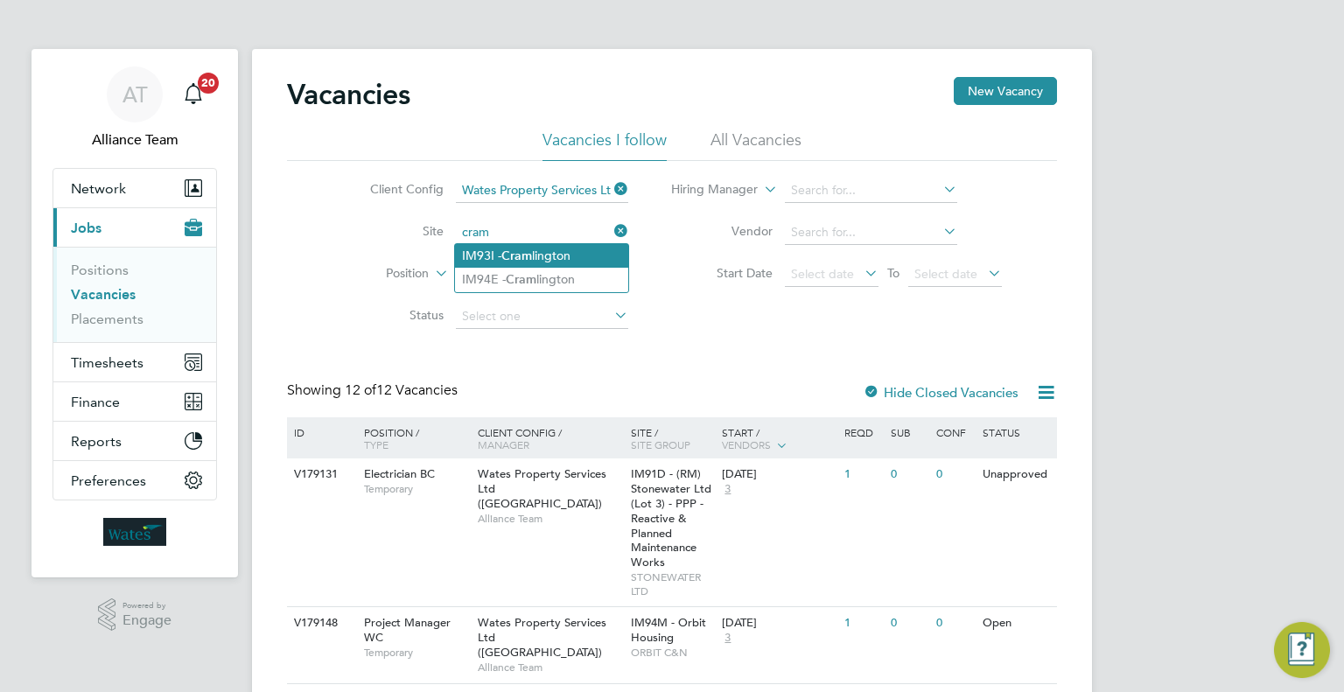
click at [531, 259] on b "Cram" at bounding box center [516, 255] width 31 height 15
type input "IM93I - [GEOGRAPHIC_DATA]"
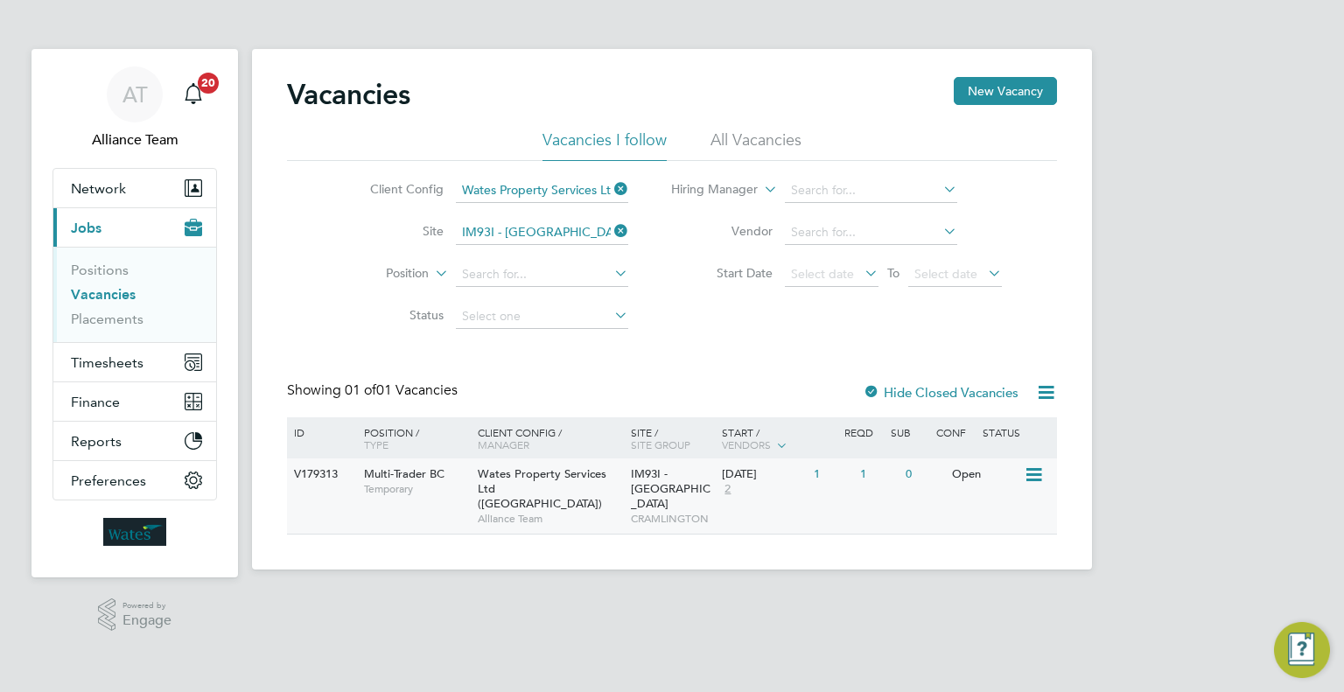
click at [609, 487] on div "Wates Property Services Ltd (Central & North) Alliance Team" at bounding box center [549, 495] width 153 height 75
click at [138, 367] on span "Timesheets" at bounding box center [107, 362] width 73 height 17
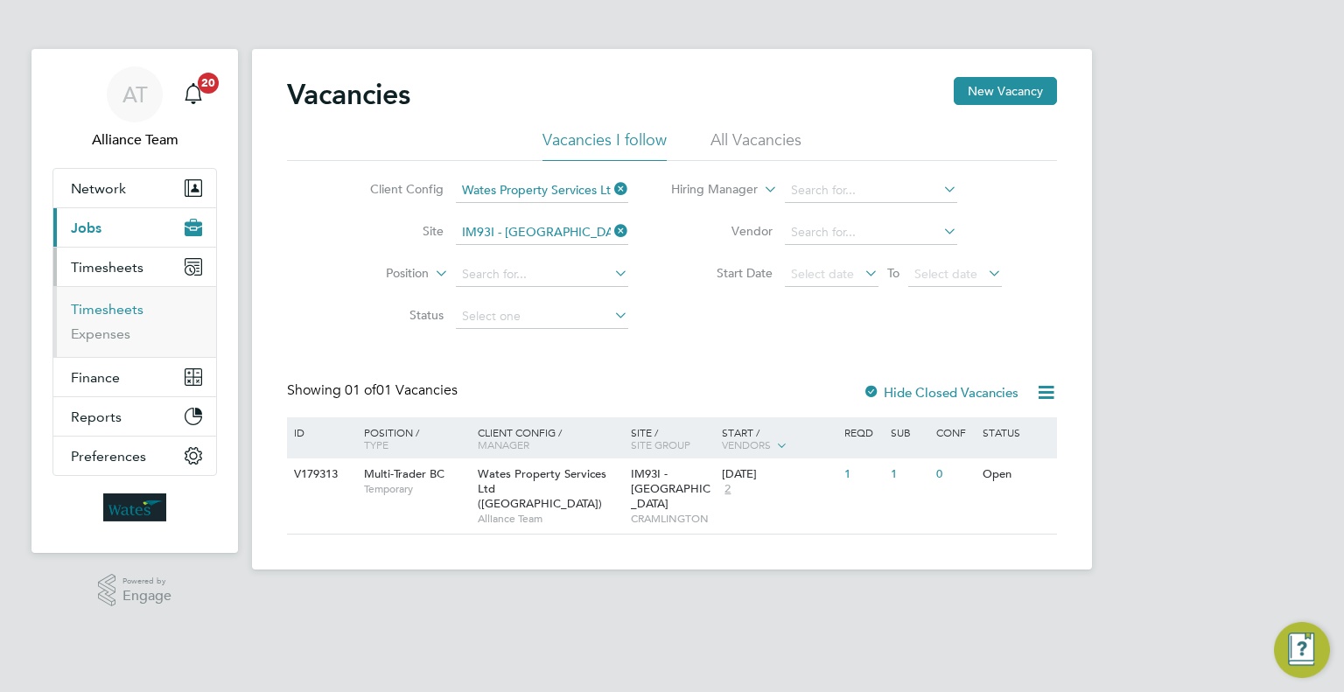
click at [104, 311] on link "Timesheets" at bounding box center [107, 309] width 73 height 17
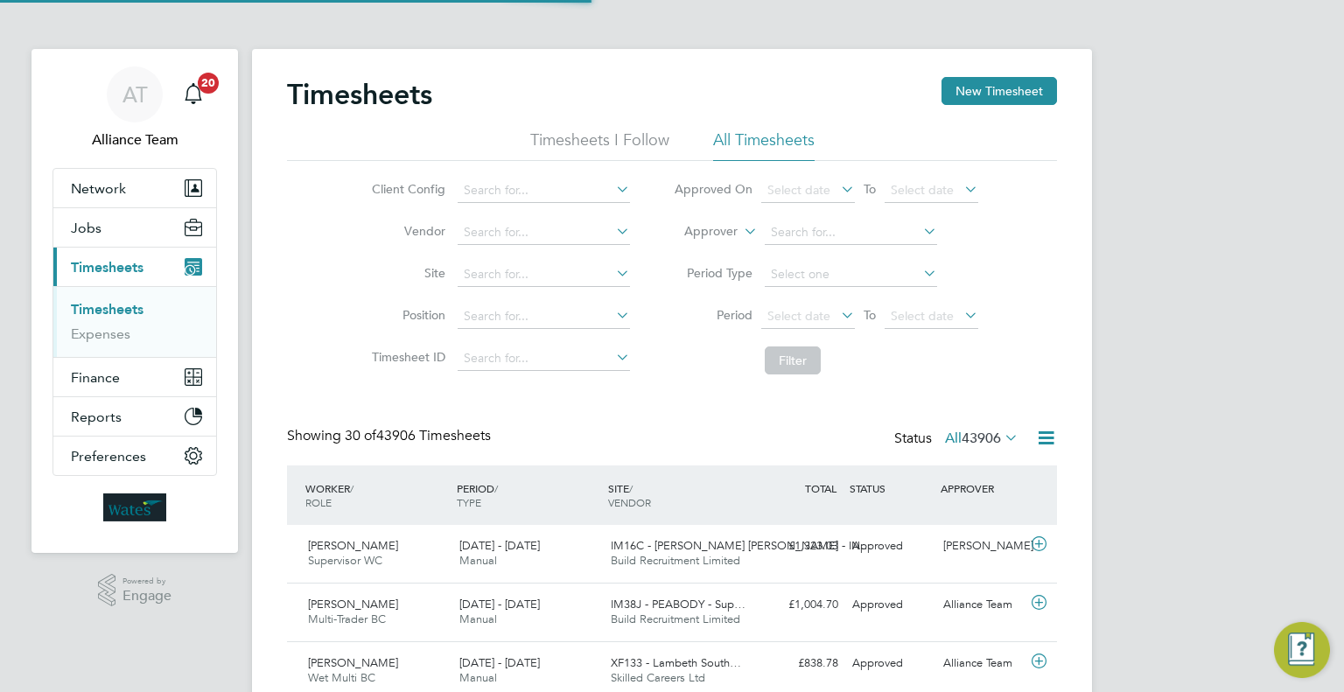
scroll to position [8, 9]
click at [737, 240] on li "Approver" at bounding box center [826, 233] width 348 height 42
click at [707, 237] on label "Approver" at bounding box center [698, 231] width 79 height 17
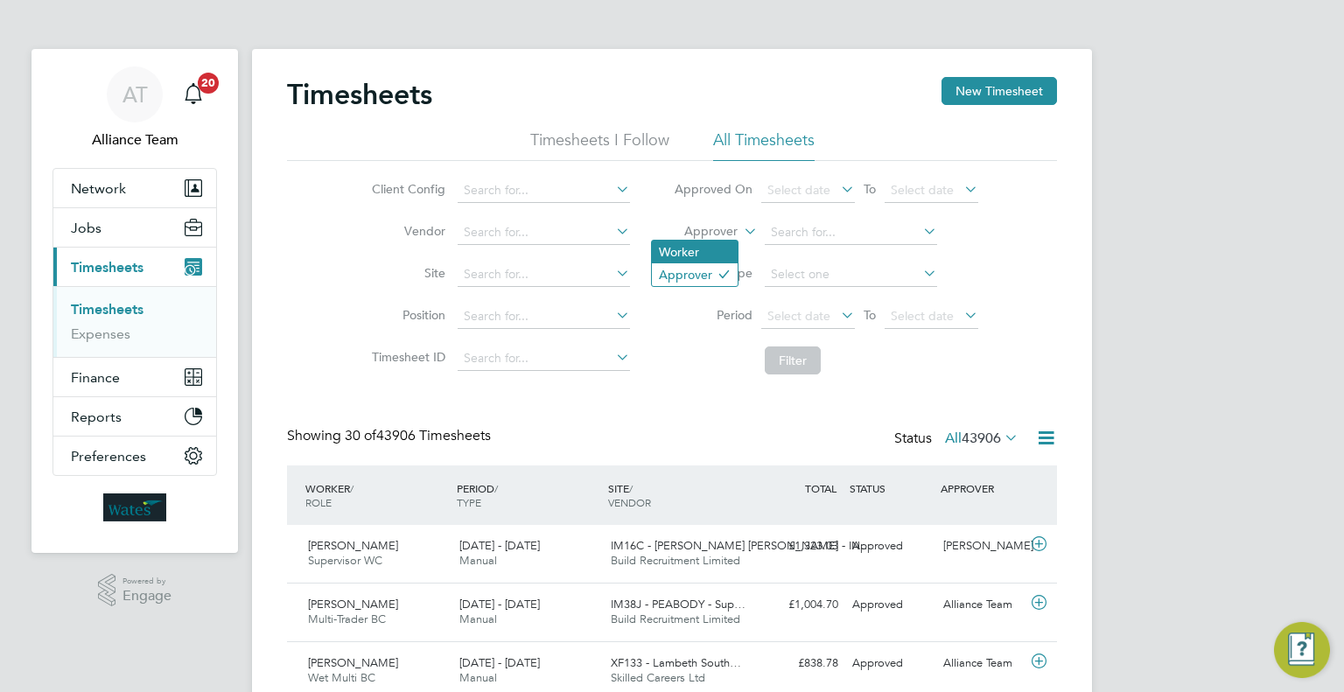
click at [716, 252] on li "Worker" at bounding box center [695, 252] width 86 height 23
click at [804, 226] on input at bounding box center [851, 232] width 172 height 24
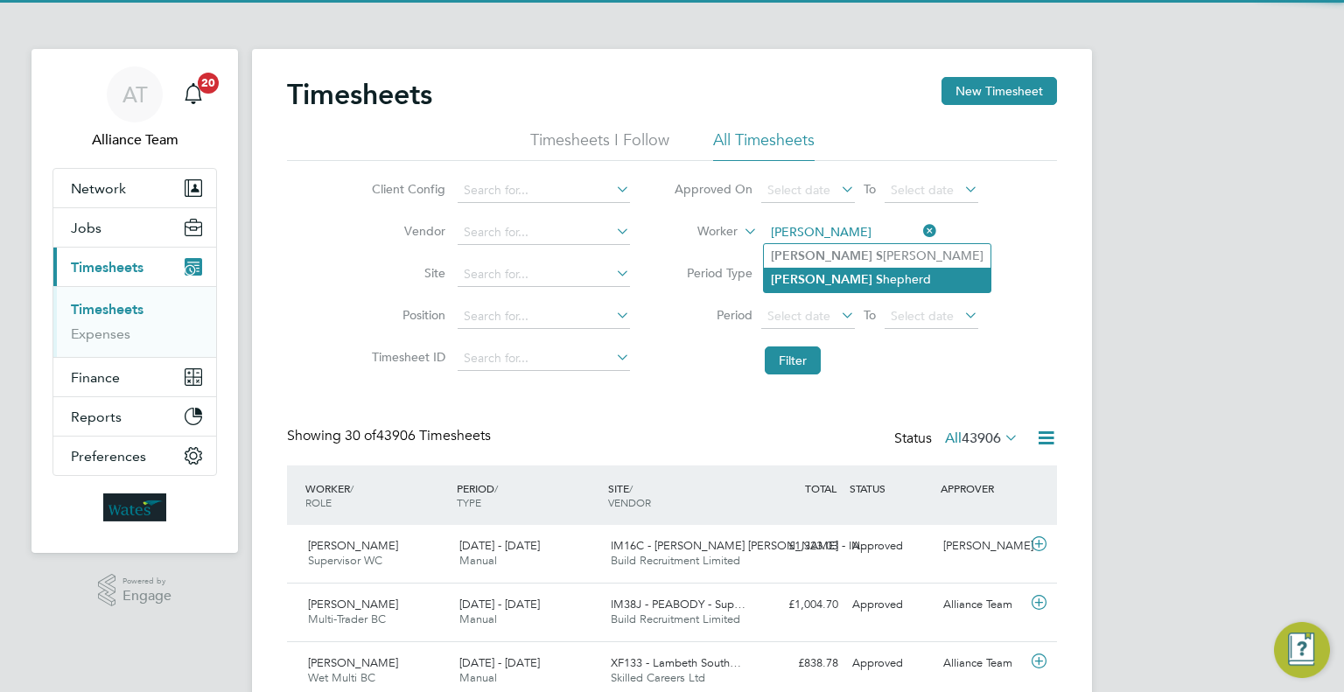
click at [832, 271] on li "Laura S hepherd" at bounding box center [877, 280] width 227 height 24
type input "Laura Shepherd"
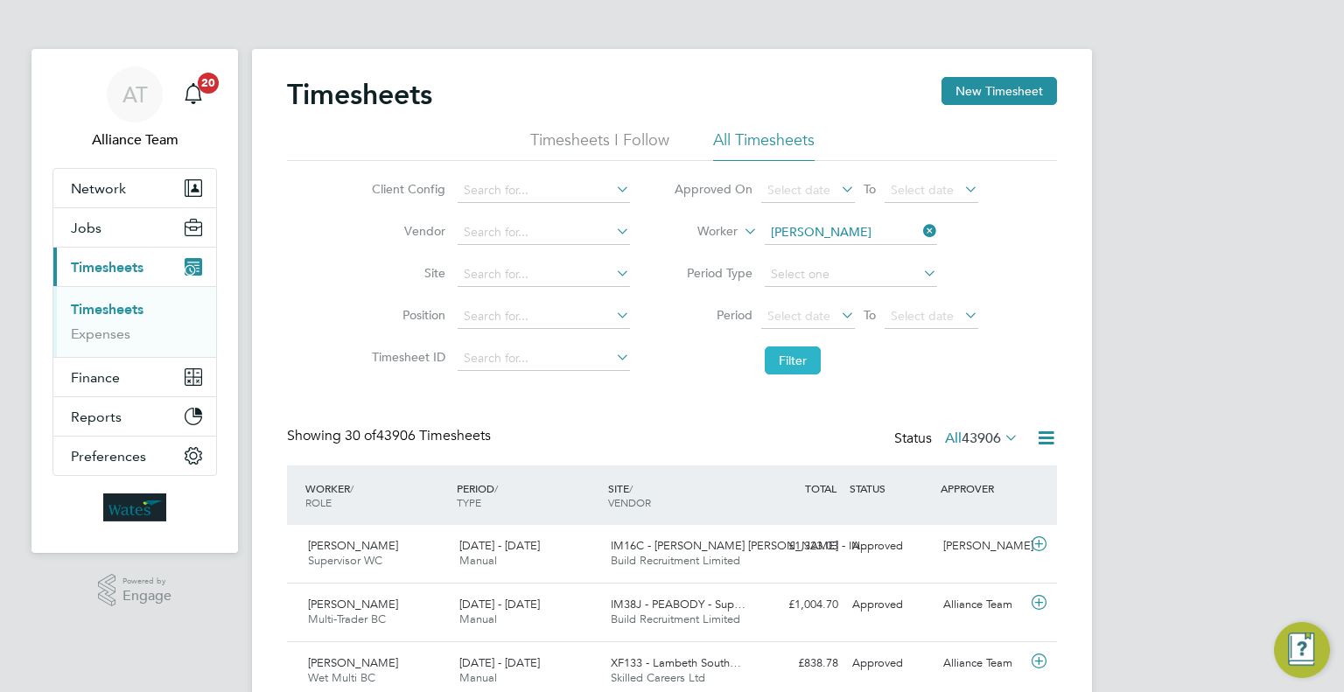
click at [813, 361] on button "Filter" at bounding box center [793, 360] width 56 height 28
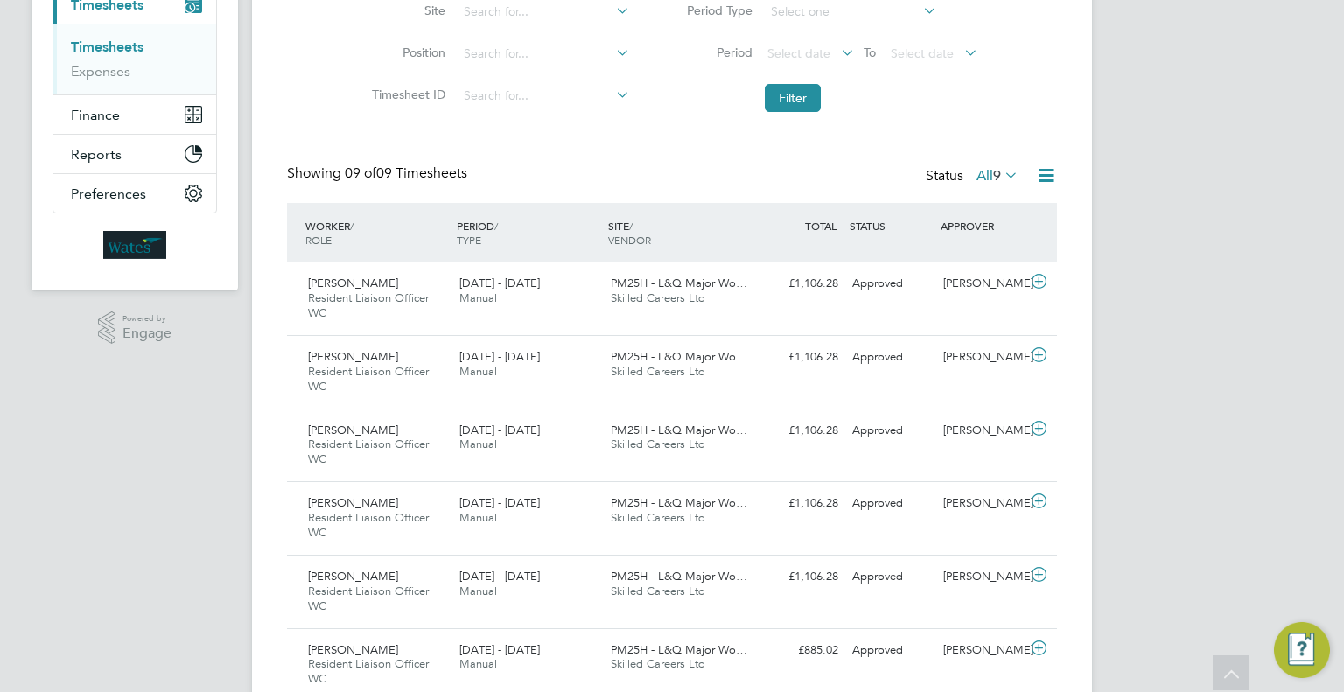
scroll to position [247, 0]
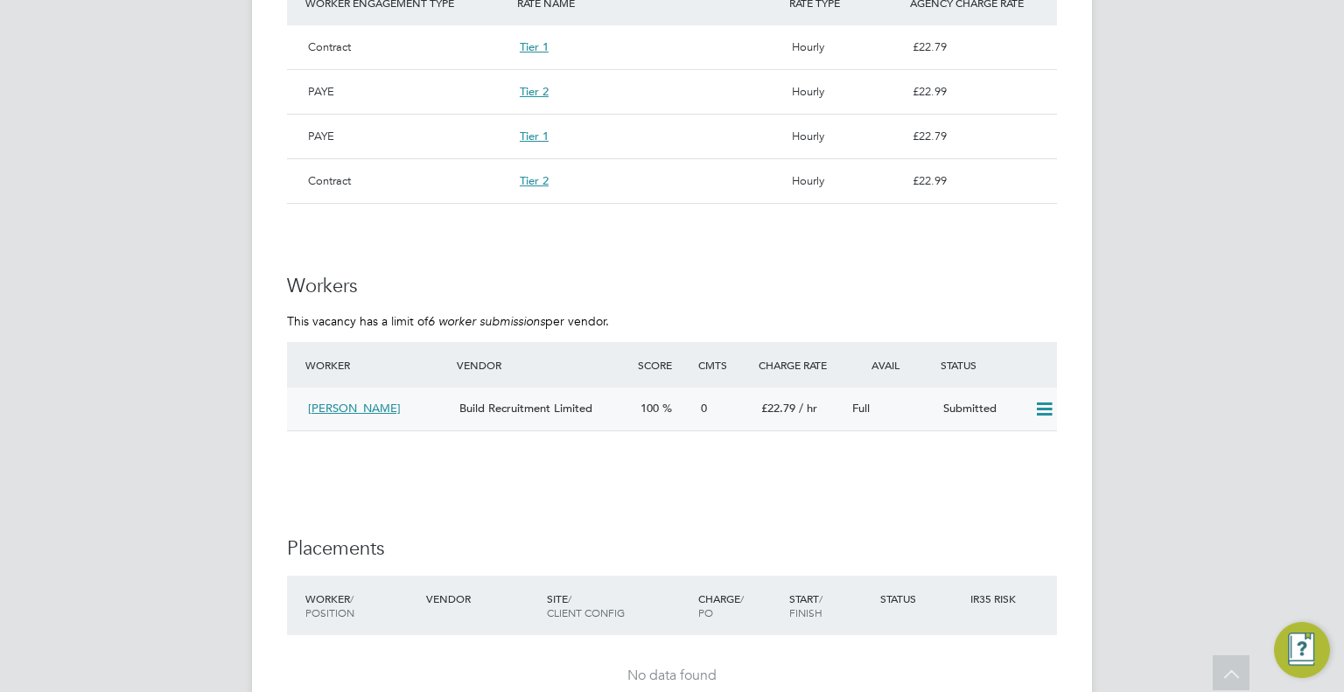
drag, startPoint x: 1037, startPoint y: 403, endPoint x: 1027, endPoint y: 416, distance: 16.1
click at [1037, 404] on icon at bounding box center [1044, 409] width 22 height 14
click at [1011, 440] on li "Offer" at bounding box center [1021, 446] width 61 height 24
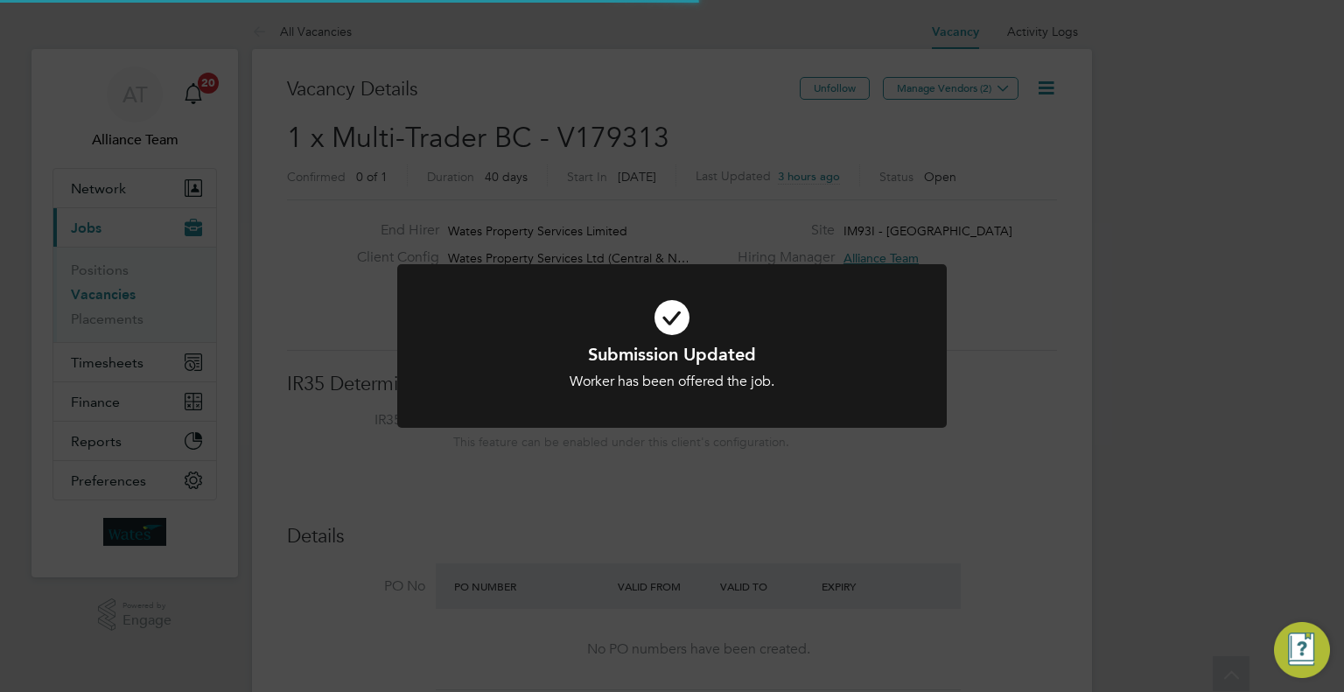
scroll to position [31, 273]
click at [1053, 332] on div "Submission Updated Worker has been offered the job. Cancel Okay" at bounding box center [672, 346] width 1344 height 692
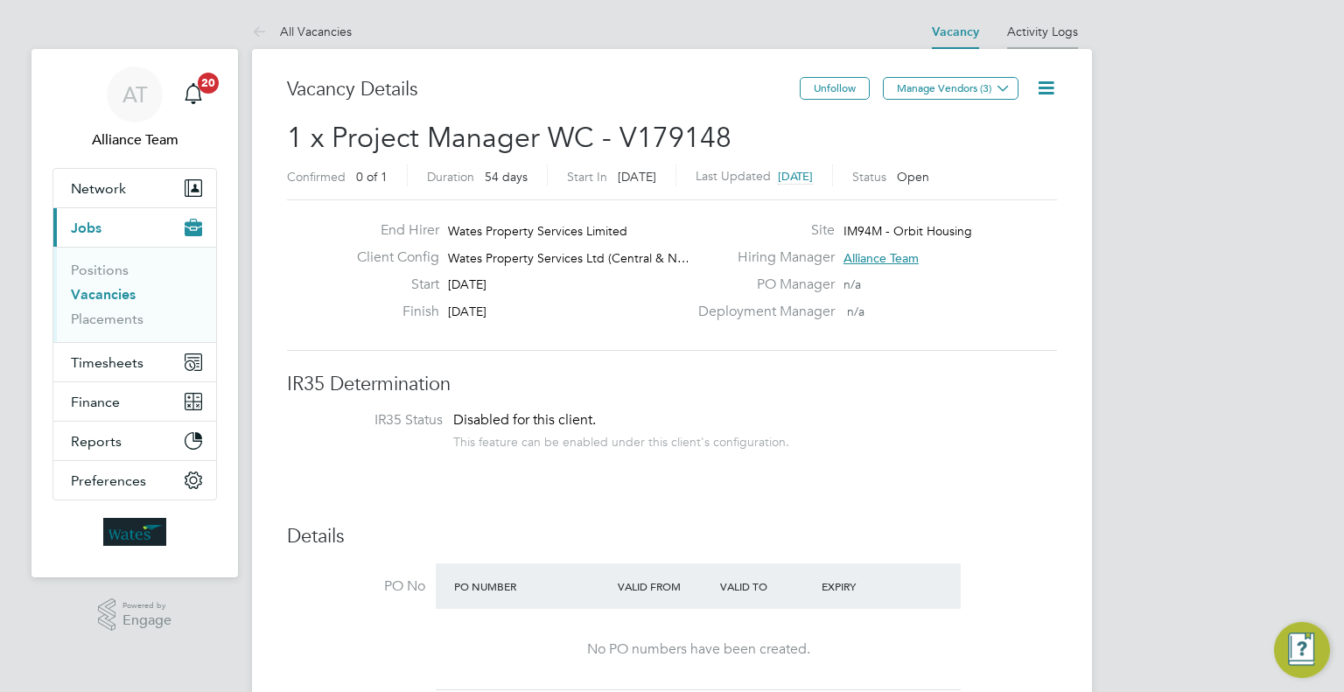
click at [1050, 28] on link "Activity Logs" at bounding box center [1042, 32] width 71 height 16
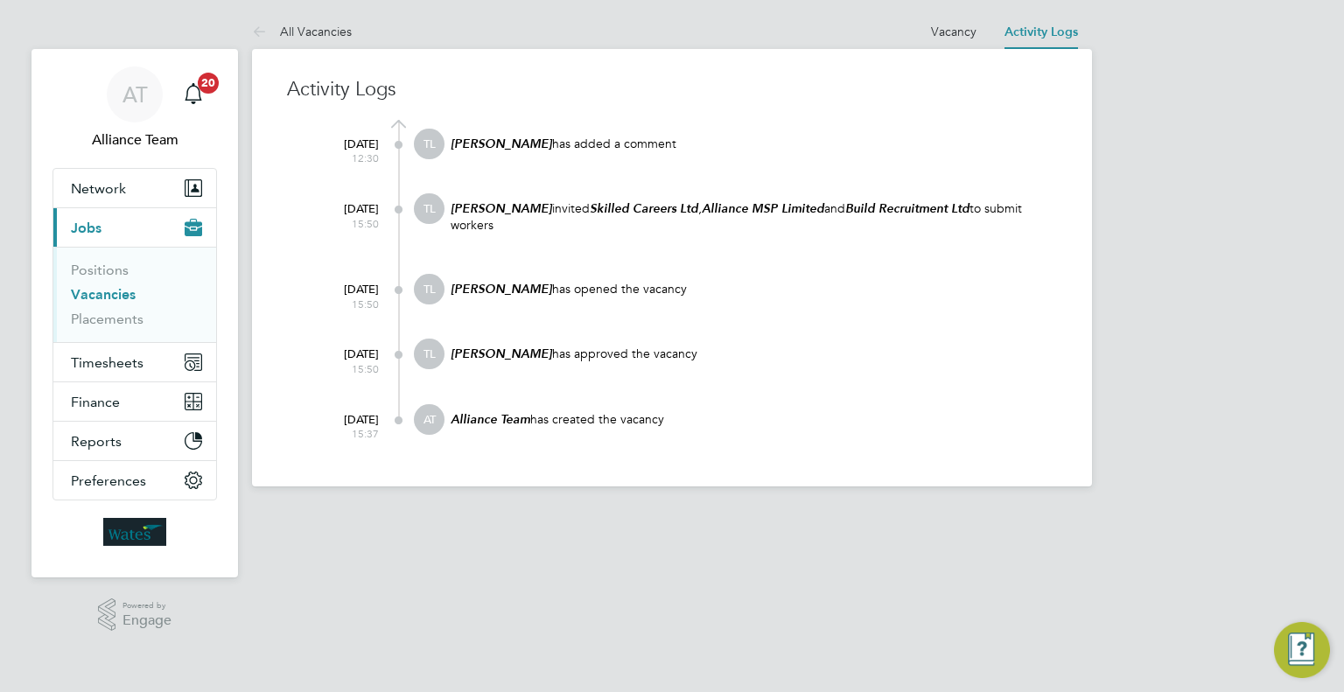
click at [852, 514] on html "AT Alliance Team Notifications 20 Applications: Network Team Members Businesses…" at bounding box center [672, 257] width 1344 height 514
click at [952, 45] on li "Vacancy" at bounding box center [953, 31] width 45 height 35
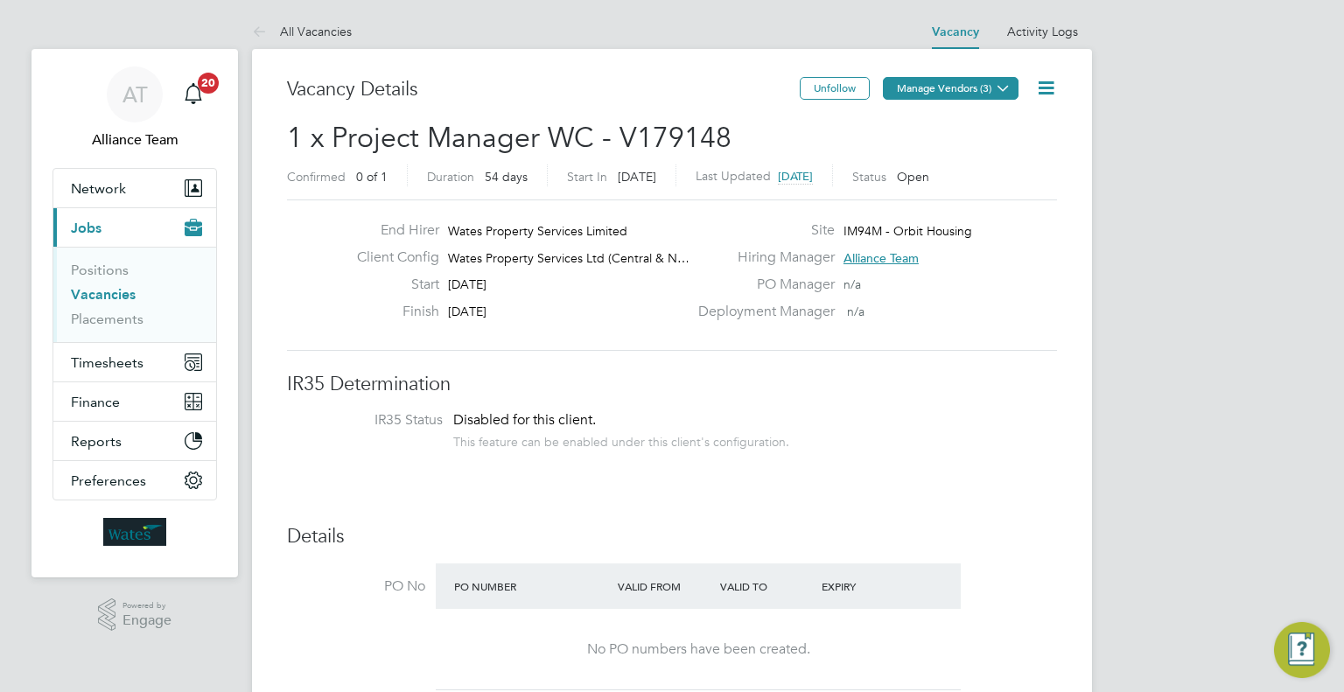
click at [973, 93] on button "Manage Vendors (3)" at bounding box center [951, 88] width 136 height 23
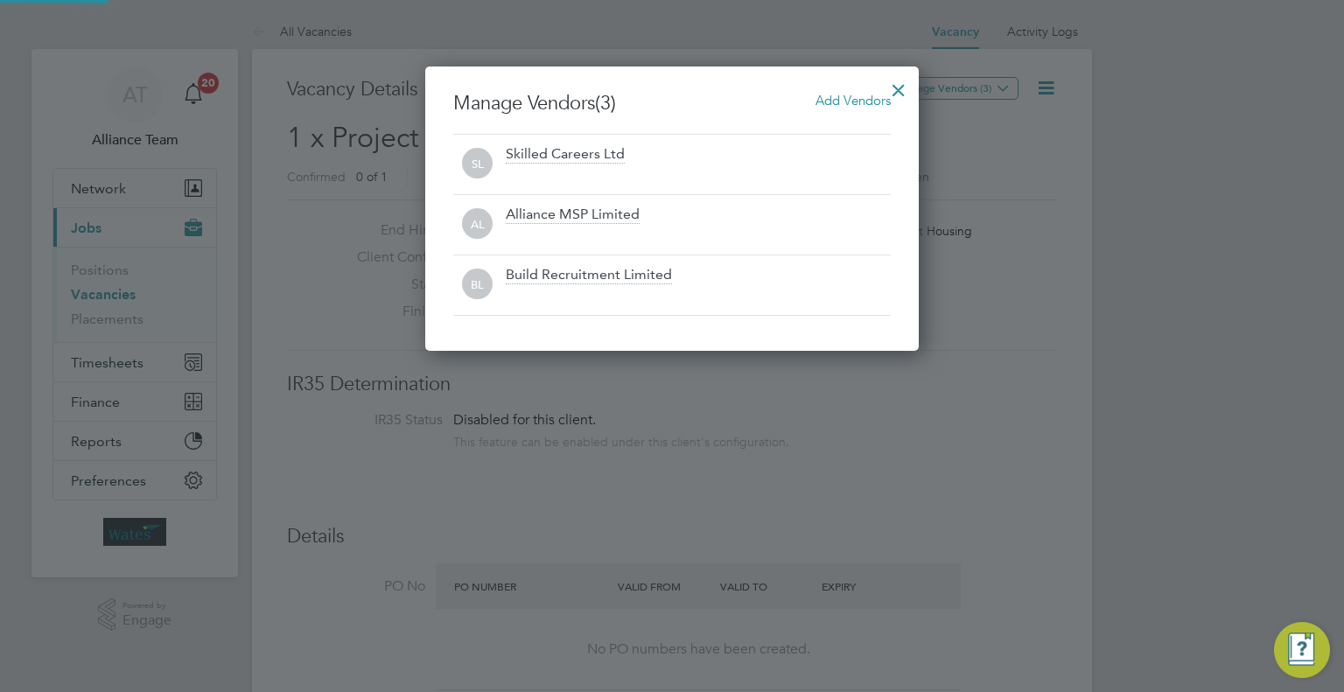
scroll to position [283, 494]
click at [823, 109] on div "Add Vendors" at bounding box center [852, 100] width 75 height 19
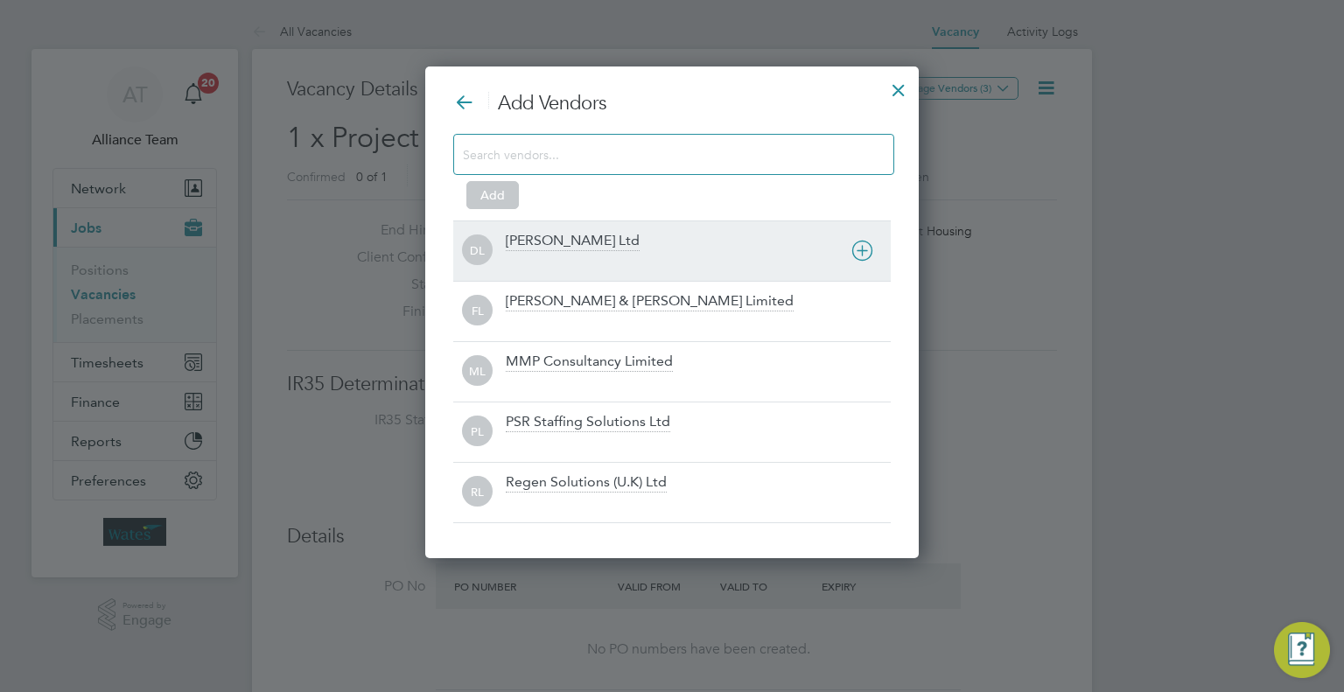
click at [595, 248] on div "[PERSON_NAME] Ltd" at bounding box center [573, 241] width 134 height 19
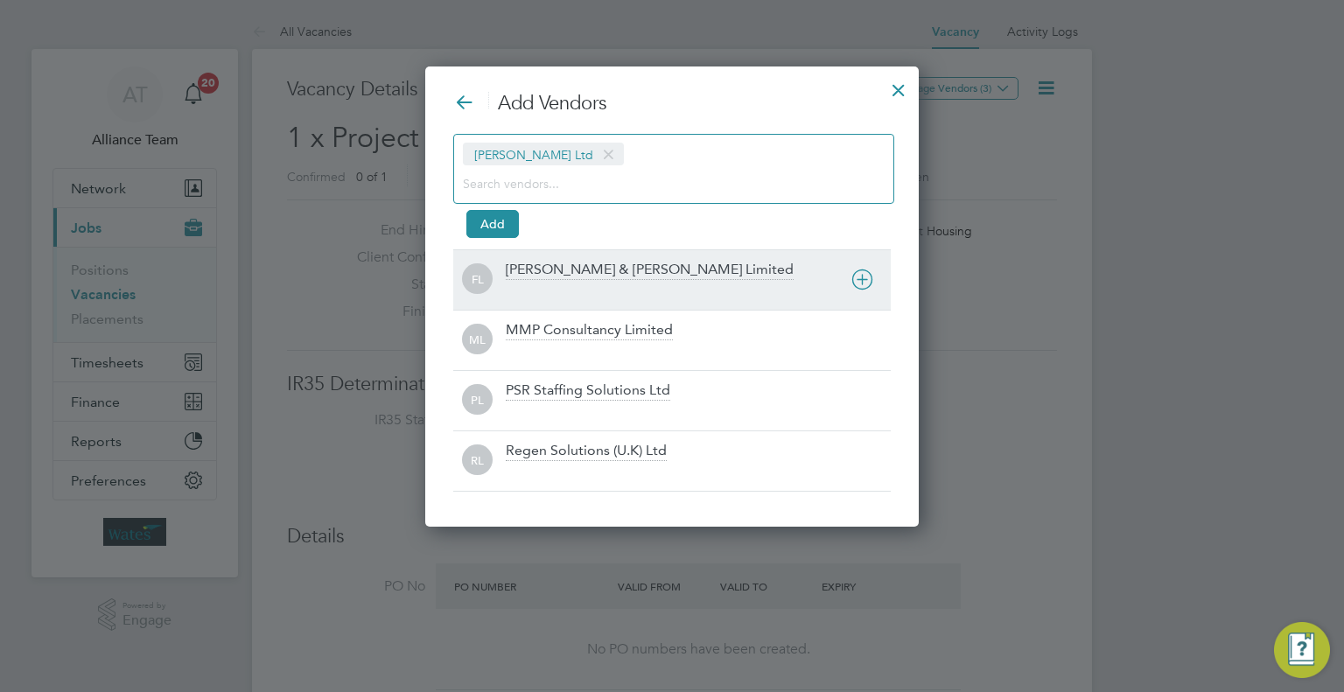
scroll to position [459, 494]
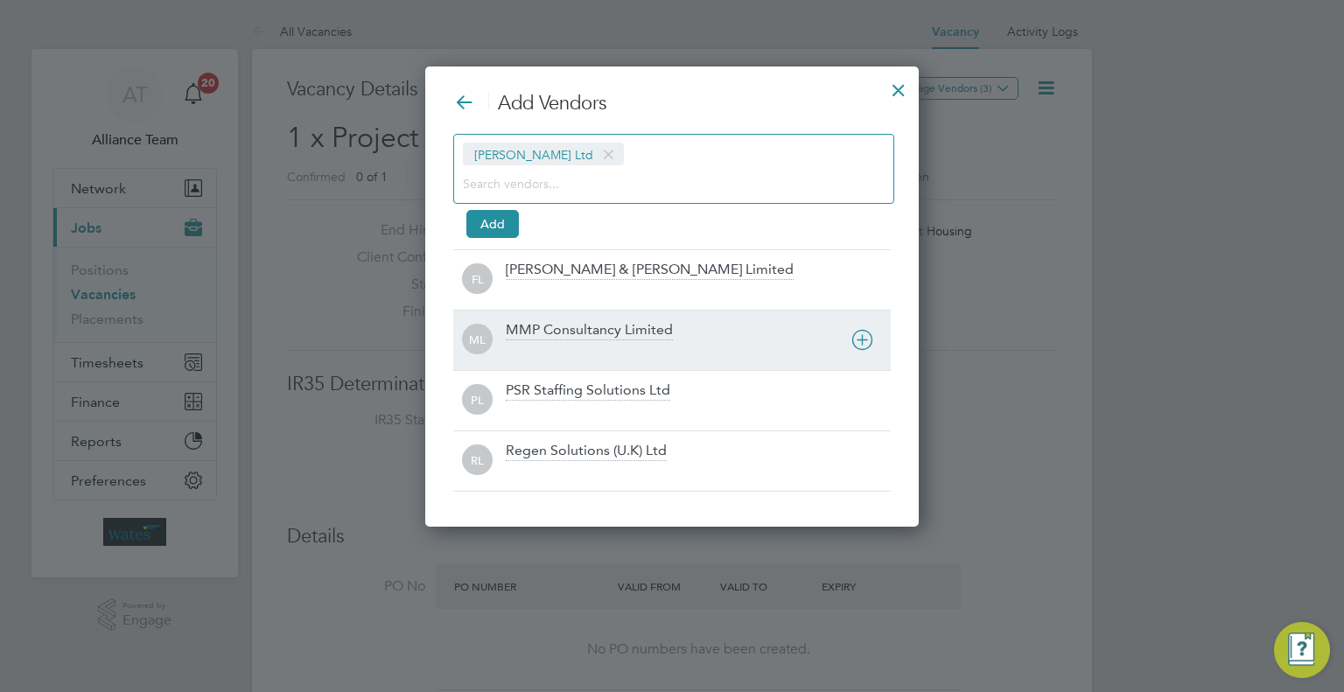
click at [574, 334] on div "MMP Consultancy Limited" at bounding box center [589, 330] width 167 height 19
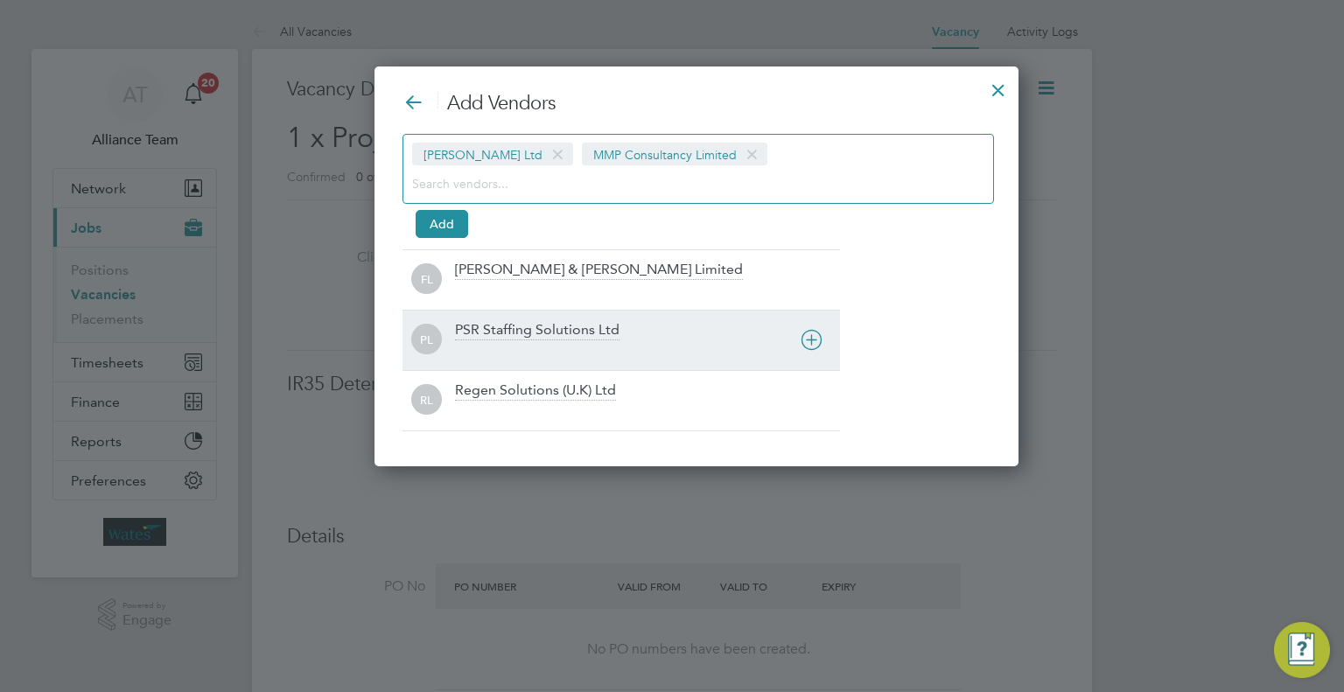
click at [528, 332] on div "PSR Staffing Solutions Ltd" at bounding box center [537, 330] width 164 height 19
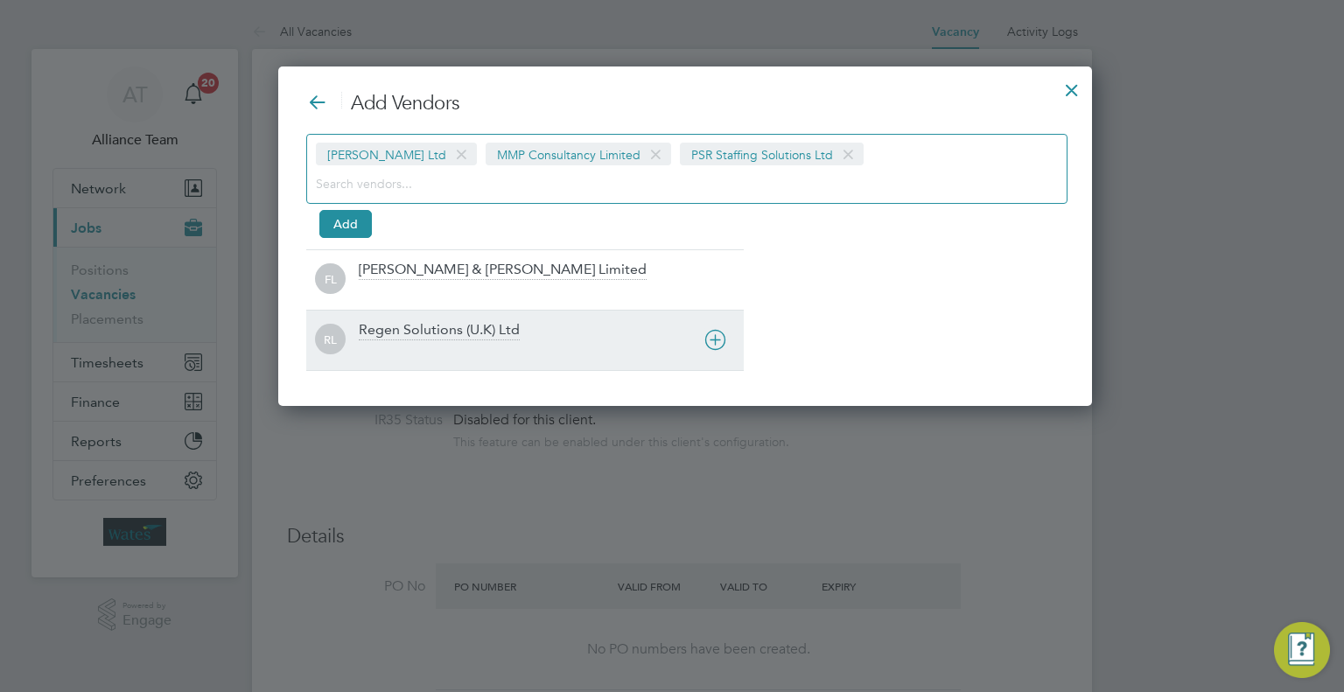
click at [492, 337] on div "Regen Solutions (U.K) Ltd" at bounding box center [439, 330] width 161 height 19
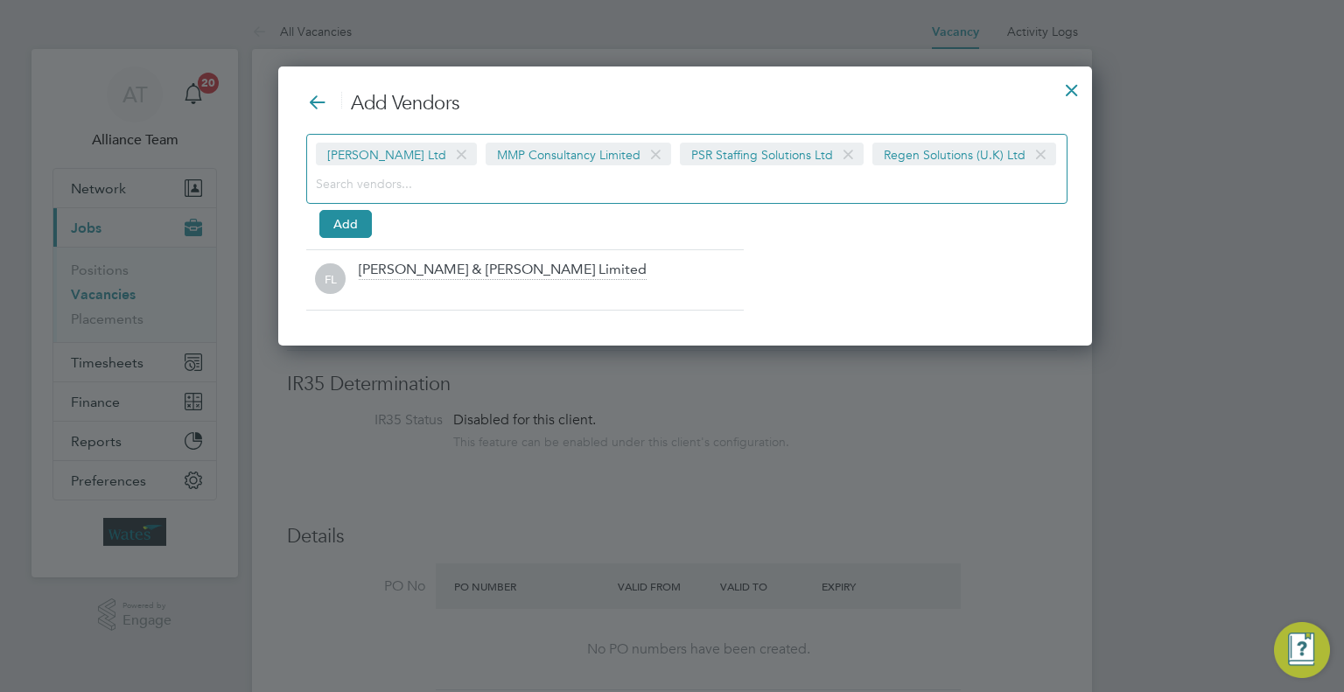
scroll to position [279, 841]
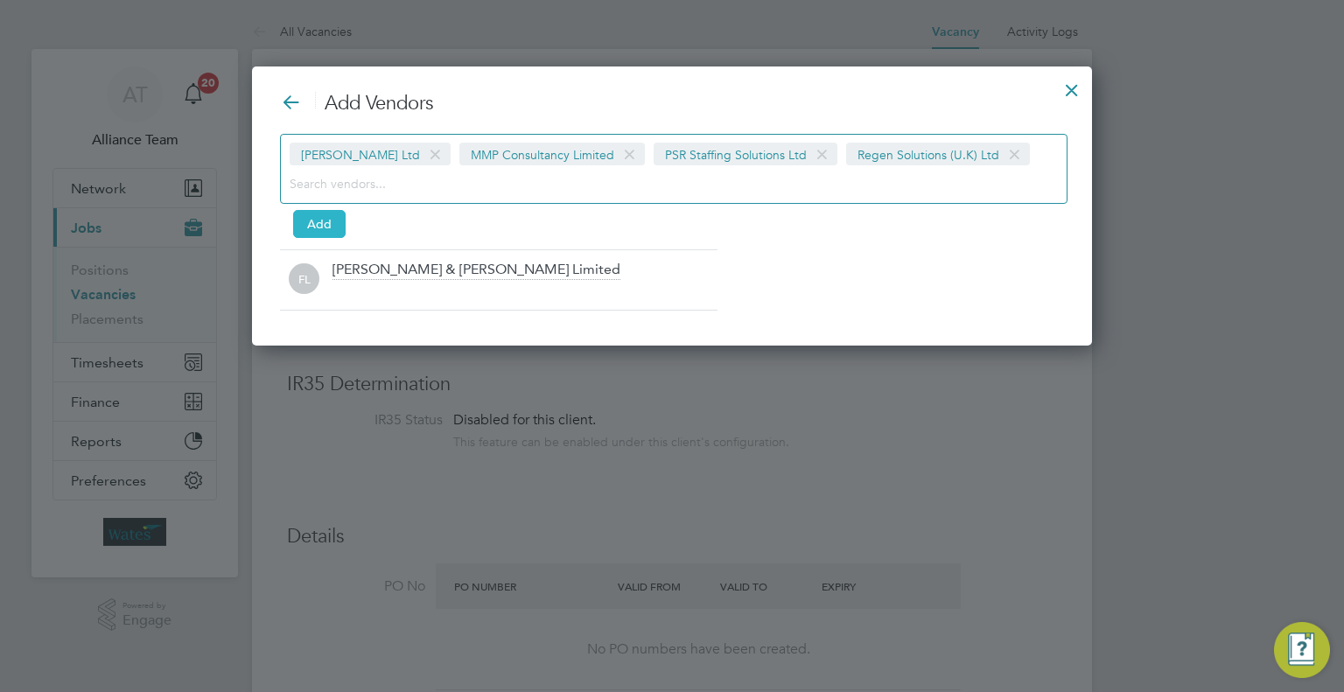
click at [334, 223] on button "Add" at bounding box center [319, 224] width 52 height 28
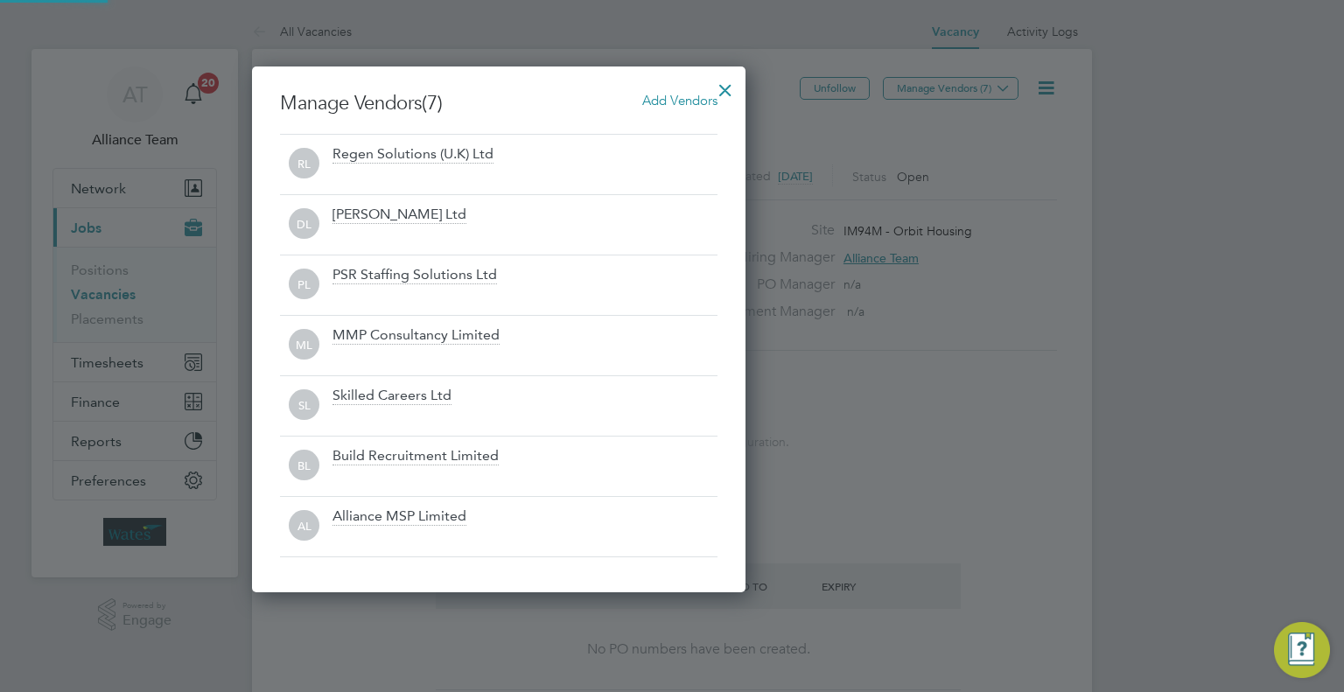
scroll to position [525, 494]
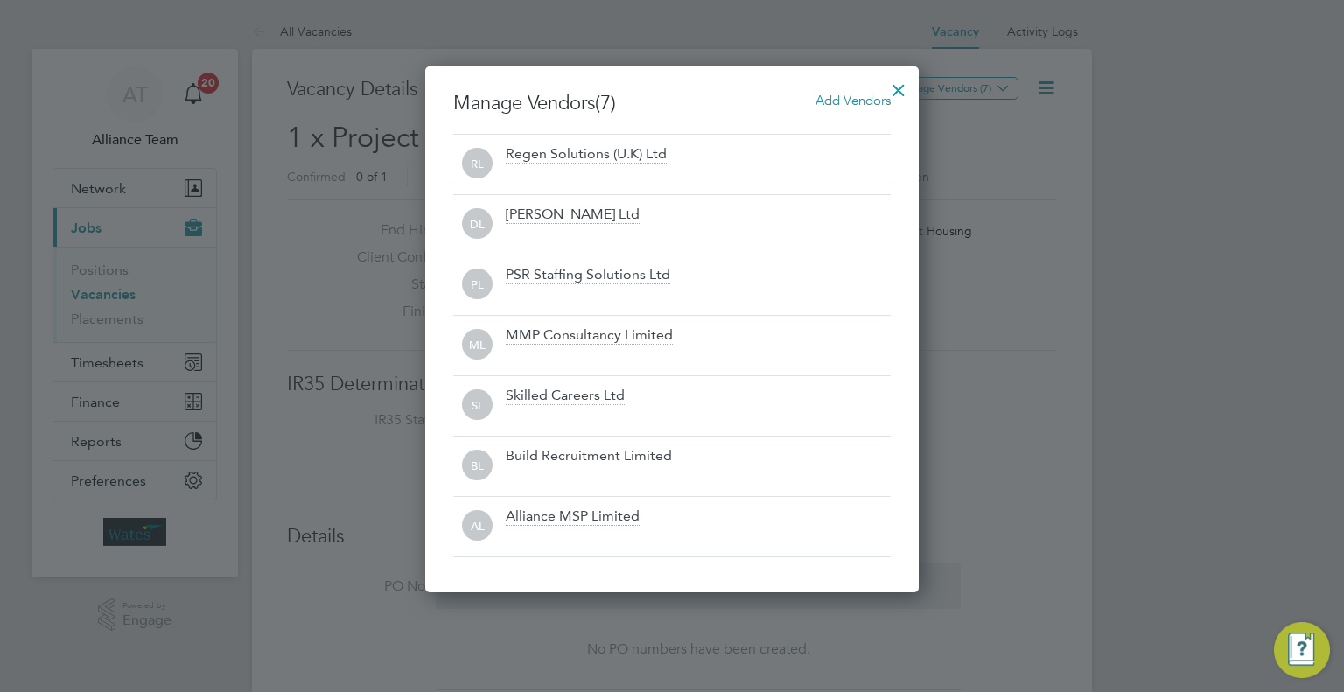
click at [892, 94] on div at bounding box center [898, 85] width 31 height 31
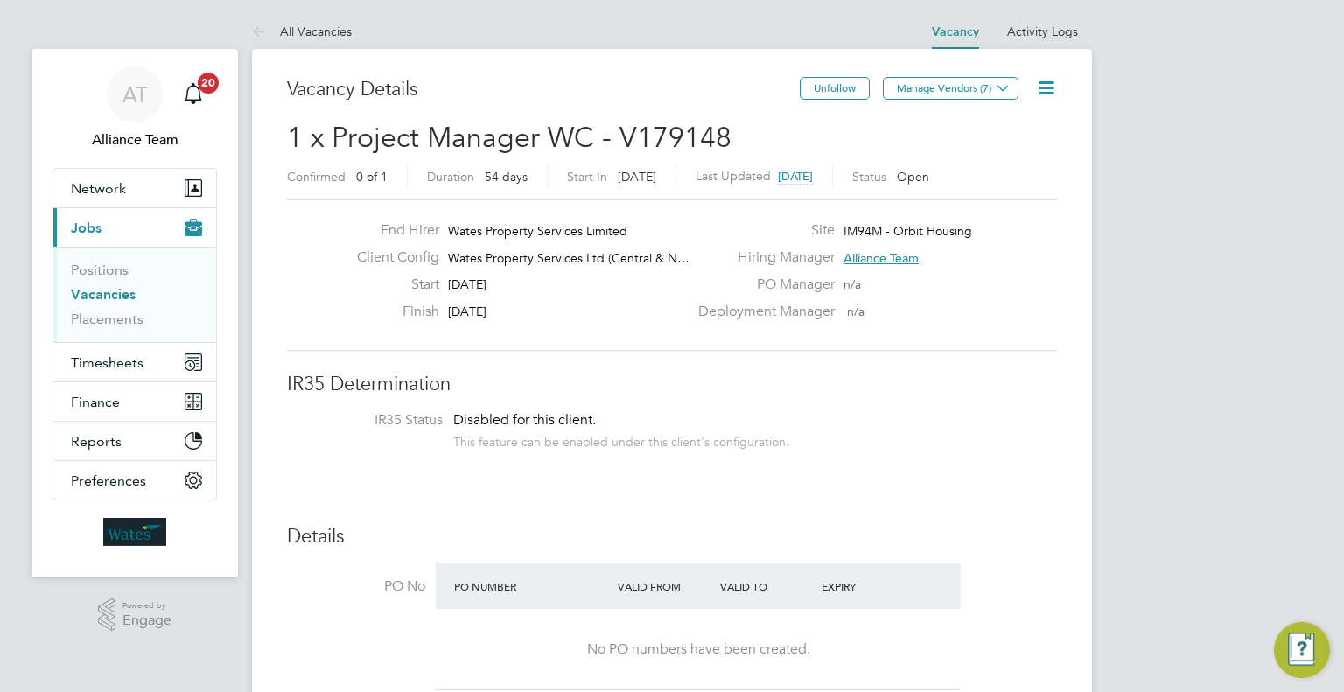
click at [1049, 87] on icon at bounding box center [1046, 88] width 22 height 22
click at [990, 198] on li "Followers" at bounding box center [1003, 188] width 101 height 24
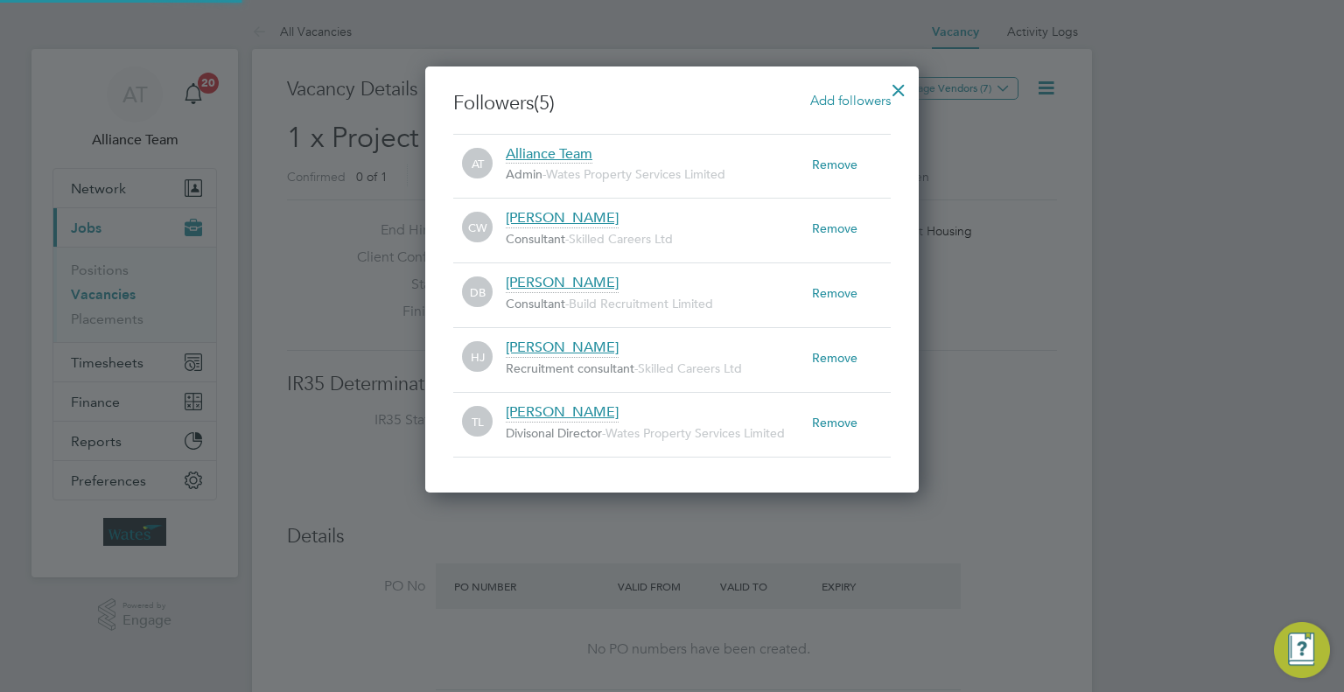
scroll to position [0, 0]
click at [889, 101] on div at bounding box center [898, 85] width 31 height 31
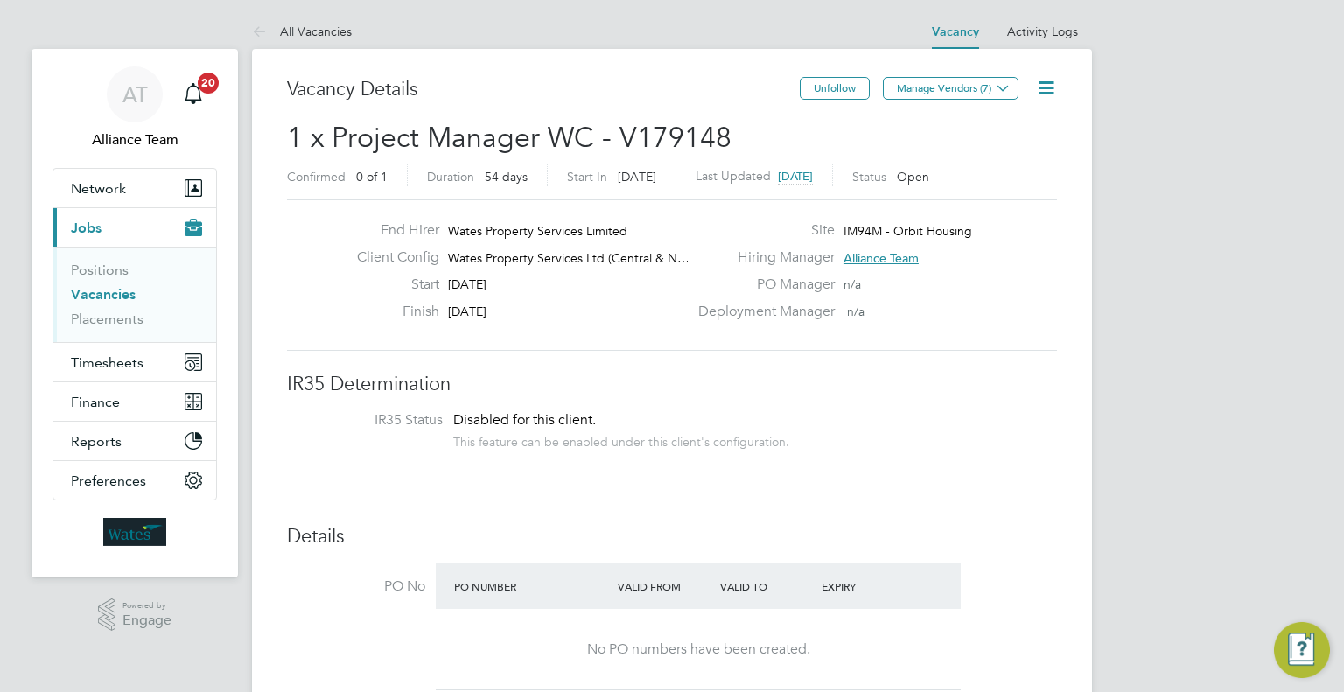
click at [1051, 83] on icon at bounding box center [1046, 88] width 22 height 22
drag, startPoint x: 985, startPoint y: 199, endPoint x: 976, endPoint y: 181, distance: 20.3
click at [982, 196] on li "Followers" at bounding box center [1003, 188] width 101 height 24
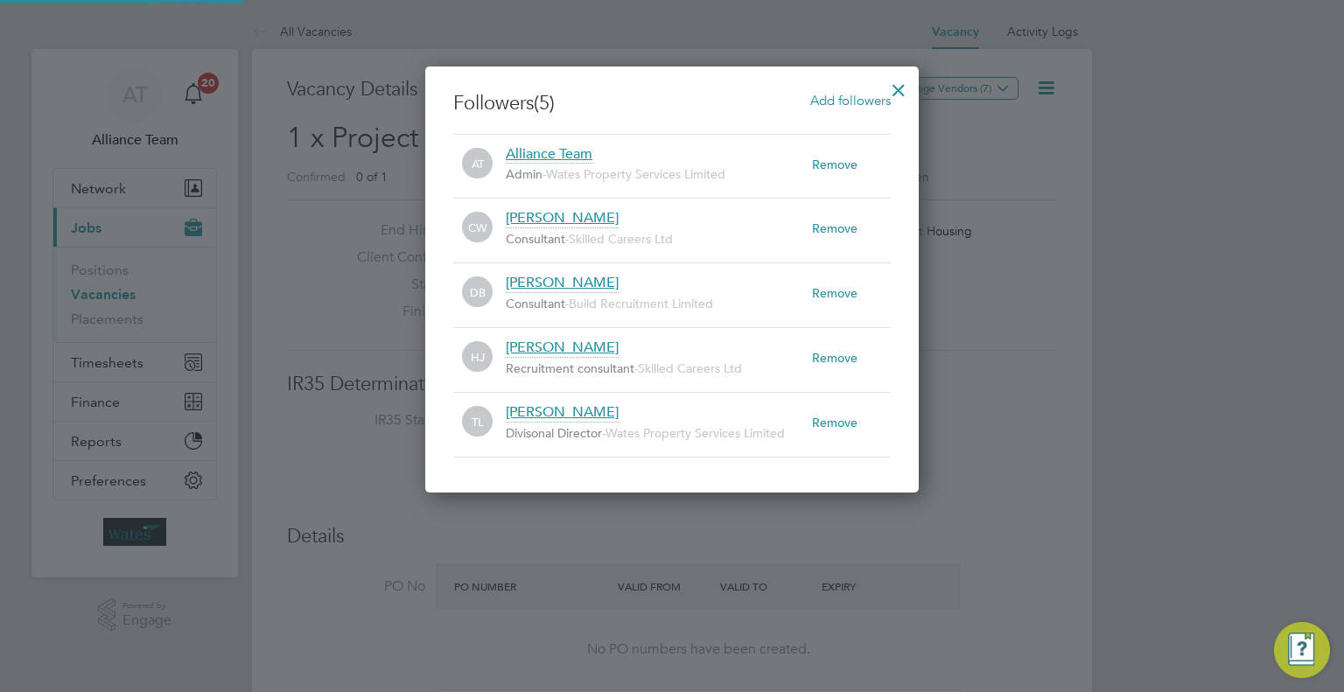
scroll to position [18, 307]
click at [842, 99] on span "Add followers" at bounding box center [850, 100] width 80 height 17
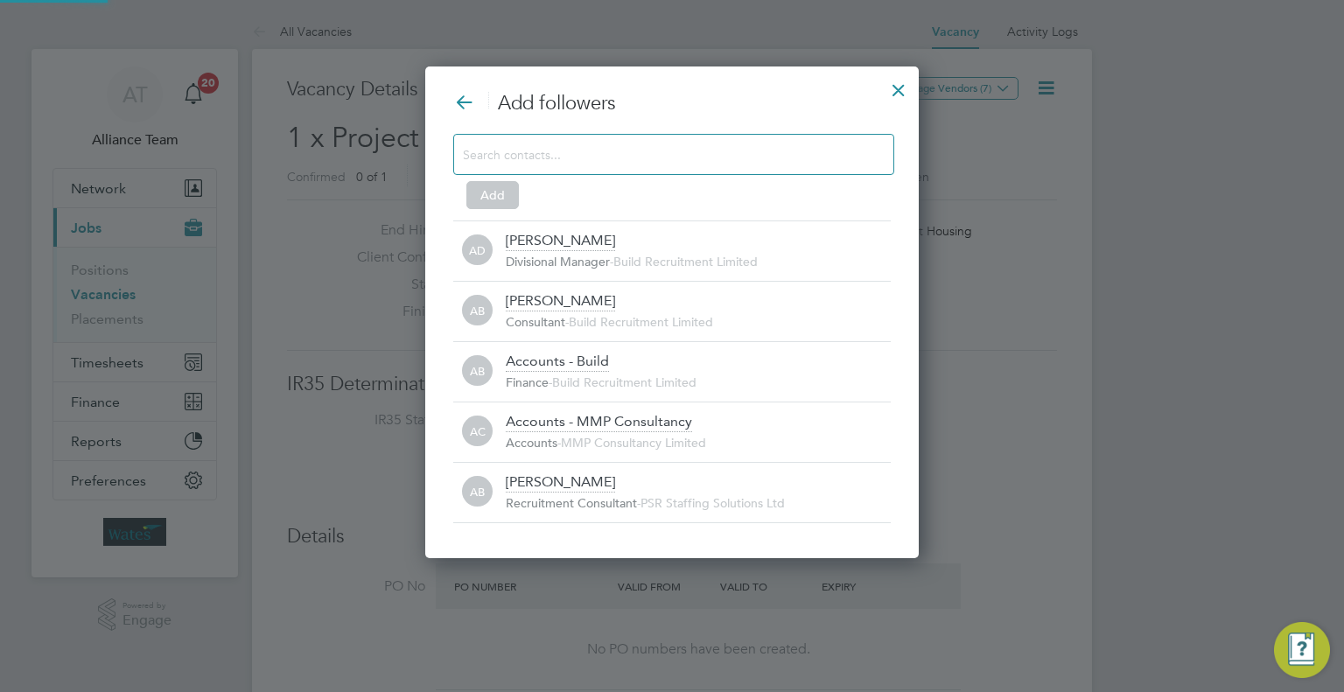
click at [706, 183] on div "Add" at bounding box center [671, 168] width 437 height 69
click at [700, 153] on input at bounding box center [660, 154] width 394 height 23
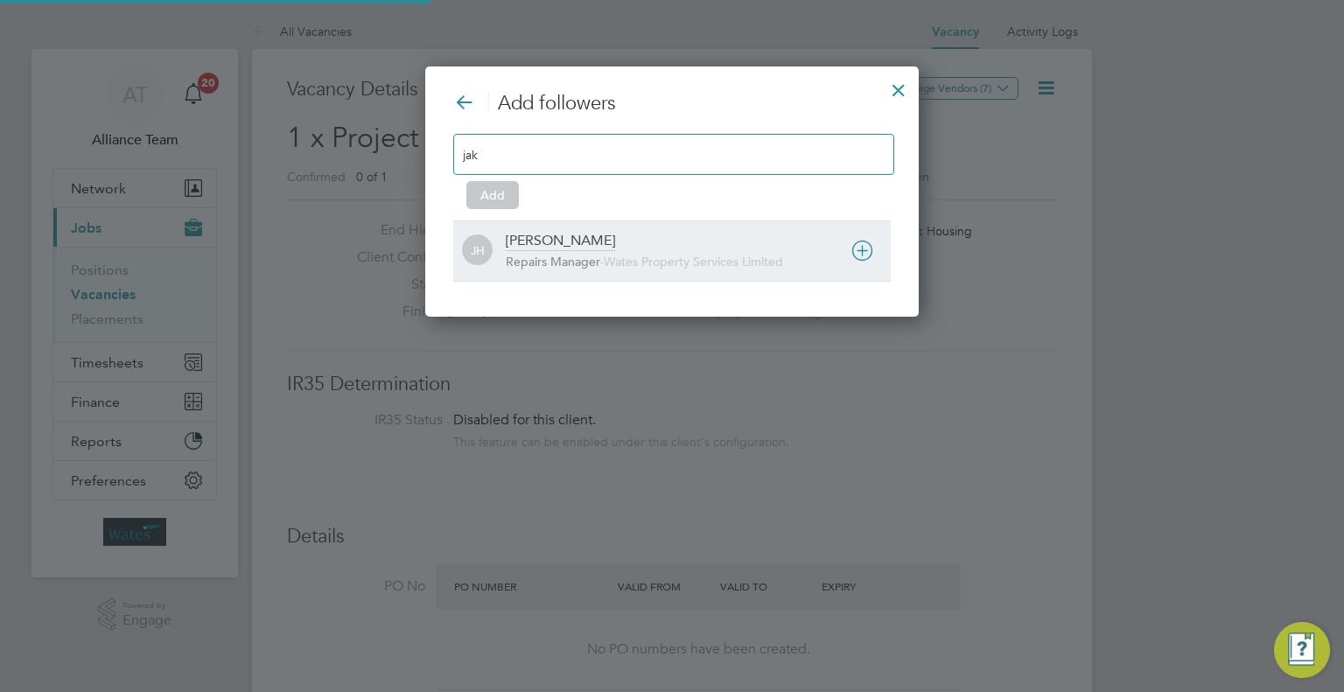
type input "jak"
click at [604, 254] on span "-" at bounding box center [601, 262] width 3 height 16
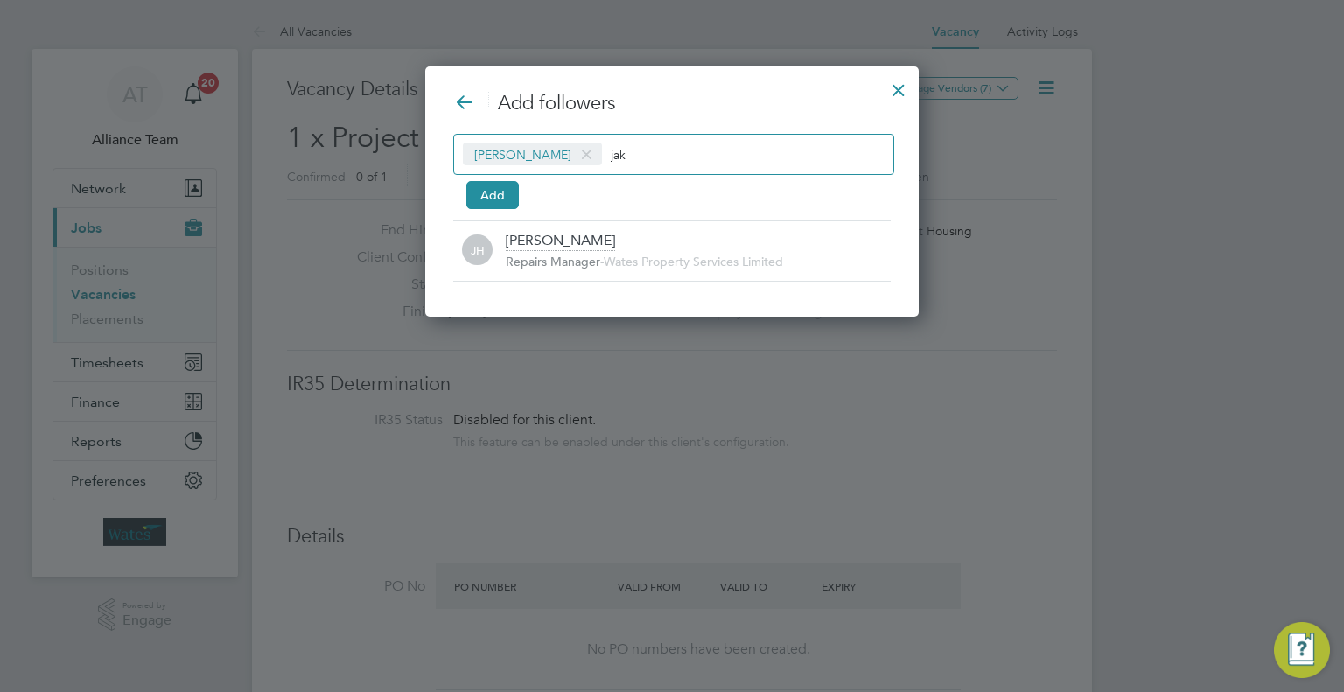
click at [574, 152] on span at bounding box center [586, 154] width 25 height 33
click at [606, 155] on div "jak" at bounding box center [673, 154] width 441 height 41
type input "j"
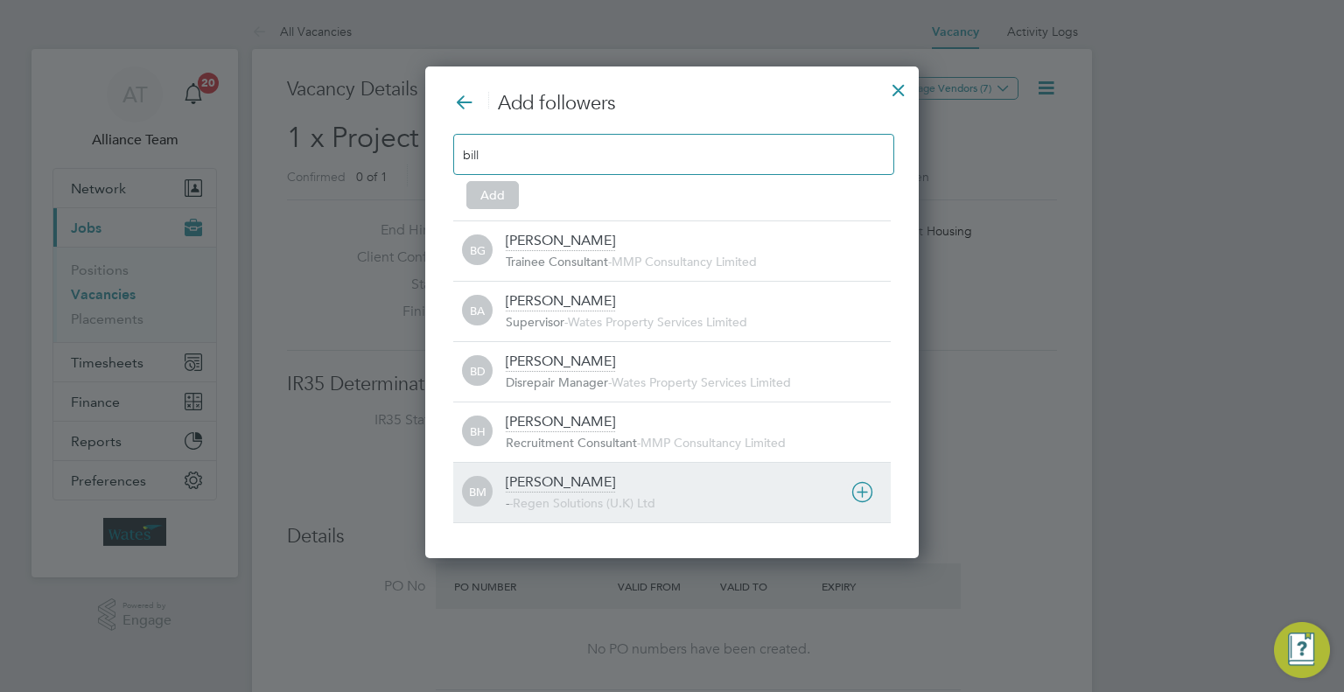
type input "bill"
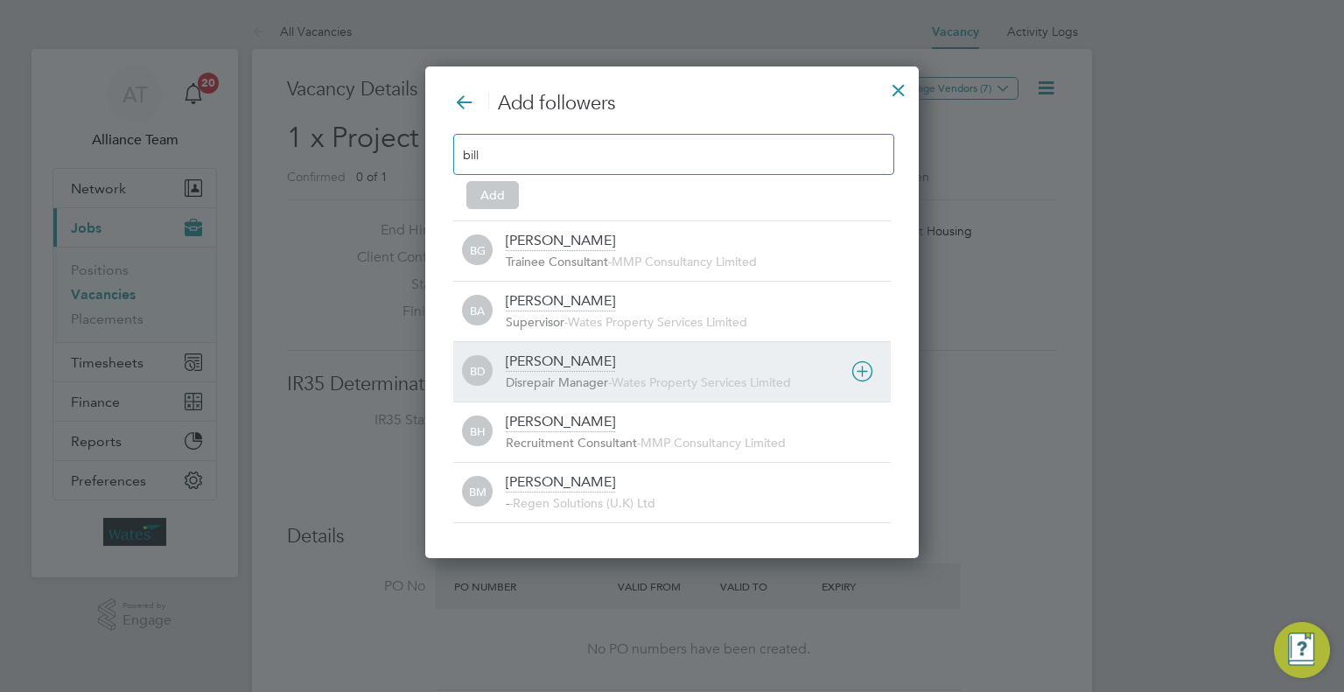
drag, startPoint x: 594, startPoint y: 471, endPoint x: 618, endPoint y: 387, distance: 88.3
click at [593, 473] on div "[PERSON_NAME]" at bounding box center [560, 482] width 109 height 19
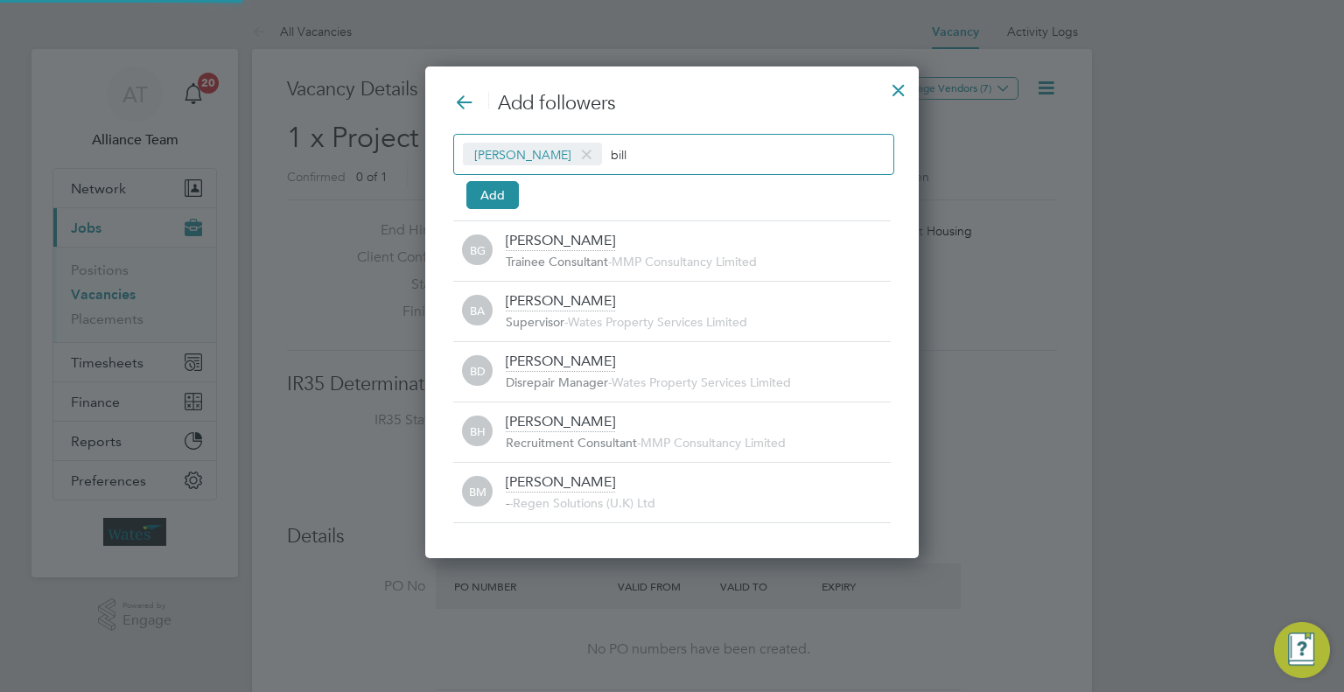
click at [705, 154] on input "bill" at bounding box center [665, 154] width 109 height 23
type input "b"
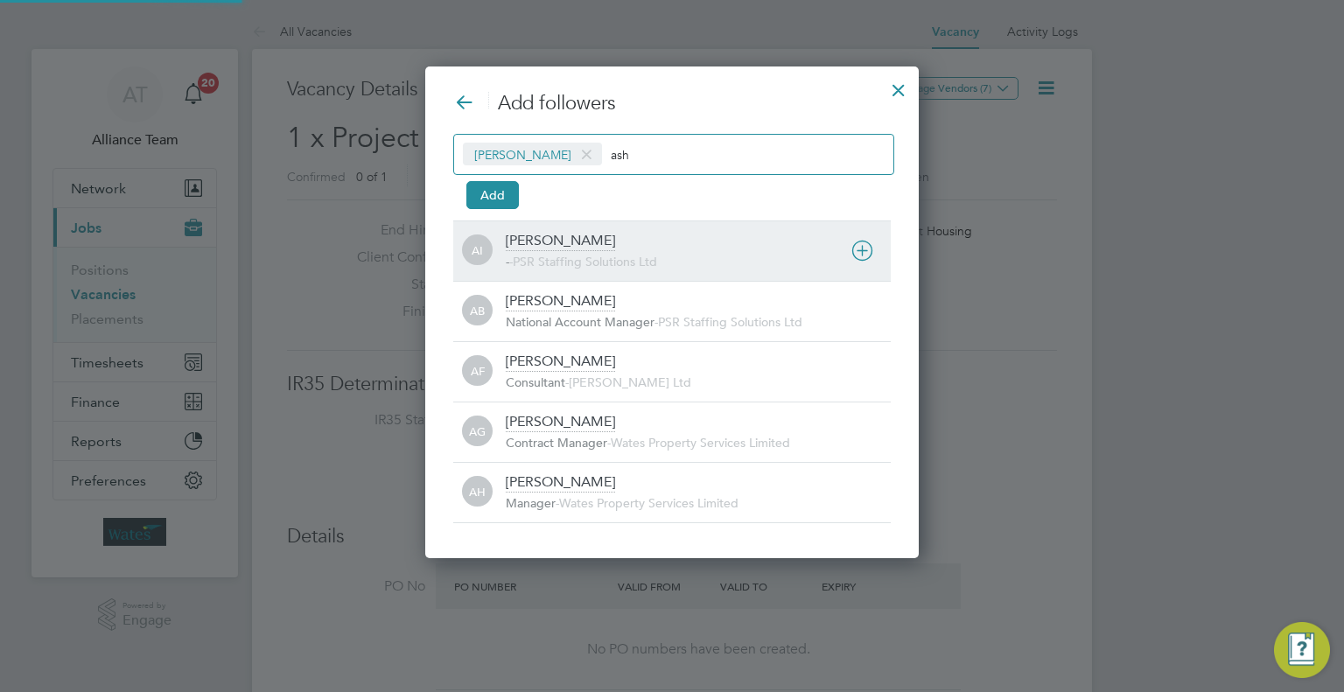
type input "ash"
click at [595, 254] on span "PSR Staffing Solutions Ltd" at bounding box center [585, 262] width 144 height 16
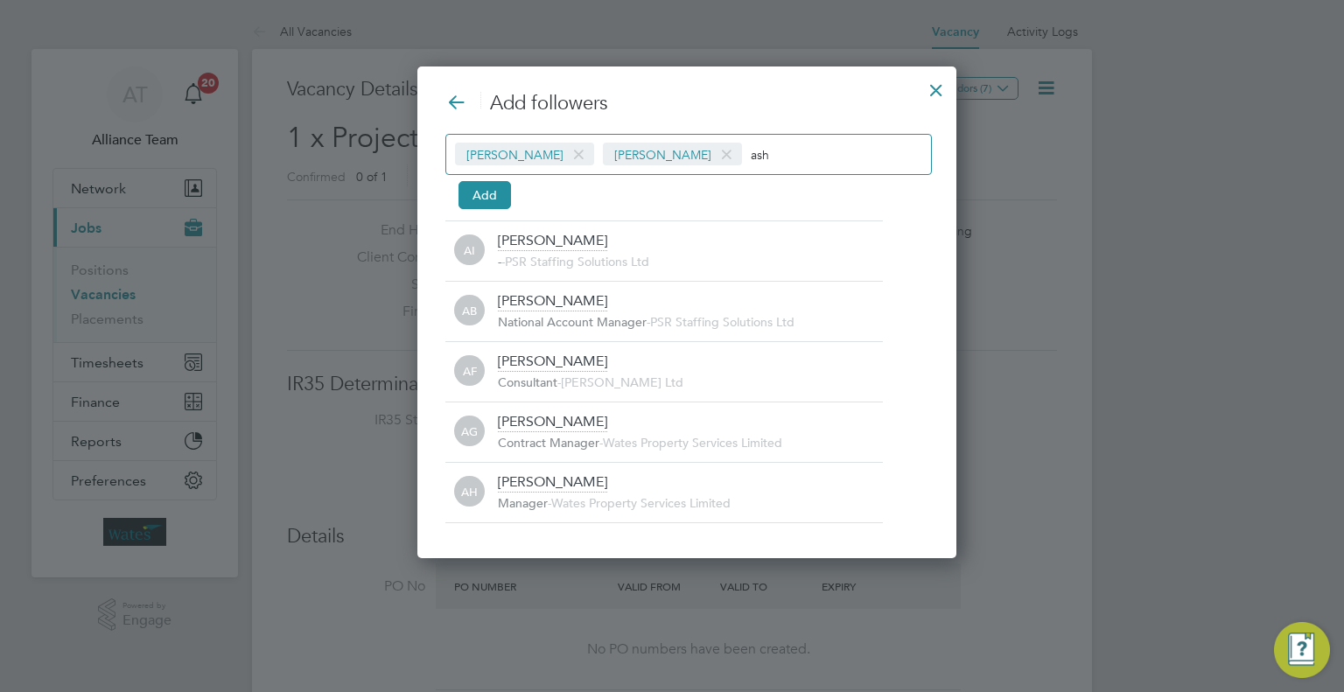
click at [807, 152] on input "ash" at bounding box center [805, 154] width 109 height 23
type input "a"
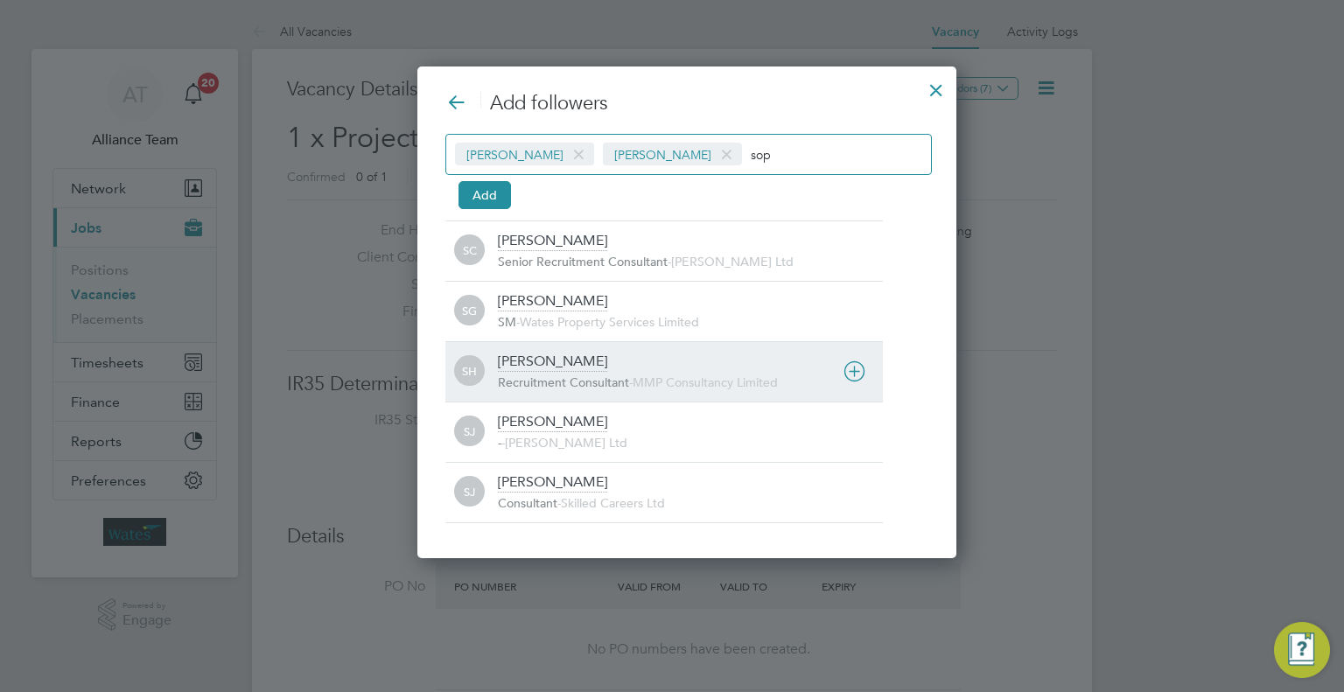
type input "sop"
click at [568, 357] on div "[PERSON_NAME]" at bounding box center [552, 362] width 109 height 19
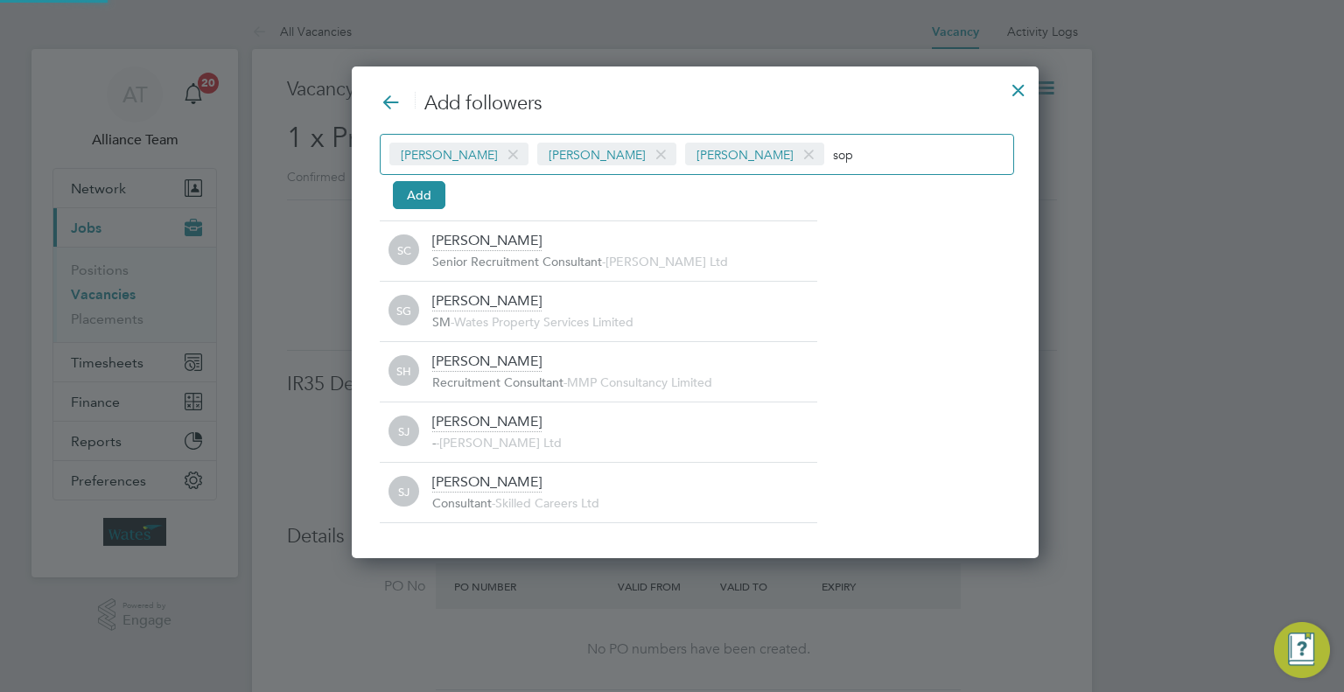
click at [865, 140] on div "[PERSON_NAME] [PERSON_NAME] [PERSON_NAME] sop" at bounding box center [697, 154] width 634 height 41
type input "s"
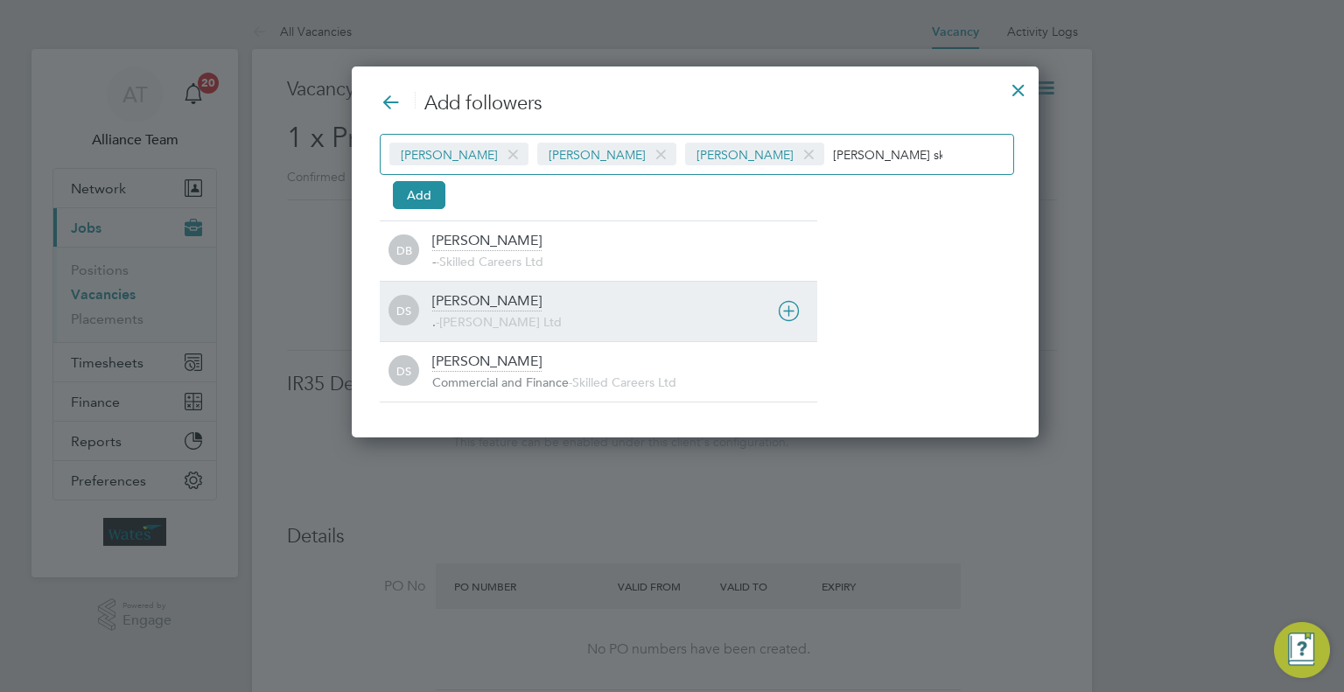
type input "[PERSON_NAME] sk"
drag, startPoint x: 525, startPoint y: 307, endPoint x: 504, endPoint y: 294, distance: 24.8
click at [525, 307] on div "[PERSON_NAME] . - [PERSON_NAME] Ltd" at bounding box center [624, 311] width 385 height 38
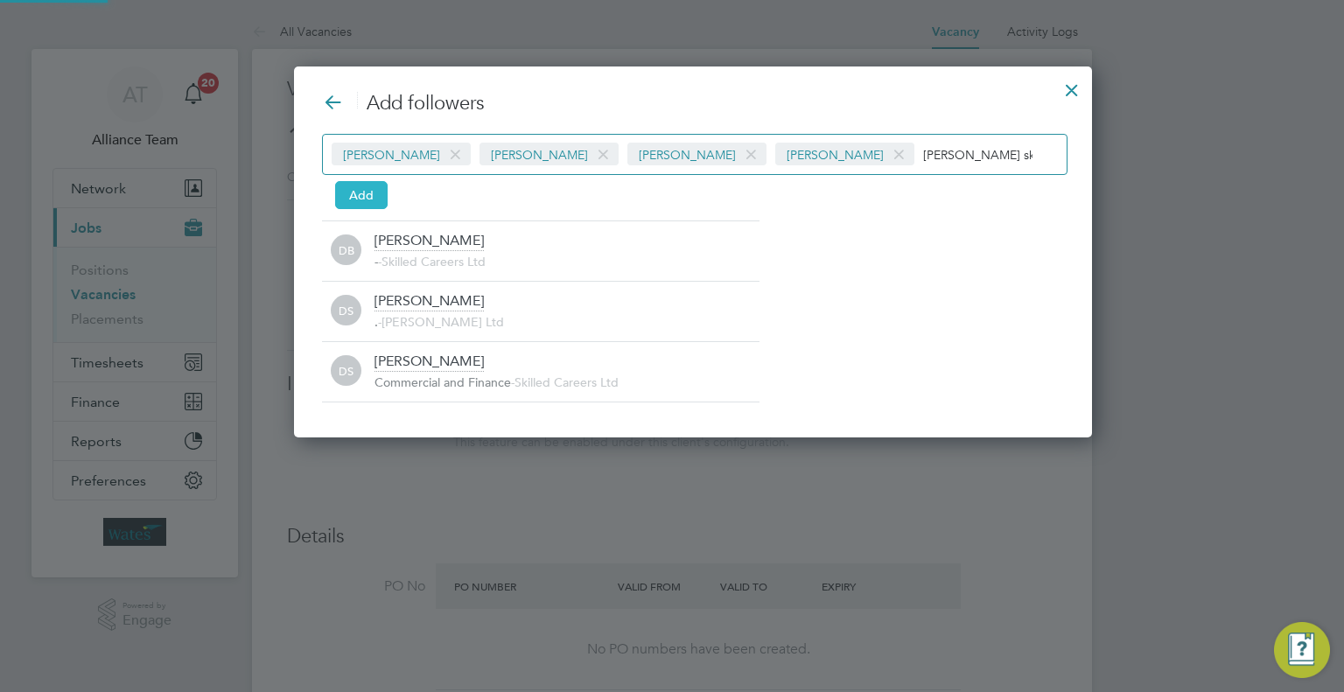
click at [376, 202] on button "Add" at bounding box center [361, 195] width 52 height 28
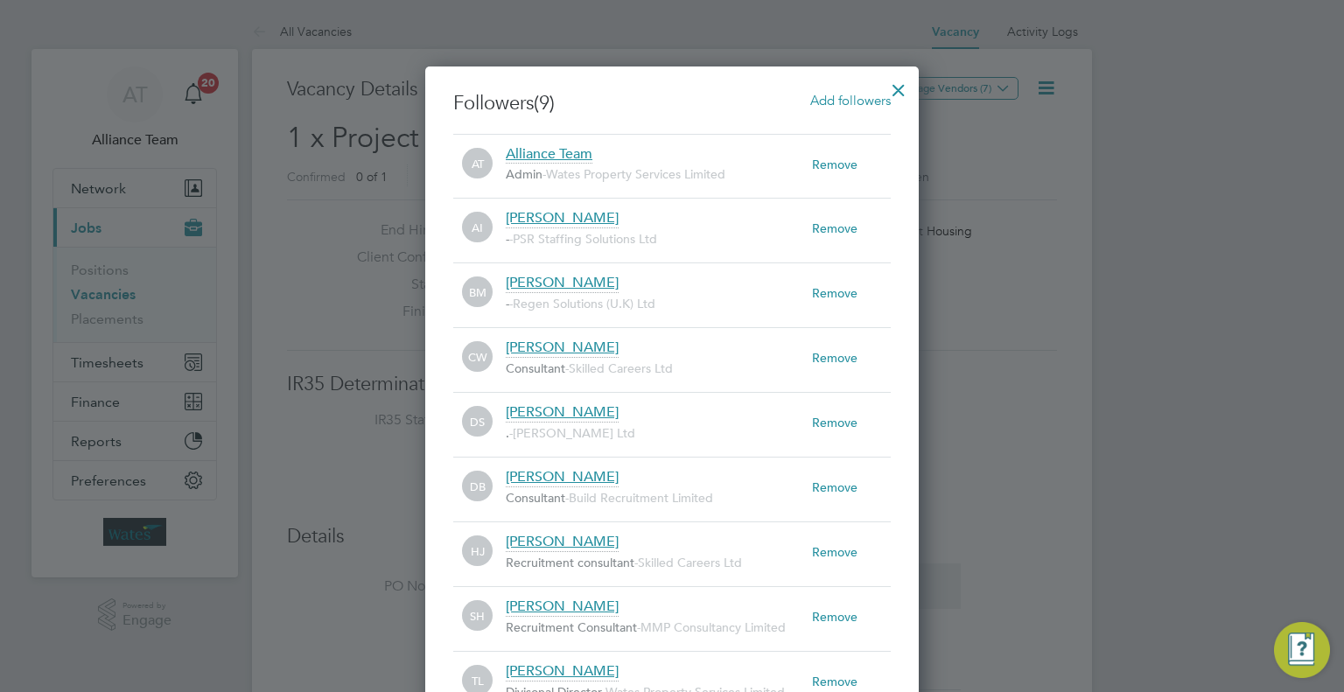
drag, startPoint x: 897, startPoint y: 100, endPoint x: 877, endPoint y: 62, distance: 42.3
click at [897, 99] on div at bounding box center [898, 85] width 31 height 31
